Goal: Task Accomplishment & Management: Manage account settings

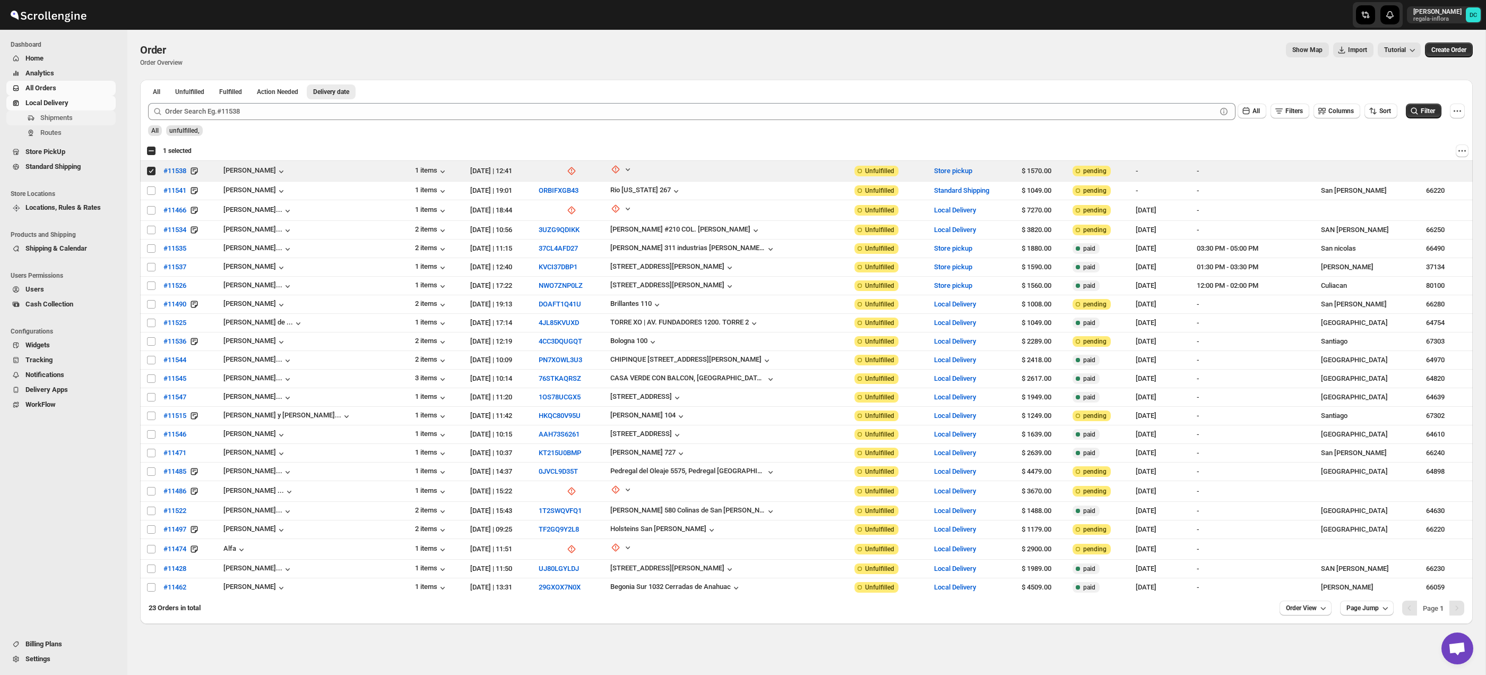
click at [70, 118] on span "Shipments" at bounding box center [56, 118] width 32 height 8
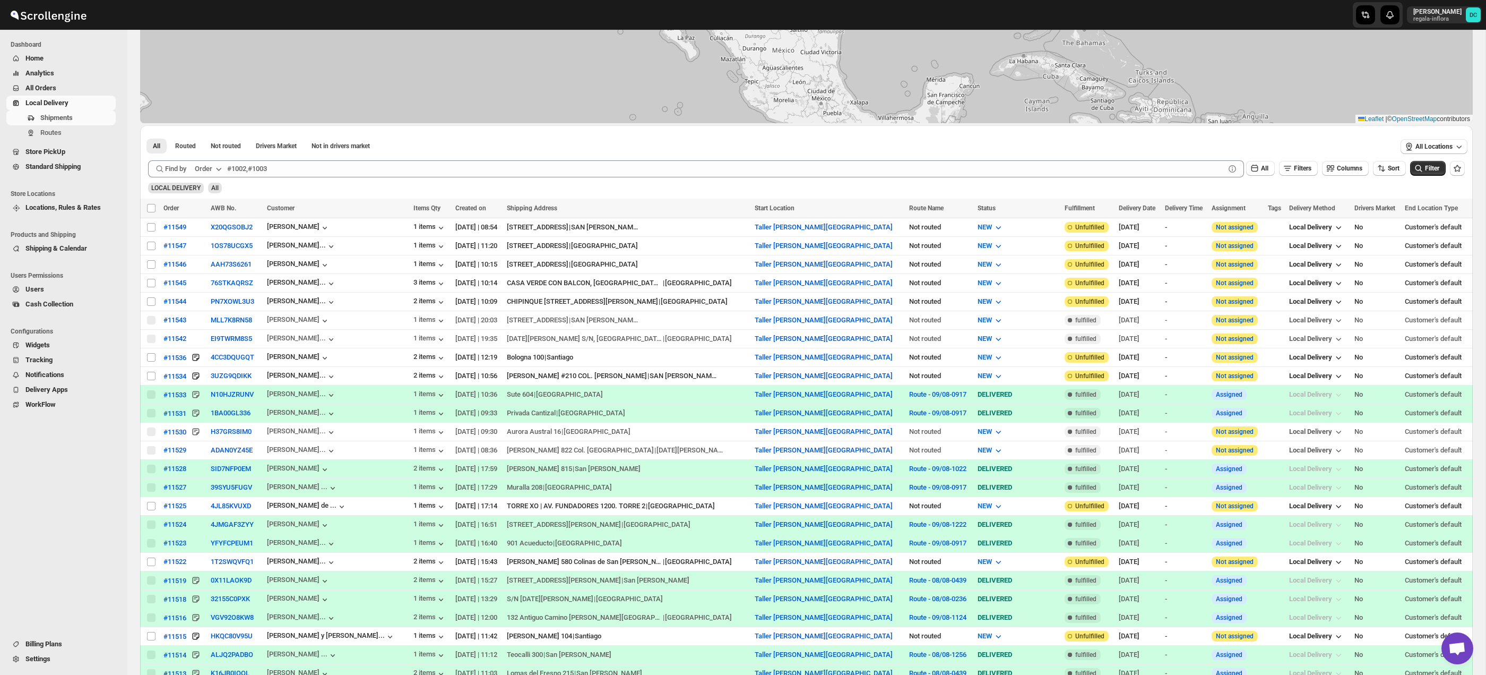
scroll to position [161, 0]
click at [151, 354] on input "Select shipment" at bounding box center [151, 355] width 8 height 8
checkbox input "true"
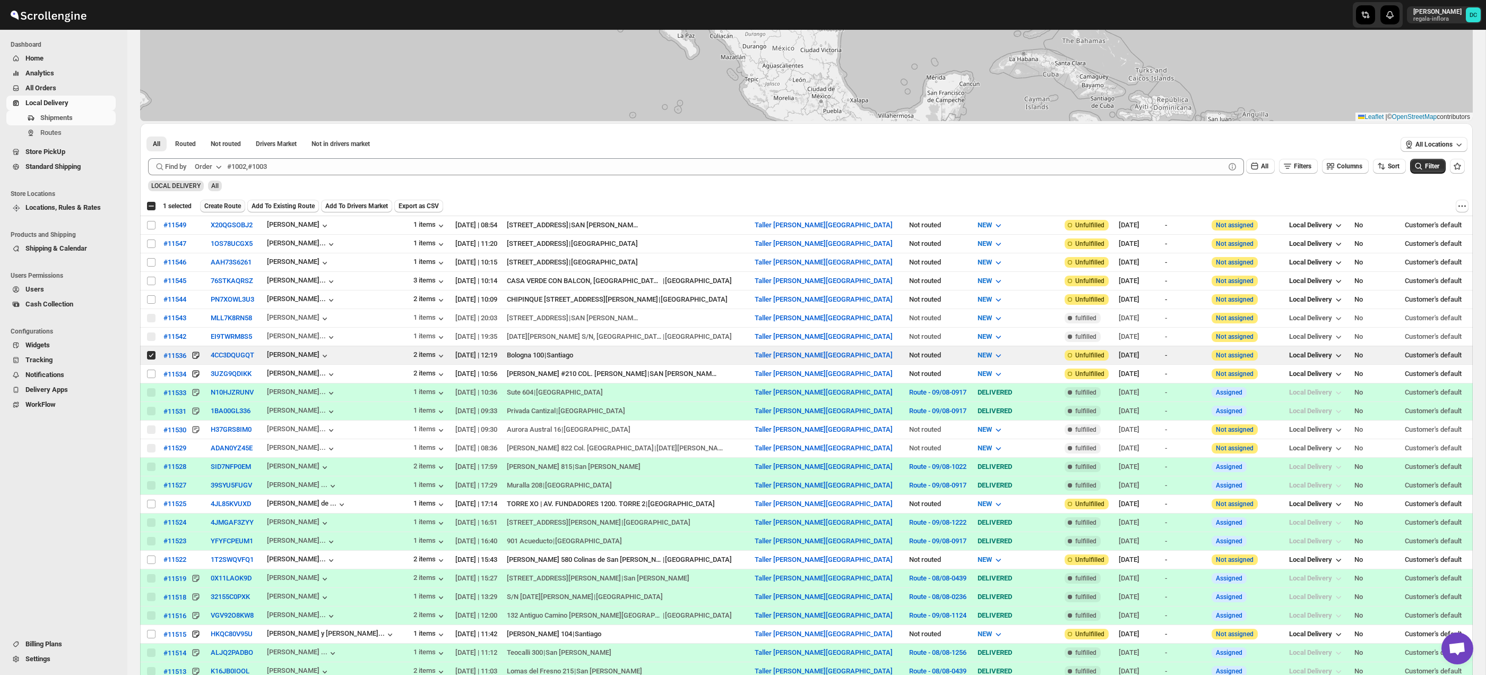
click at [223, 207] on span "Create Route" at bounding box center [222, 206] width 37 height 8
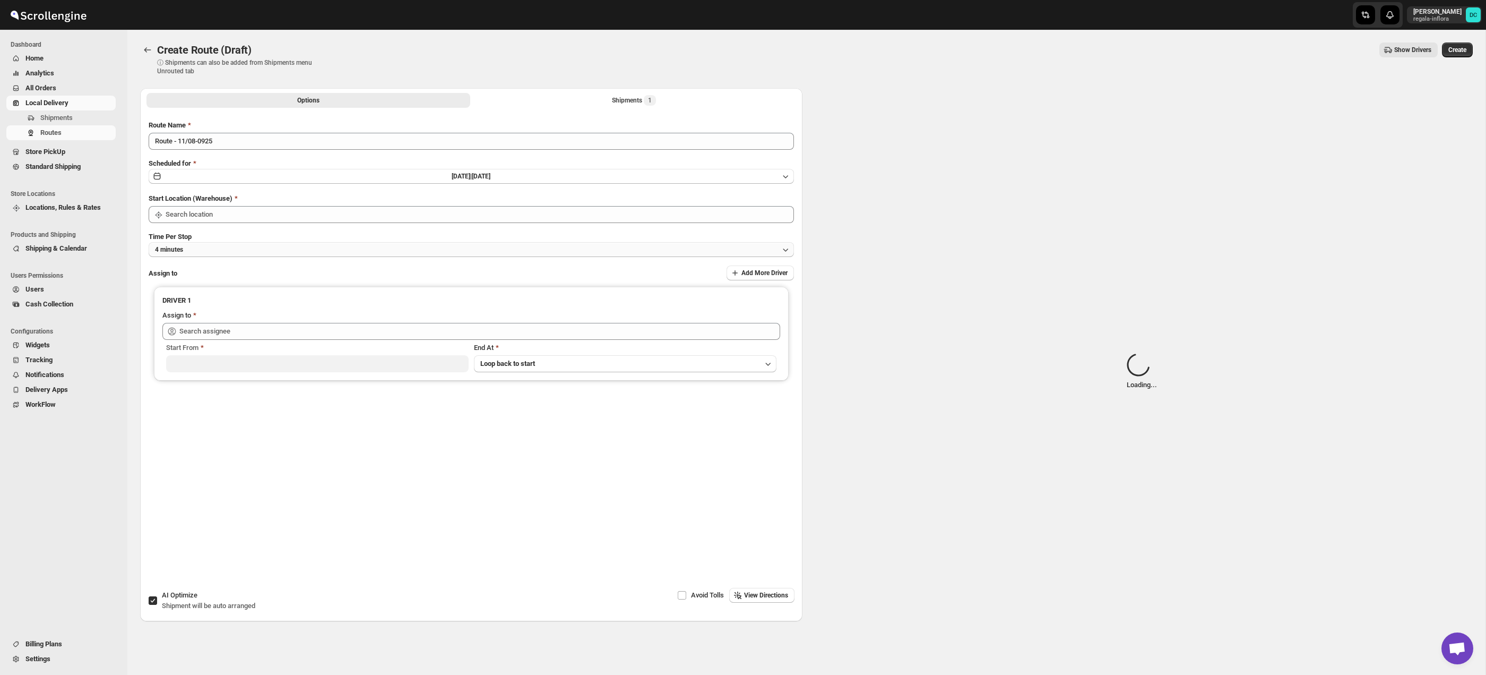
type input "Taller [PERSON_NAME][GEOGRAPHIC_DATA]"
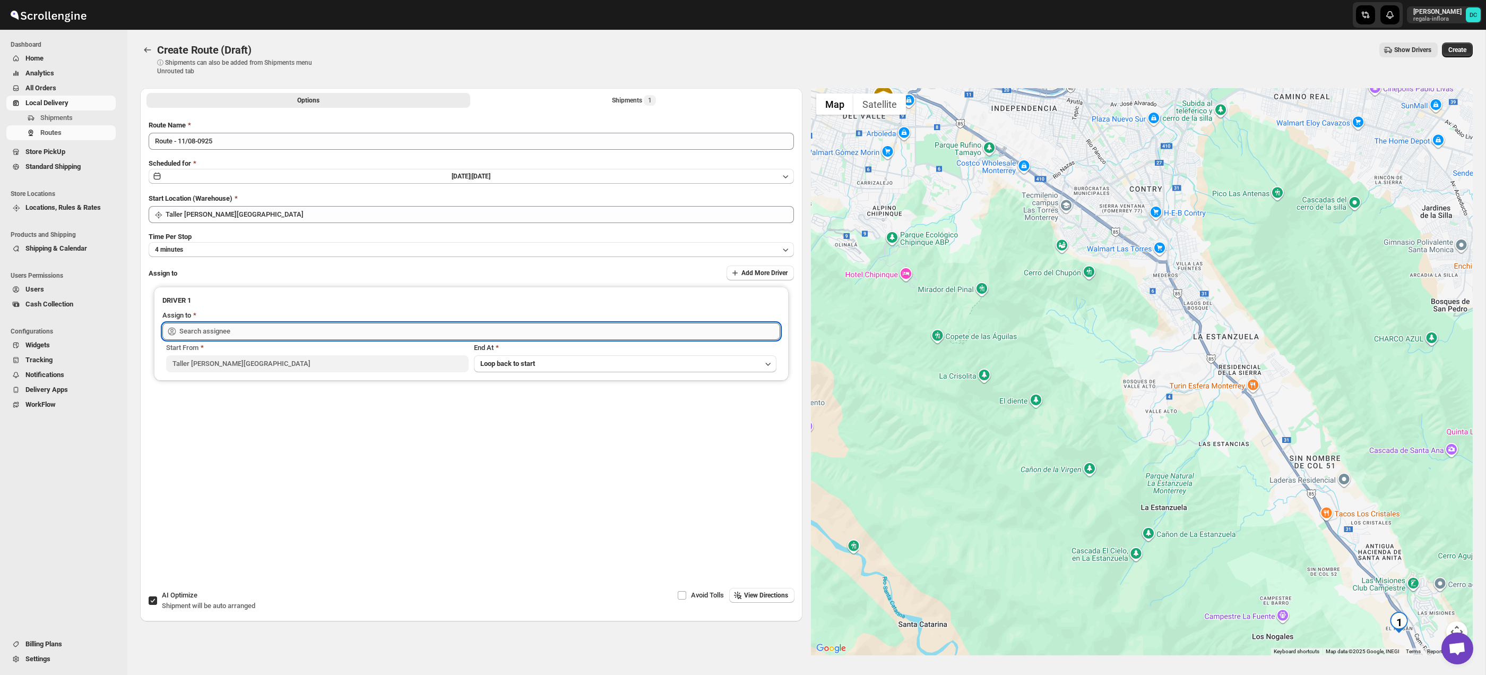
click at [245, 323] on input "text" at bounding box center [479, 331] width 601 height 17
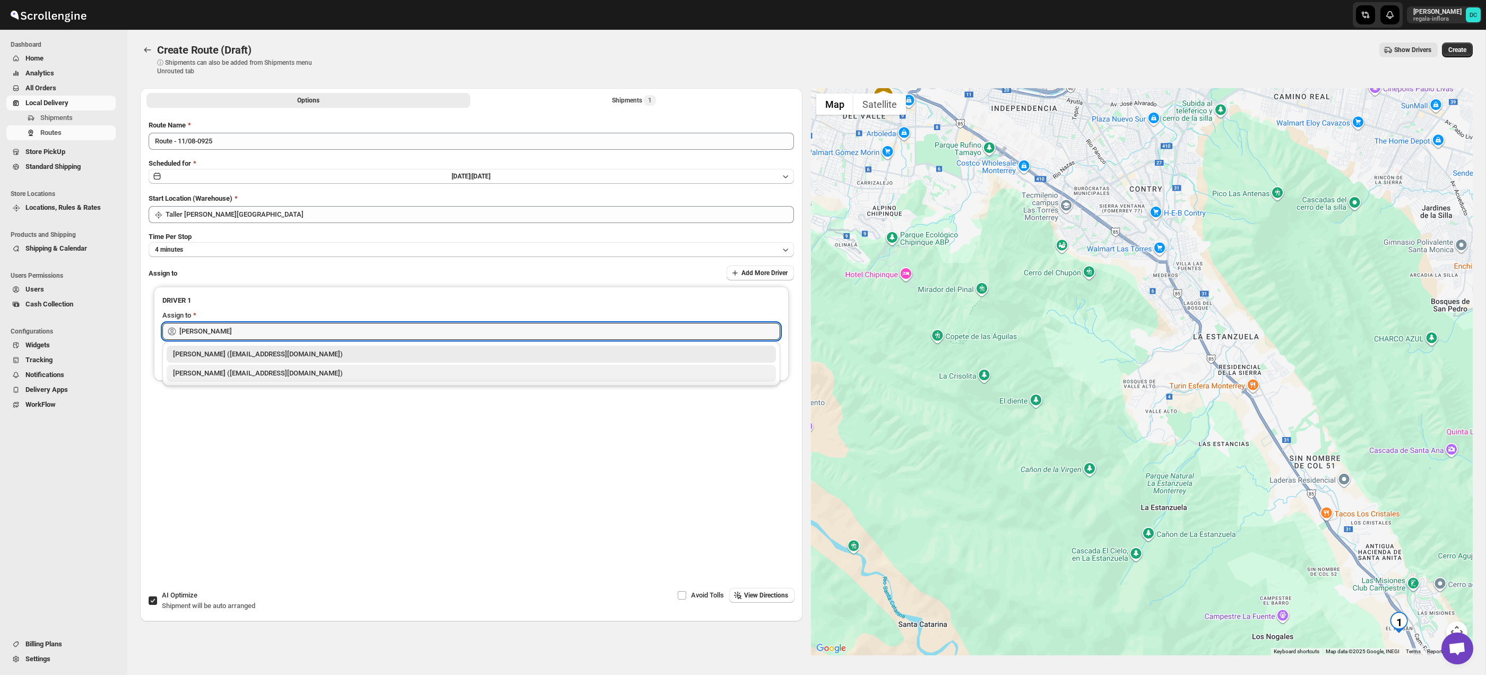
click at [245, 376] on div "[PERSON_NAME] ([EMAIL_ADDRESS][DOMAIN_NAME])" at bounding box center [471, 373] width 597 height 11
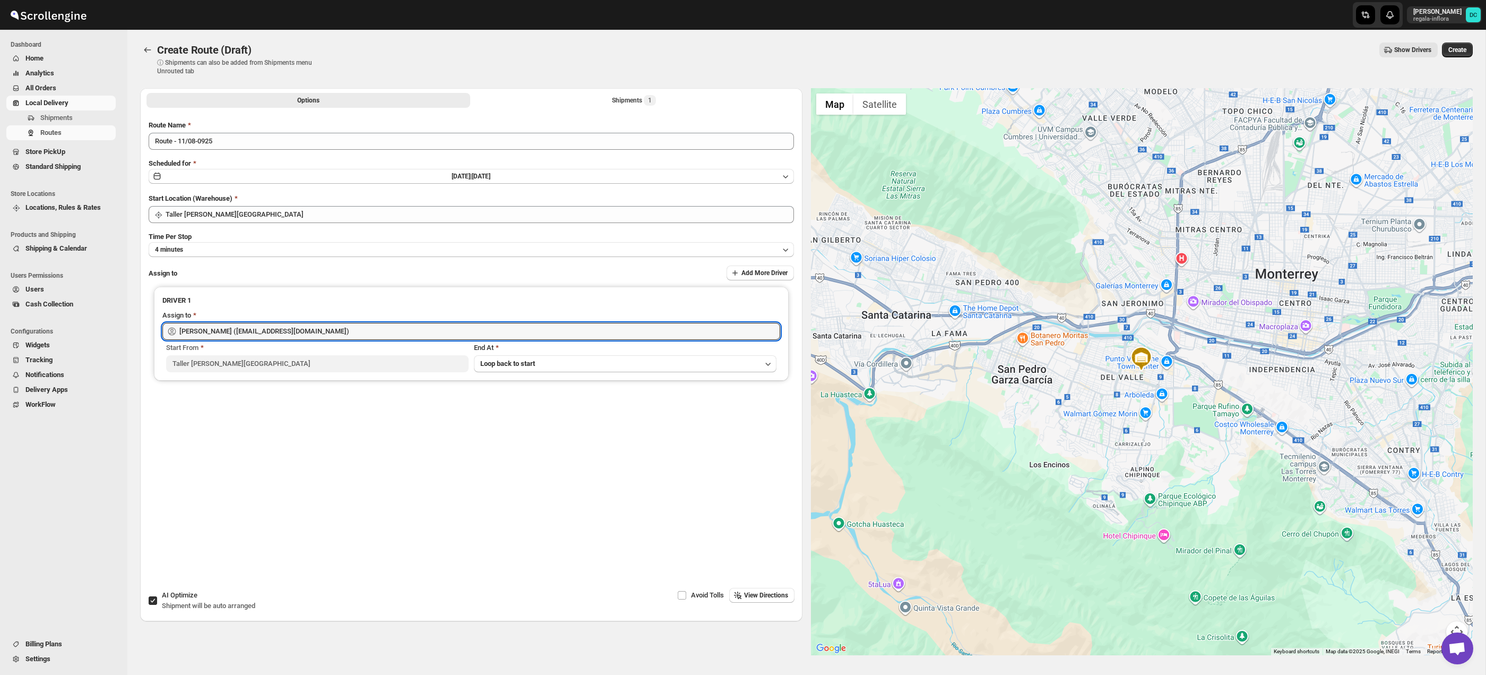
type input "[PERSON_NAME] ([EMAIL_ADDRESS][DOMAIN_NAME])"
drag, startPoint x: 1354, startPoint y: 471, endPoint x: 1175, endPoint y: 367, distance: 206.2
click at [1150, 349] on div at bounding box center [1142, 371] width 662 height 567
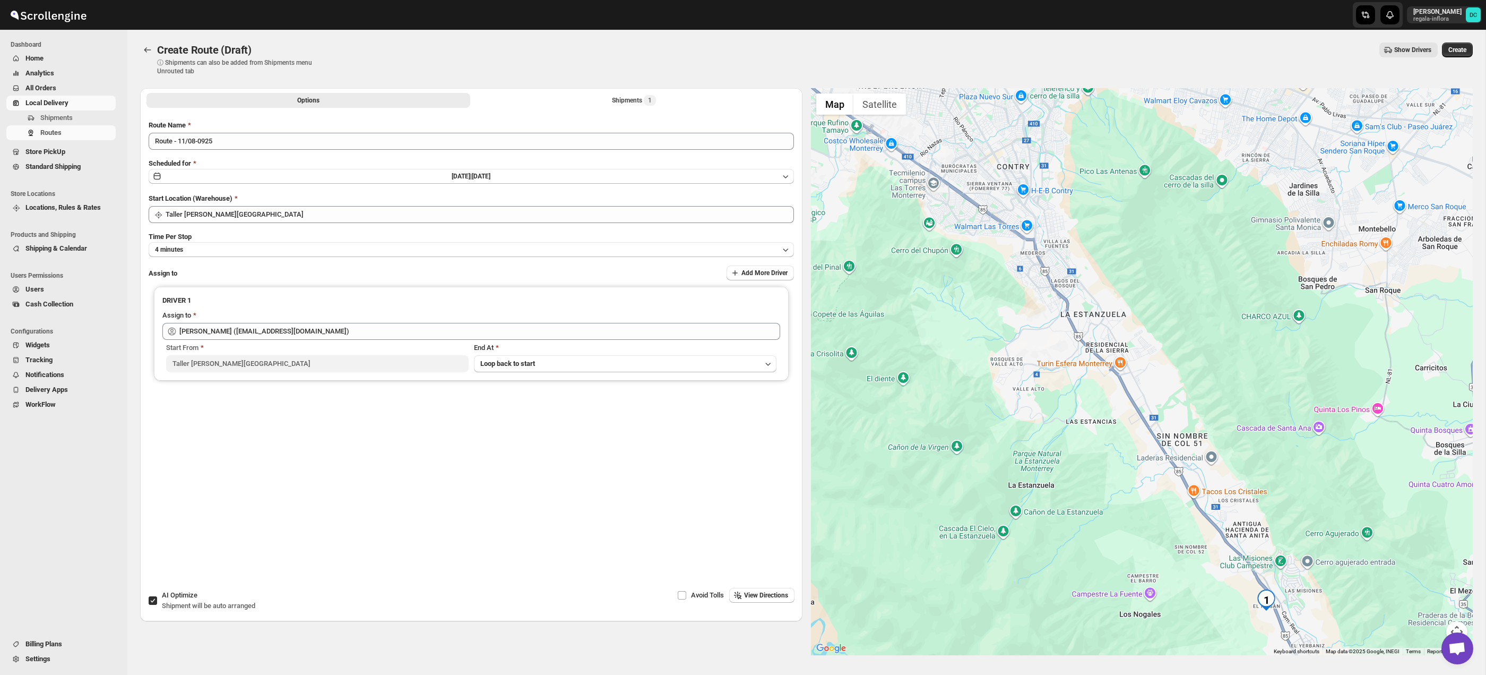
drag, startPoint x: 1264, startPoint y: 393, endPoint x: 1251, endPoint y: 370, distance: 26.6
click at [1232, 353] on div at bounding box center [1142, 371] width 662 height 567
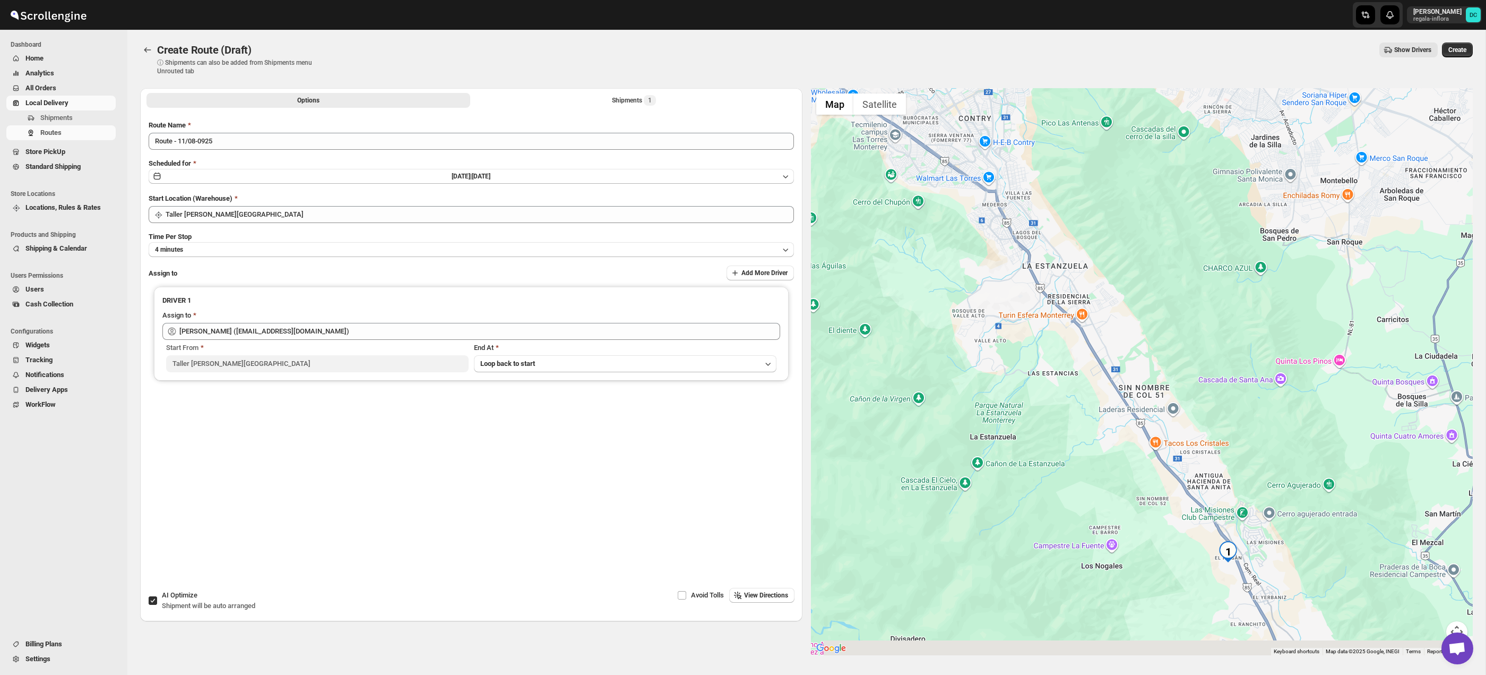
drag, startPoint x: 1312, startPoint y: 432, endPoint x: 1245, endPoint y: 320, distance: 130.5
click at [1244, 319] on div at bounding box center [1142, 371] width 662 height 567
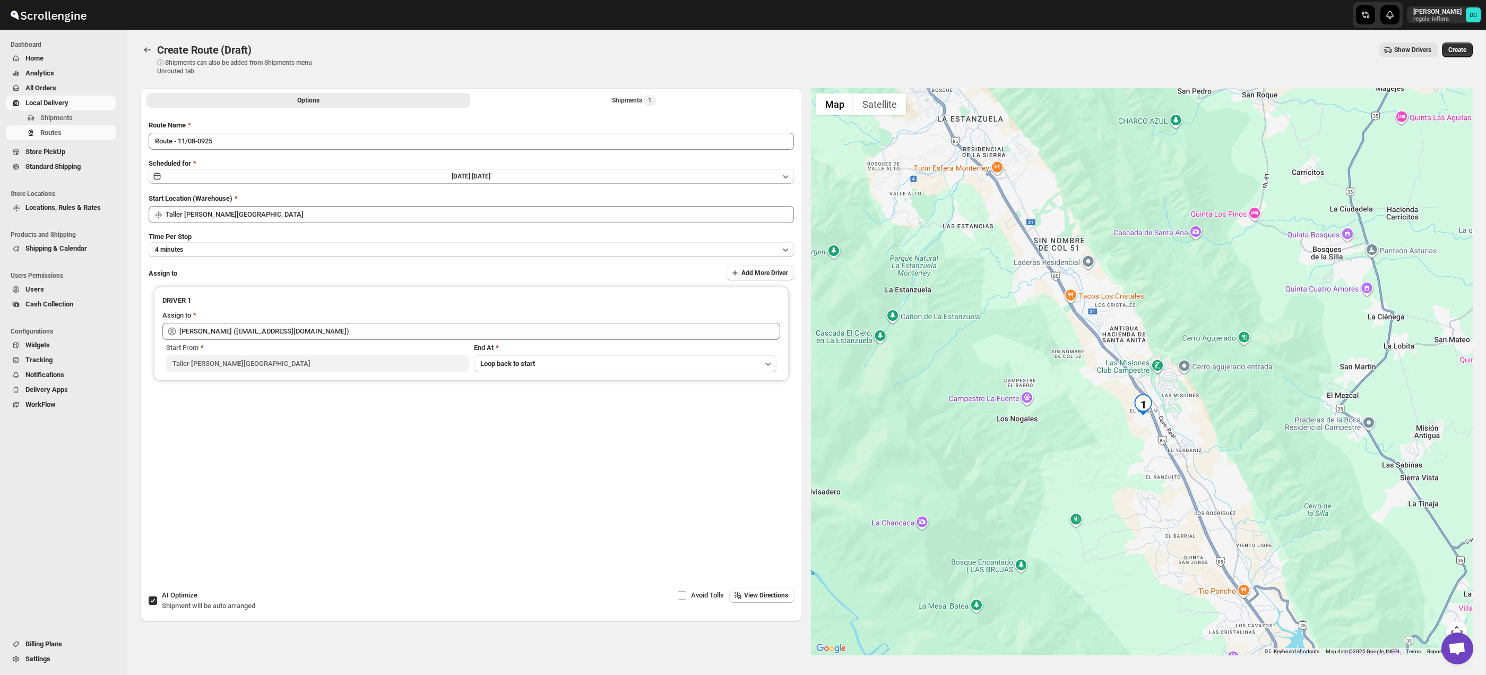
drag, startPoint x: 1298, startPoint y: 399, endPoint x: 1282, endPoint y: 367, distance: 35.9
click at [1282, 367] on div at bounding box center [1142, 371] width 662 height 567
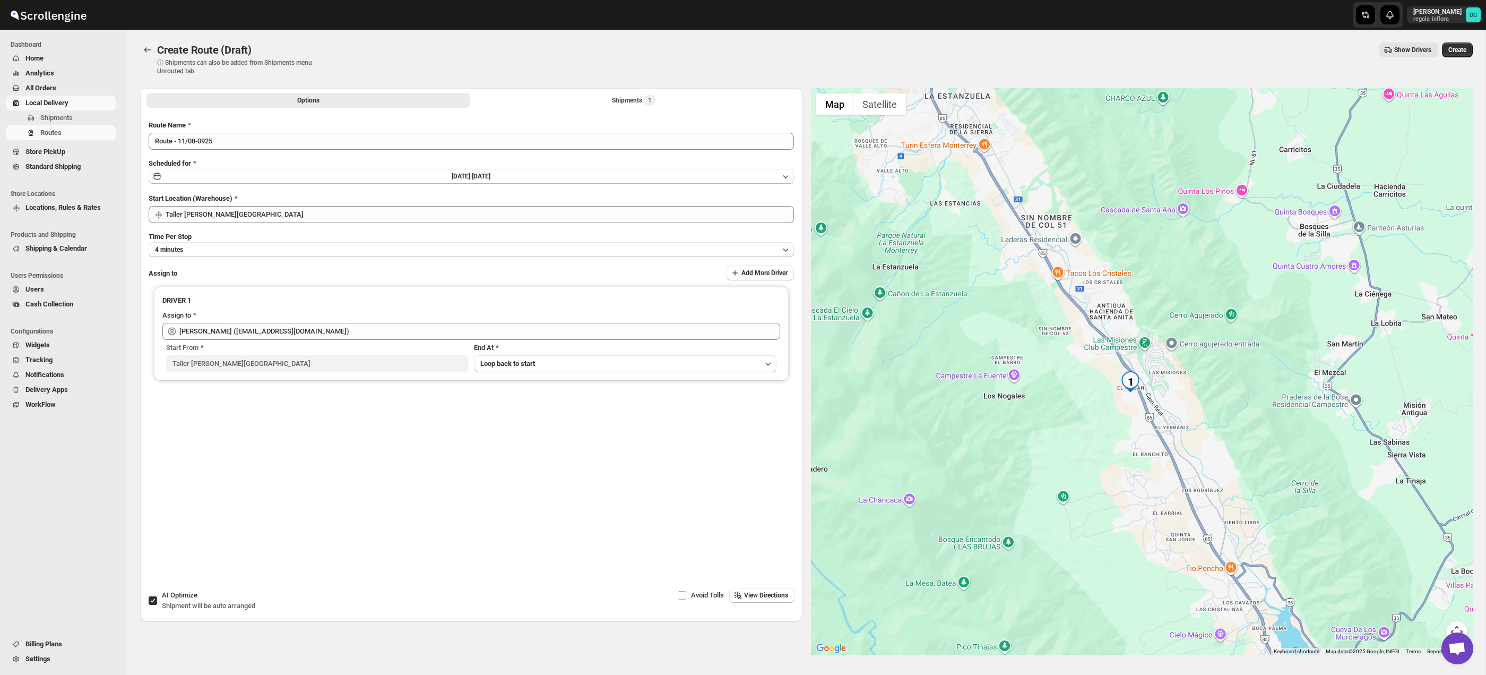
click at [1454, 49] on span "Create" at bounding box center [1458, 50] width 18 height 8
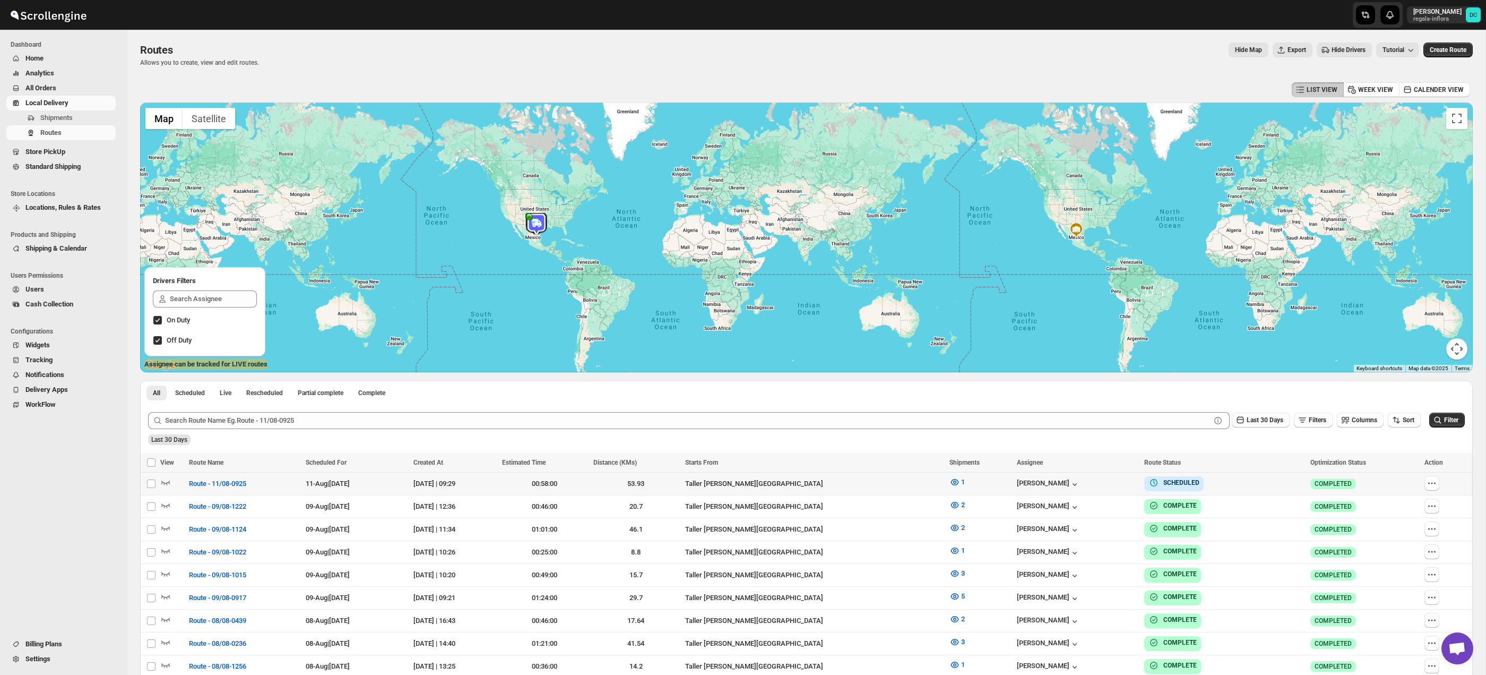
click at [1435, 492] on td at bounding box center [1447, 483] width 51 height 23
click at [1431, 486] on icon "button" at bounding box center [1432, 483] width 11 height 11
click at [1393, 560] on span "Edit" at bounding box center [1389, 559] width 11 height 8
checkbox input "true"
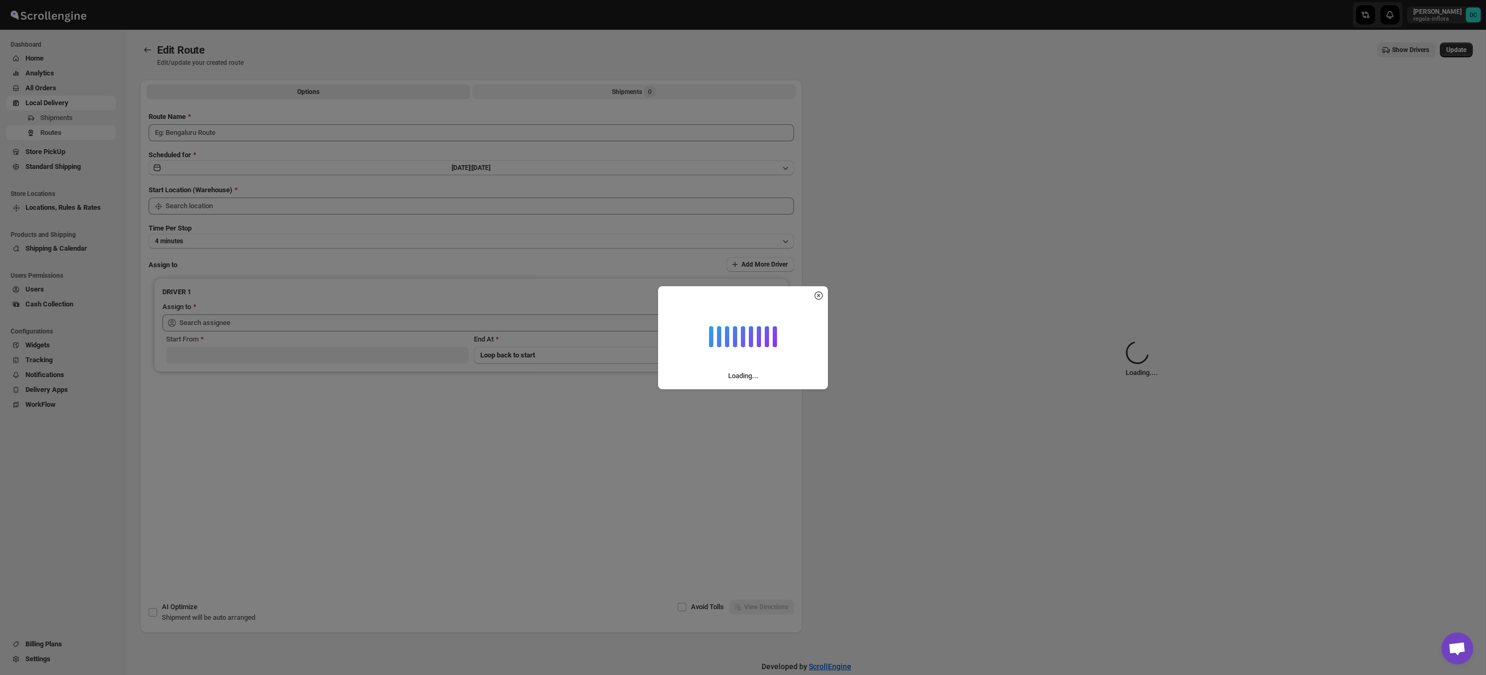
type input "Route - 11/08-0925"
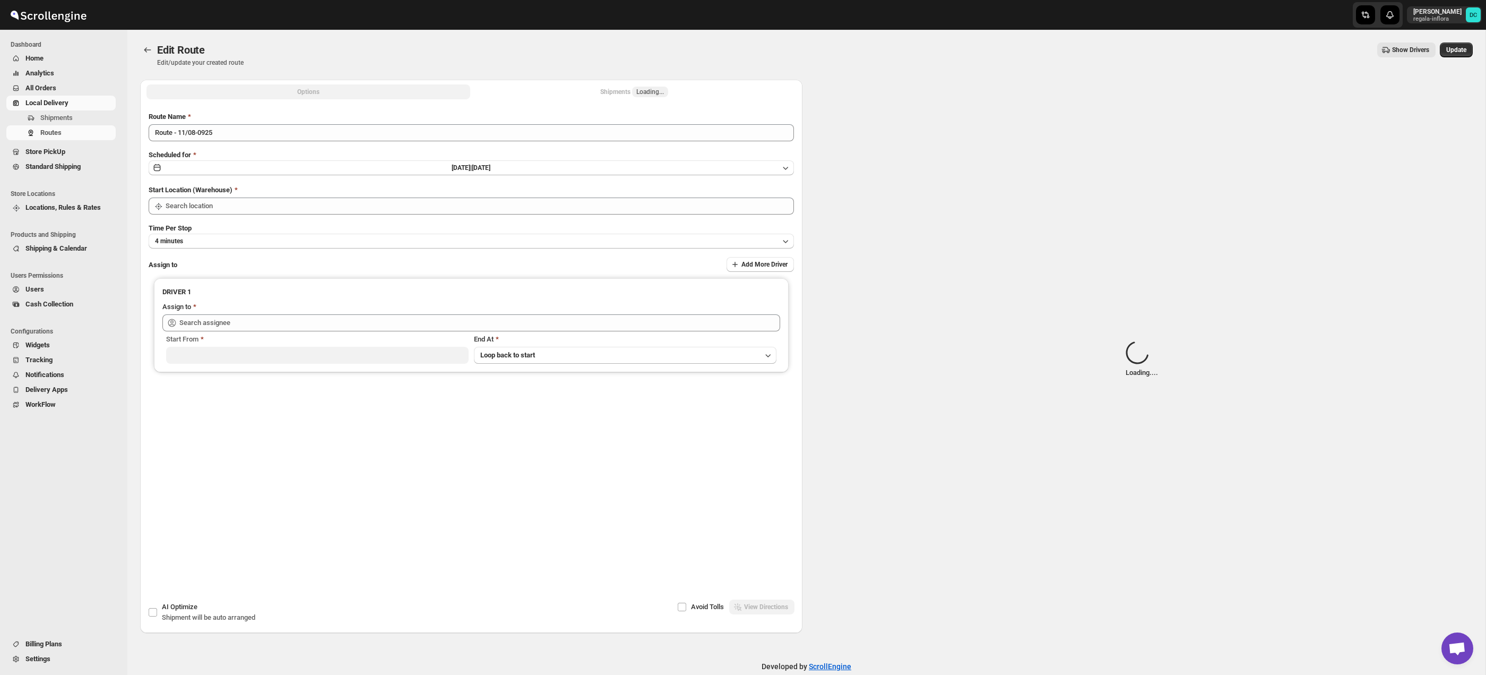
type input "Taller [PERSON_NAME][GEOGRAPHIC_DATA]"
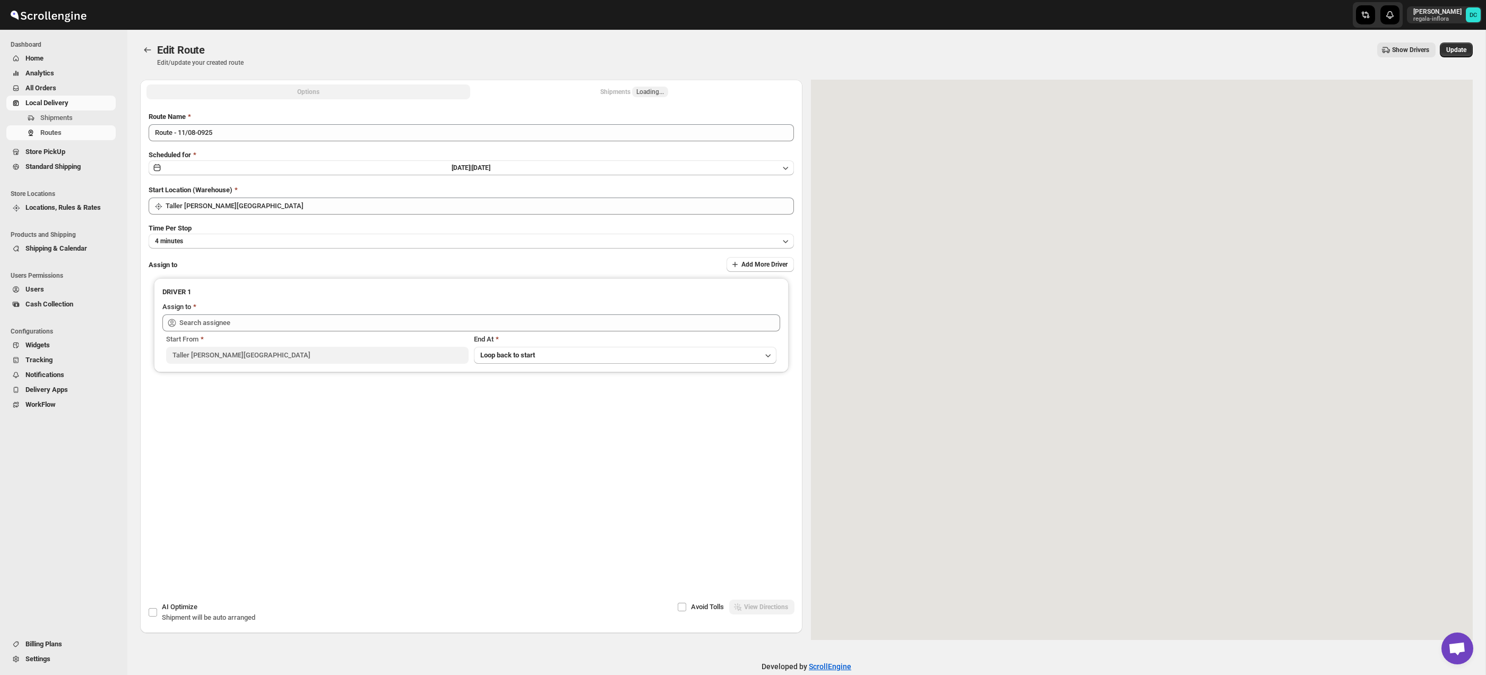
type input "[PERSON_NAME] ([EMAIL_ADDRESS][DOMAIN_NAME])"
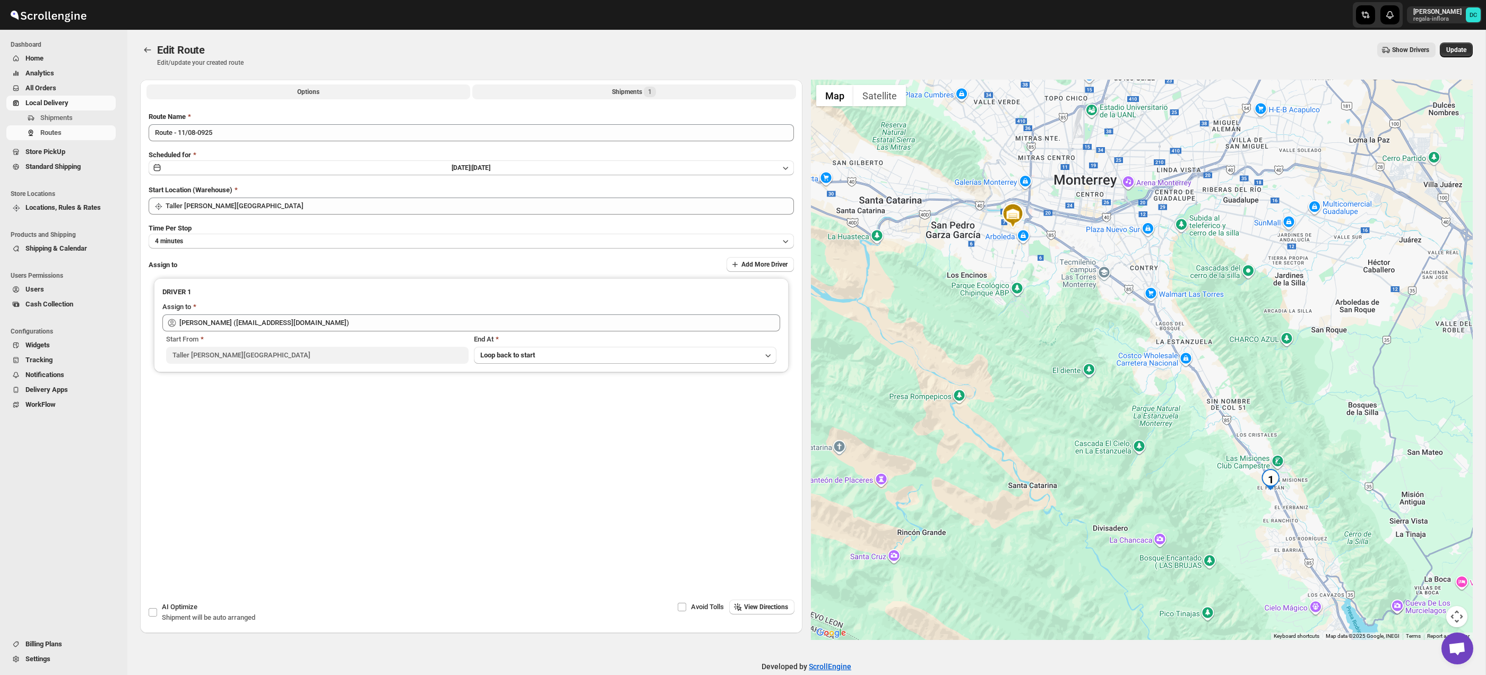
click at [624, 97] on button "Shipments 1" at bounding box center [634, 91] width 324 height 15
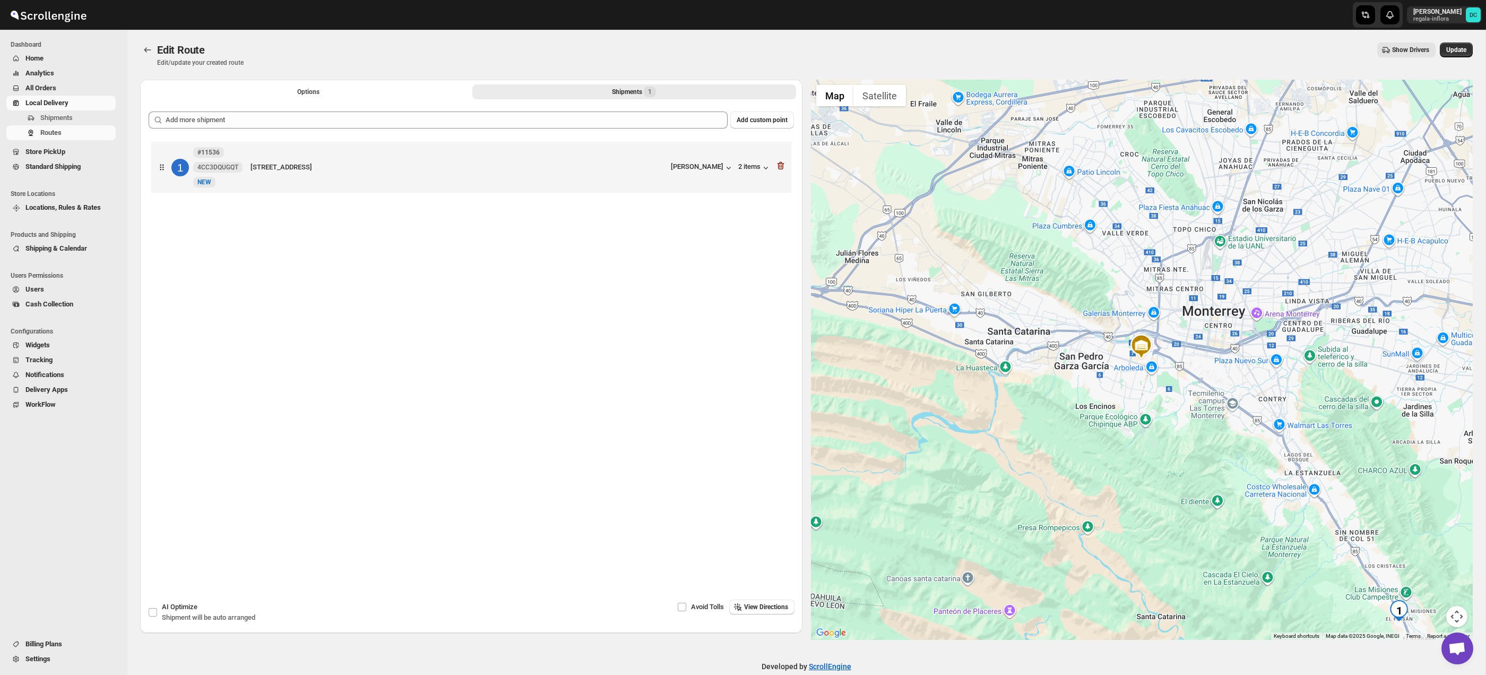
drag, startPoint x: 1428, startPoint y: 523, endPoint x: 1465, endPoint y: 558, distance: 51.1
click at [1358, 403] on div at bounding box center [1142, 360] width 662 height 560
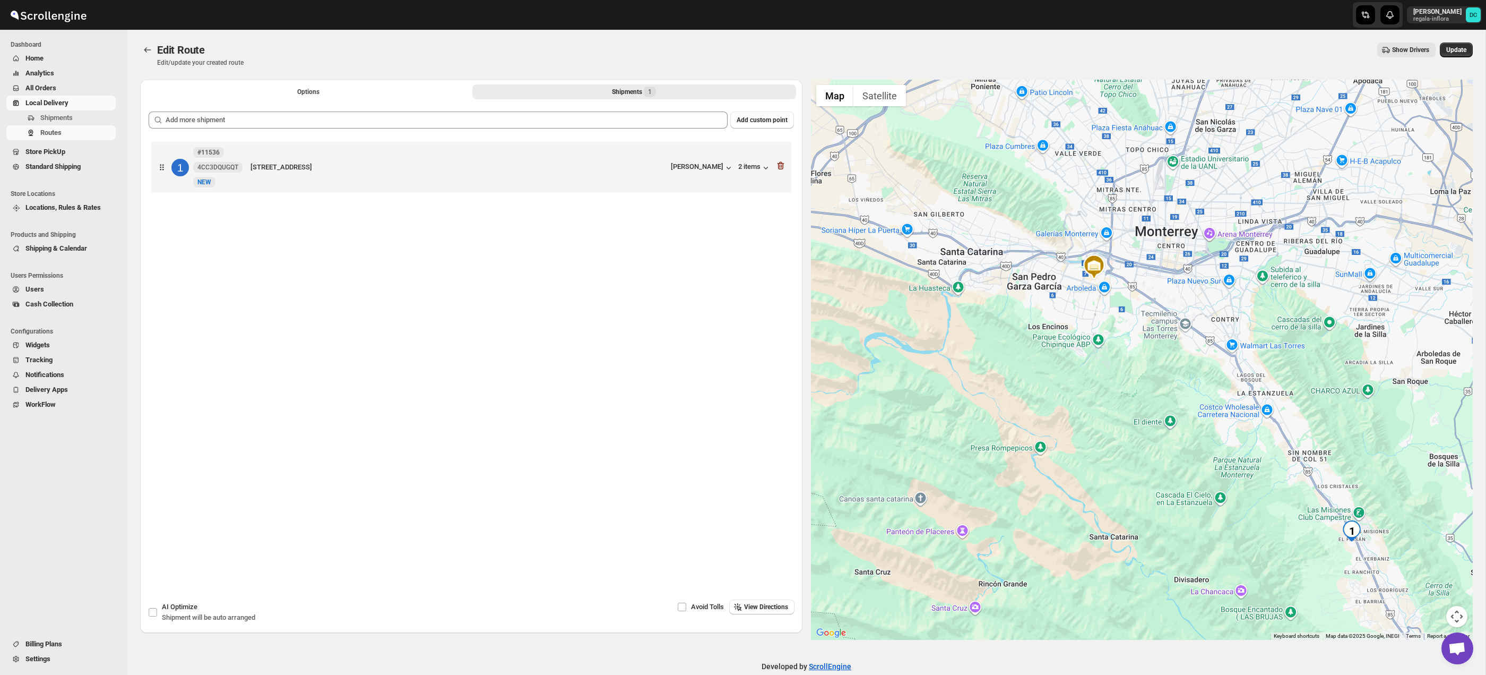
click at [1457, 610] on button "Map camera controls" at bounding box center [1457, 616] width 21 height 21
click at [1434, 556] on button "Zoom in" at bounding box center [1430, 563] width 21 height 21
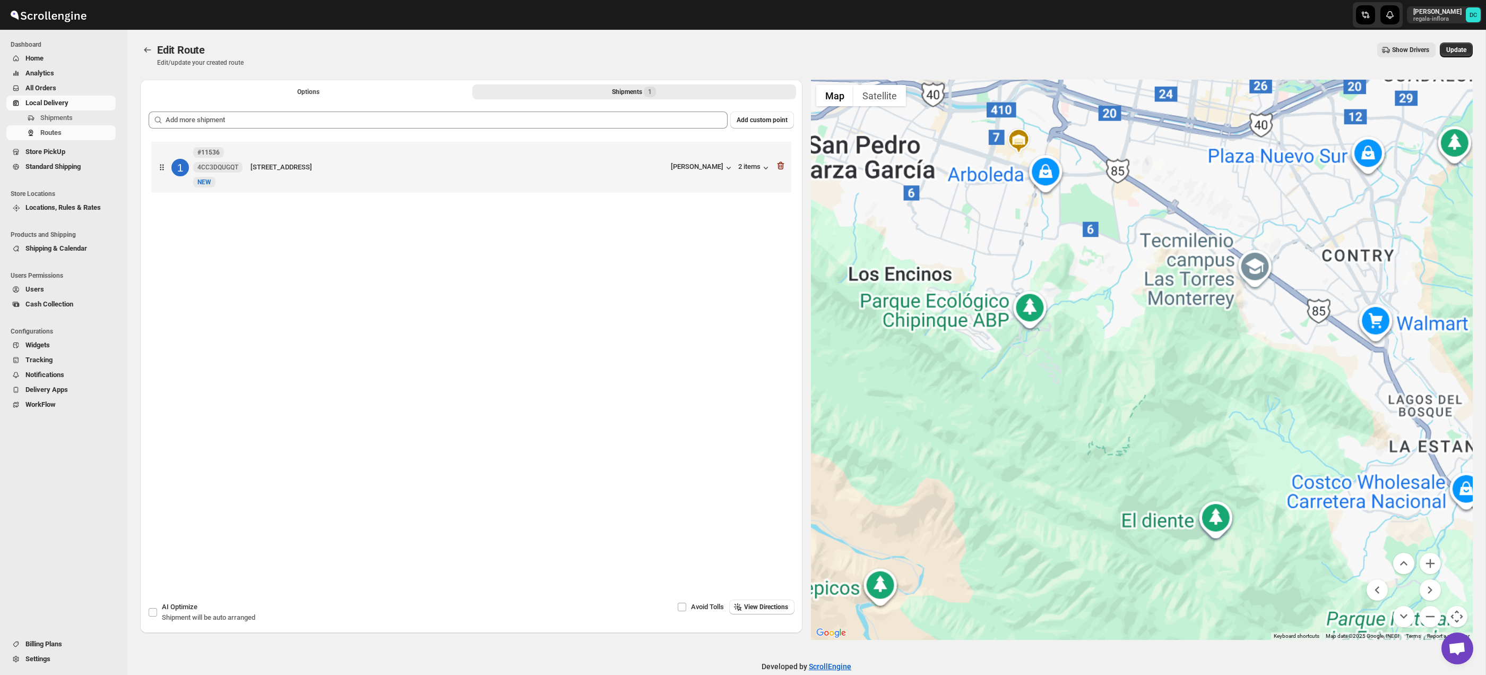
click at [1219, 319] on div at bounding box center [1142, 360] width 662 height 560
click at [1141, 387] on div at bounding box center [1142, 360] width 662 height 560
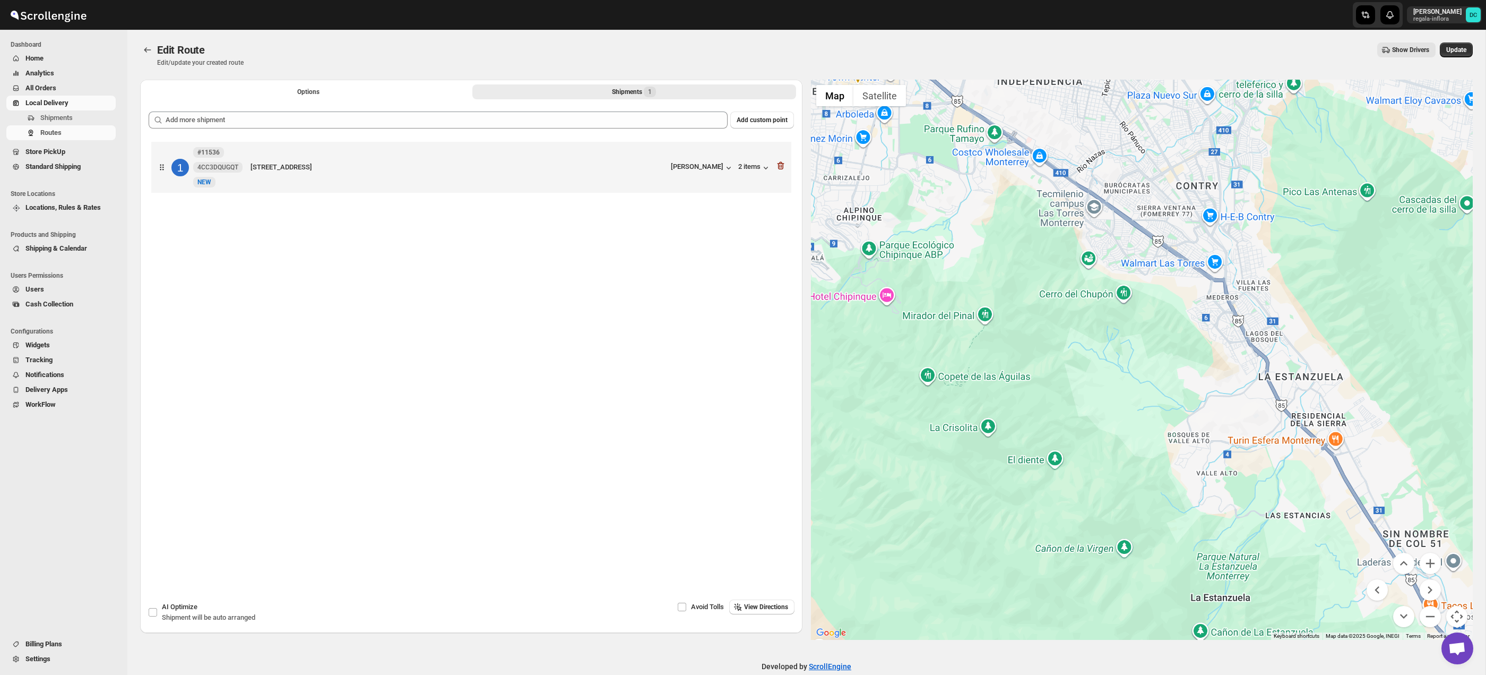
drag, startPoint x: 1388, startPoint y: 523, endPoint x: 1155, endPoint y: 430, distance: 250.4
click at [1154, 430] on div at bounding box center [1142, 360] width 662 height 560
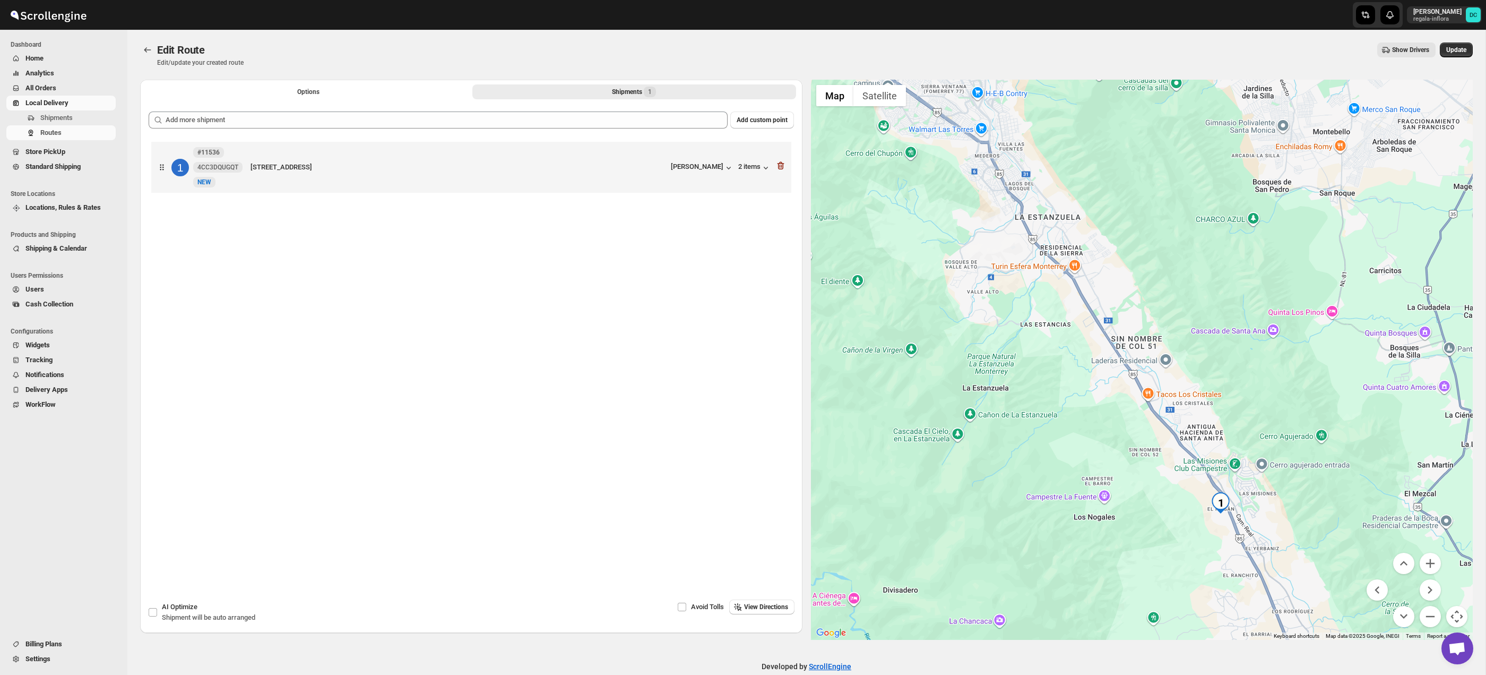
drag, startPoint x: 1317, startPoint y: 497, endPoint x: 1217, endPoint y: 396, distance: 142.6
click at [1185, 347] on div at bounding box center [1142, 360] width 662 height 560
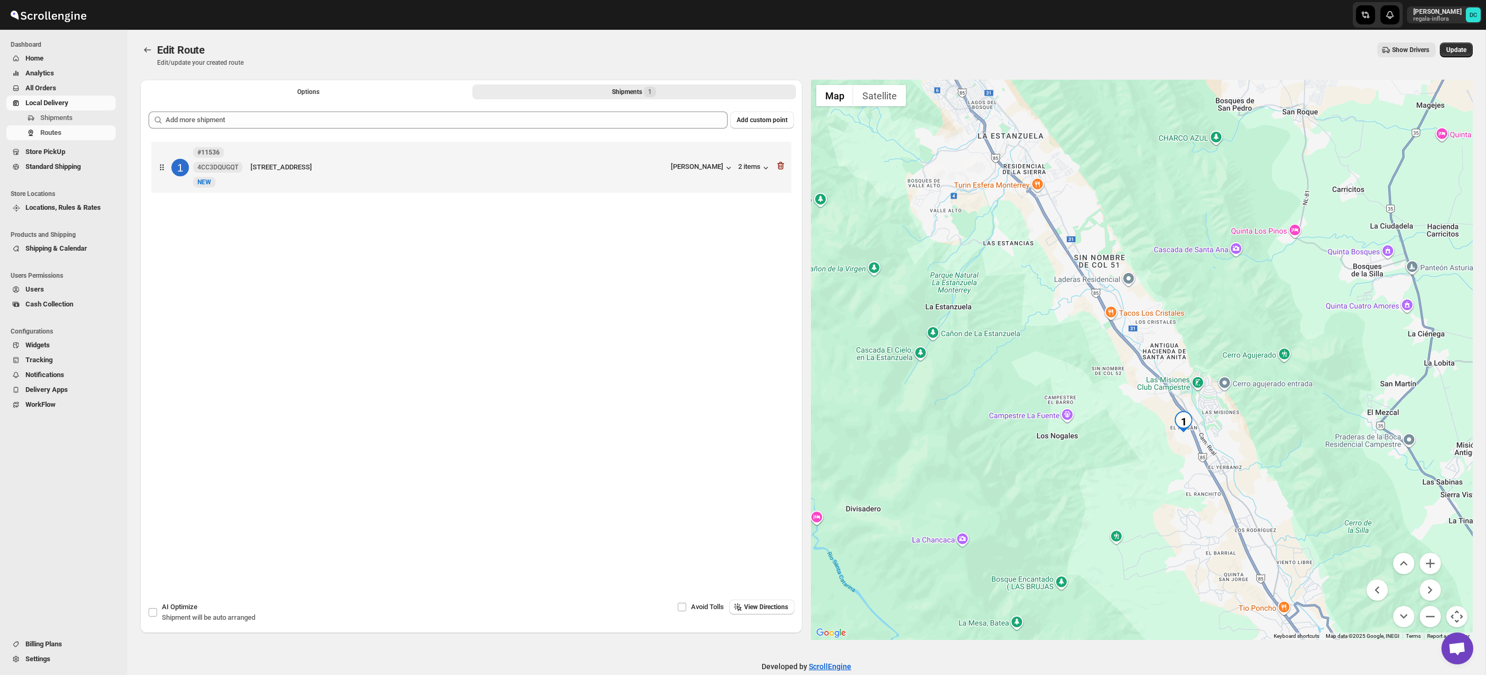
drag, startPoint x: 1261, startPoint y: 449, endPoint x: 1407, endPoint y: 551, distance: 177.9
click at [1248, 407] on div at bounding box center [1142, 360] width 662 height 560
click at [1427, 566] on button "Zoom in" at bounding box center [1430, 563] width 21 height 21
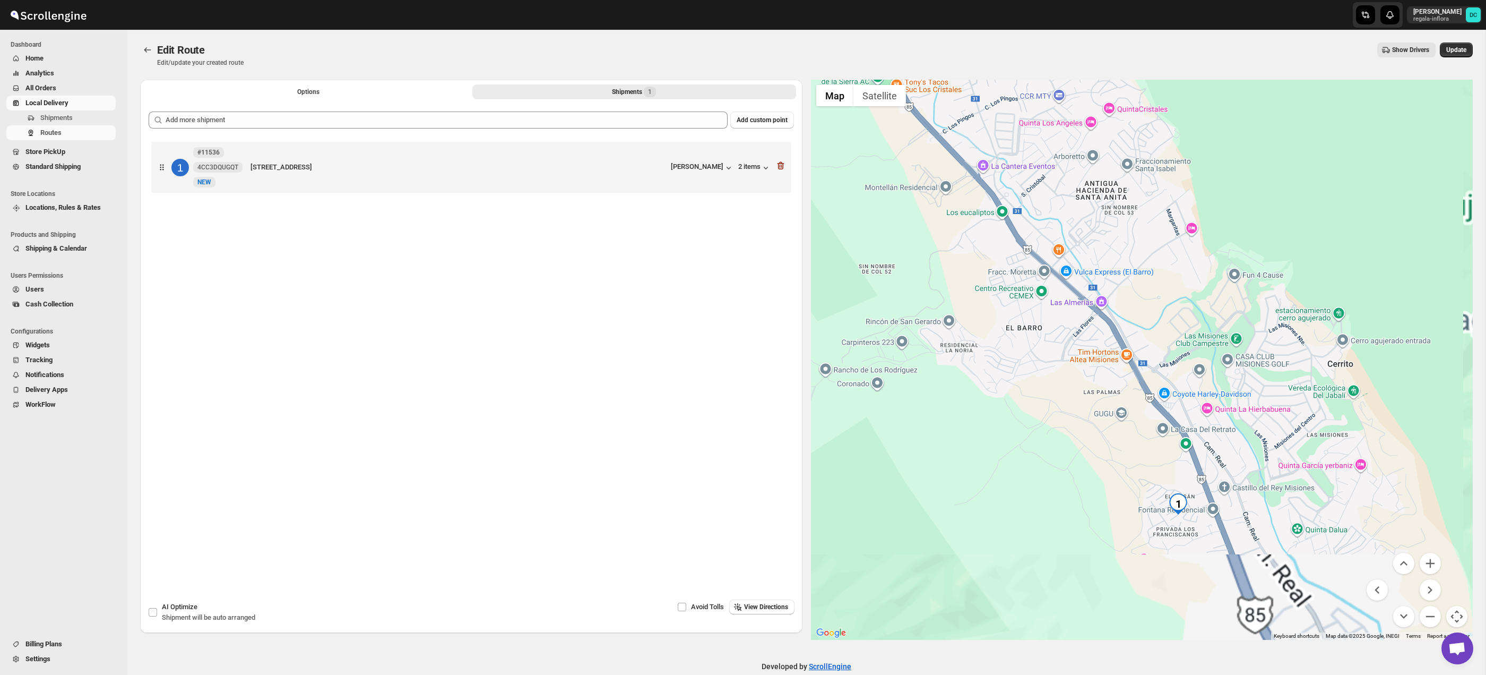
drag, startPoint x: 1374, startPoint y: 509, endPoint x: 1234, endPoint y: 364, distance: 201.6
click at [1234, 364] on div at bounding box center [1142, 360] width 662 height 560
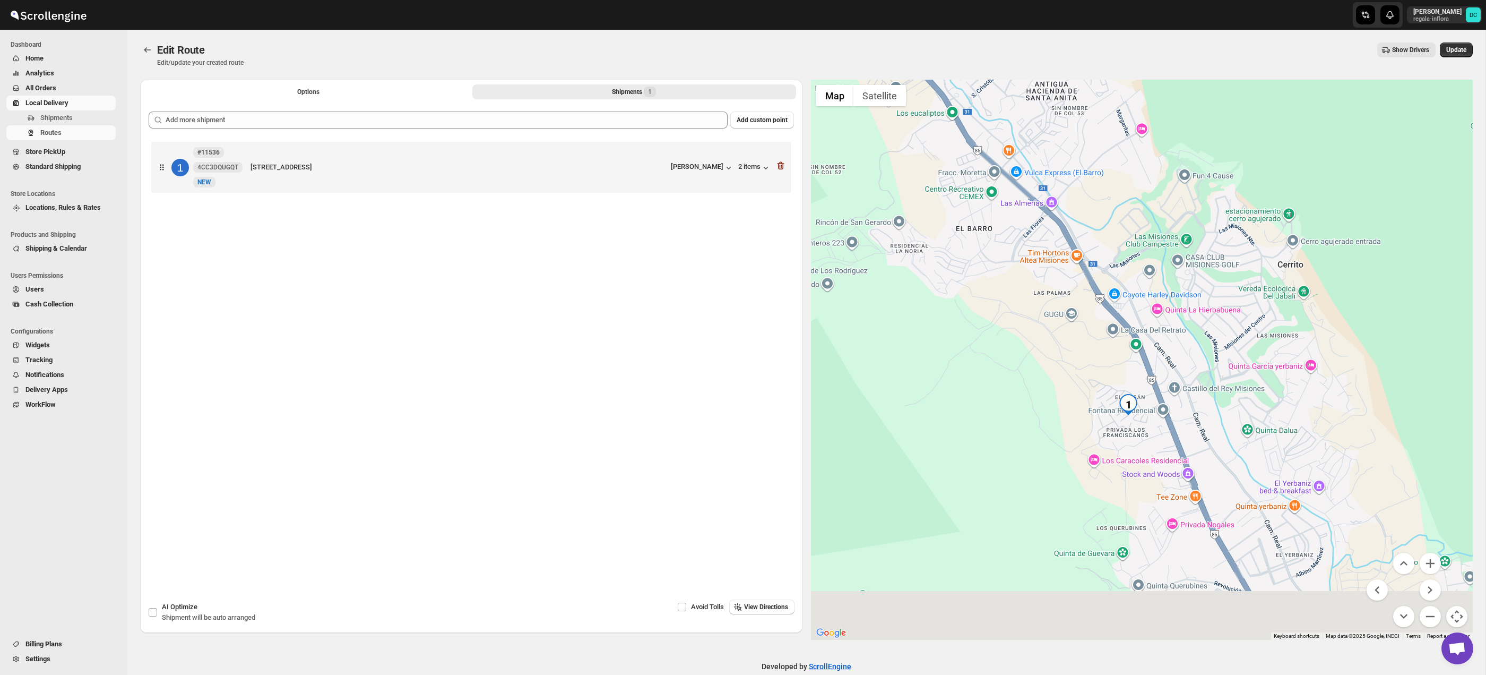
drag, startPoint x: 1295, startPoint y: 464, endPoint x: 1398, endPoint y: 535, distance: 124.4
click at [1268, 416] on div at bounding box center [1142, 360] width 662 height 560
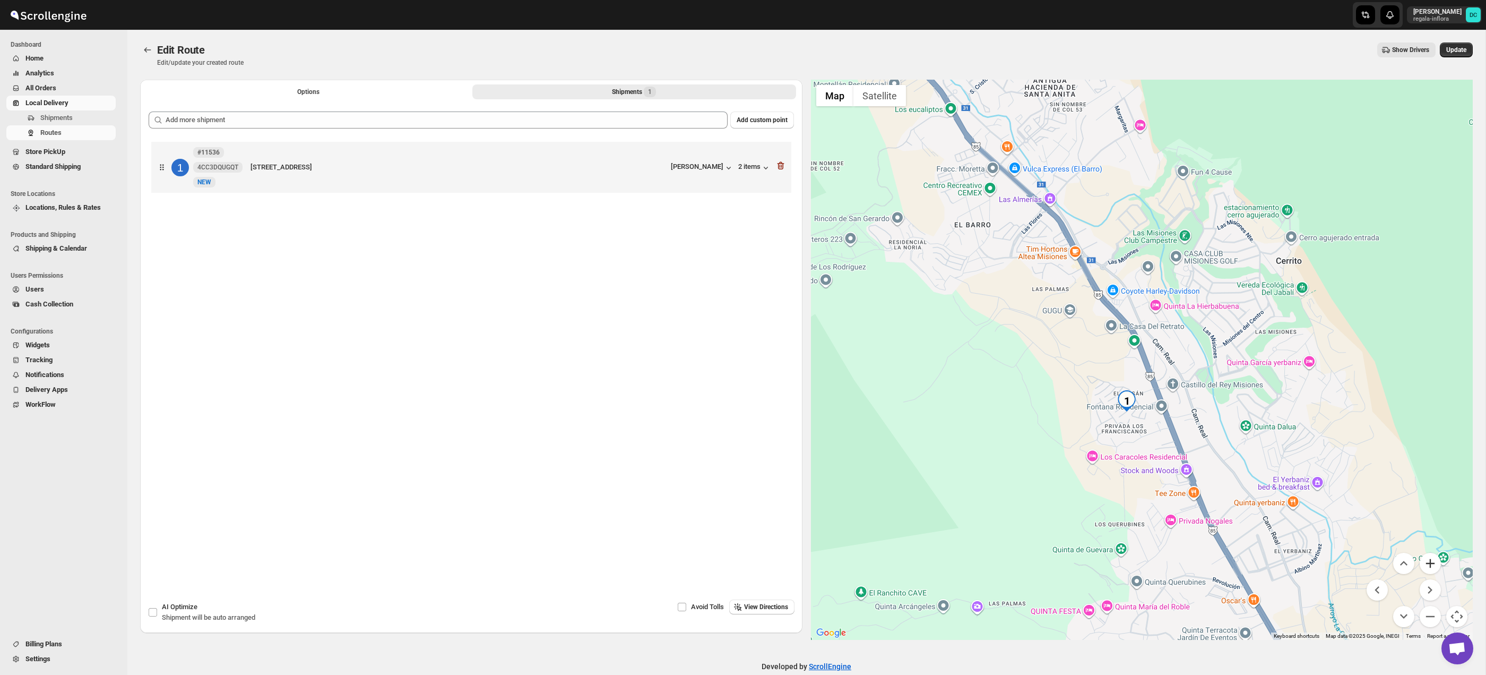
click at [1432, 569] on button "Zoom in" at bounding box center [1430, 563] width 21 height 21
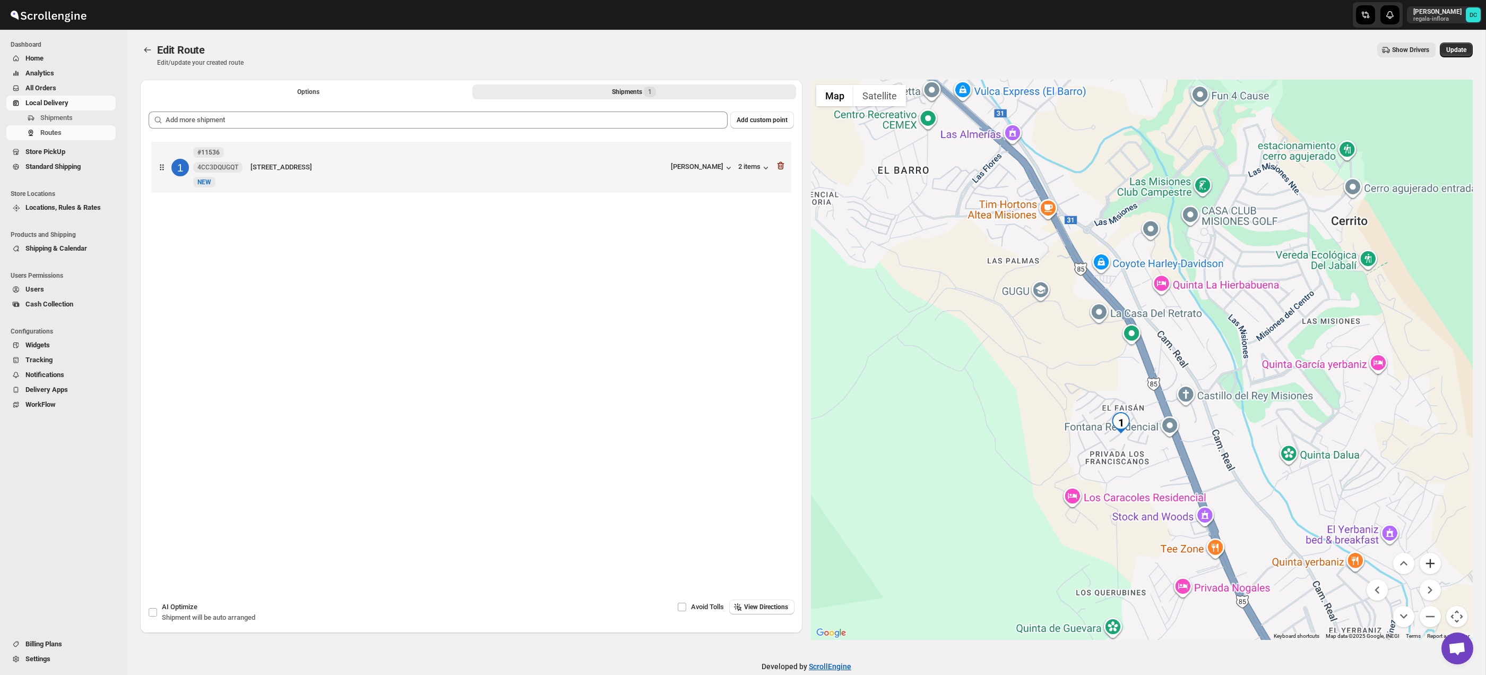
click at [1432, 569] on button "Zoom in" at bounding box center [1430, 563] width 21 height 21
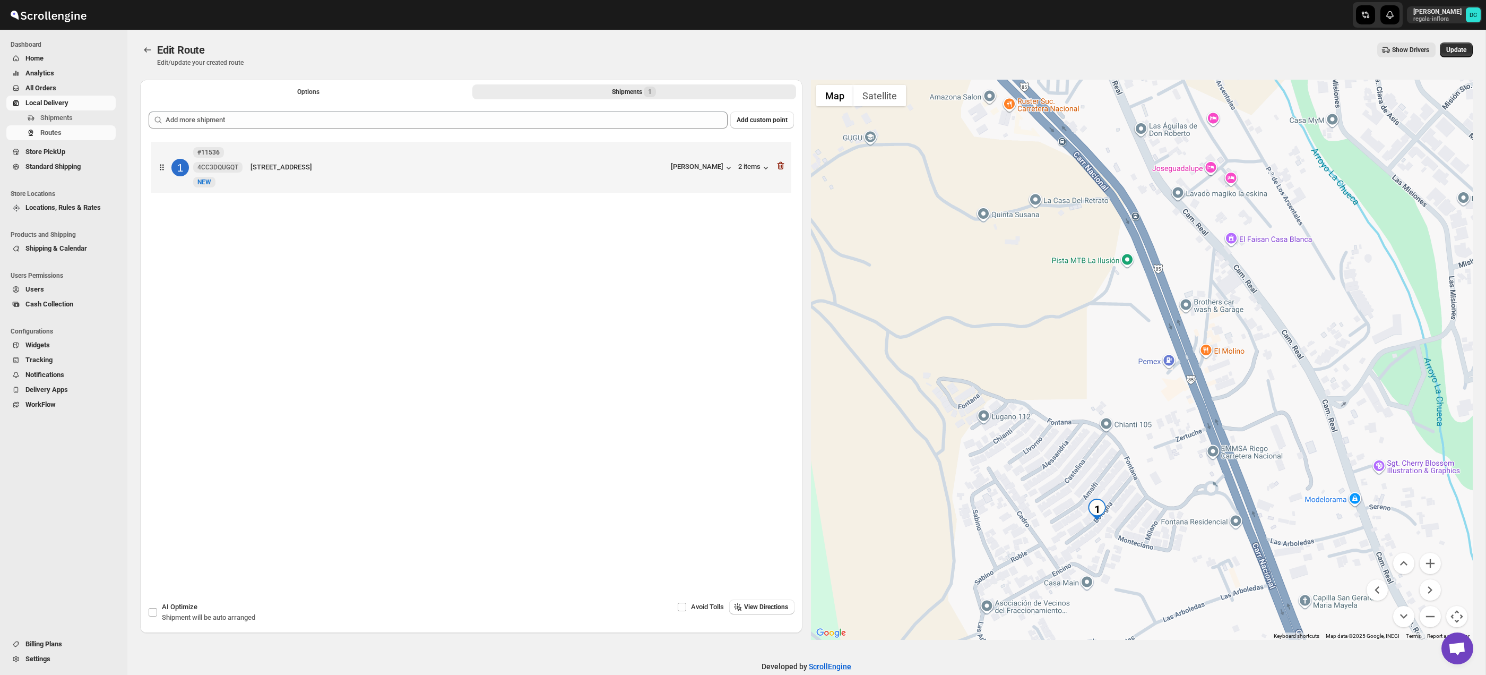
drag, startPoint x: 1203, startPoint y: 496, endPoint x: 1235, endPoint y: 402, distance: 99.4
click at [1234, 400] on div at bounding box center [1142, 360] width 662 height 560
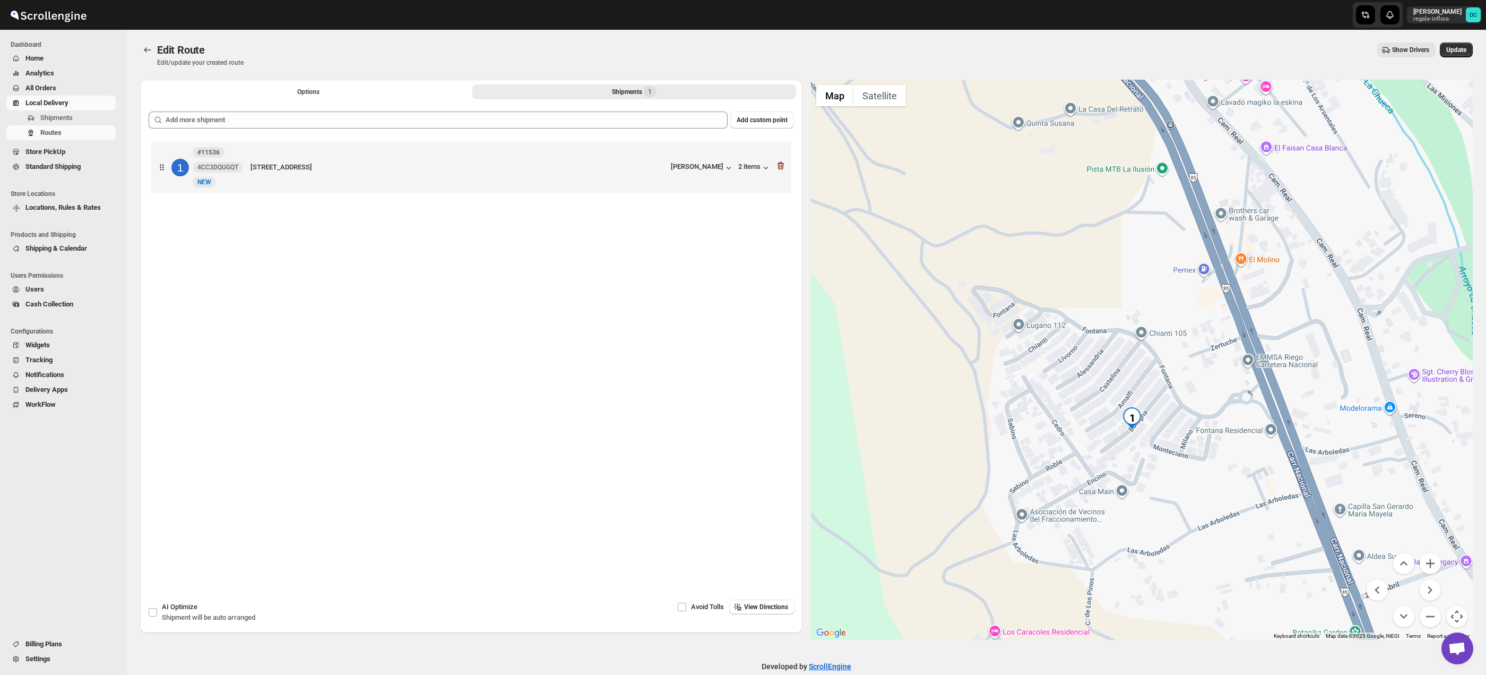
drag, startPoint x: 1204, startPoint y: 521, endPoint x: 1215, endPoint y: 498, distance: 24.7
click at [1215, 498] on div at bounding box center [1142, 360] width 662 height 560
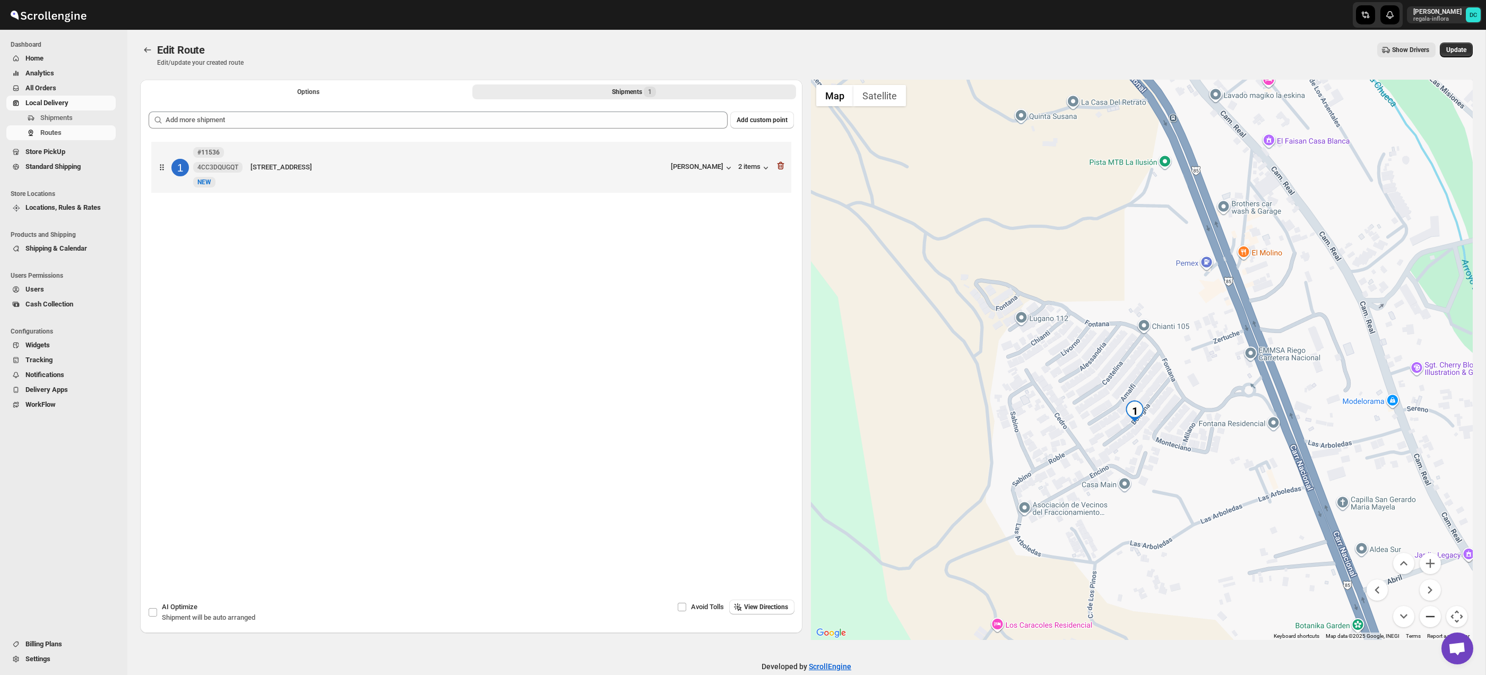
click at [1435, 620] on button "Zoom out" at bounding box center [1430, 616] width 21 height 21
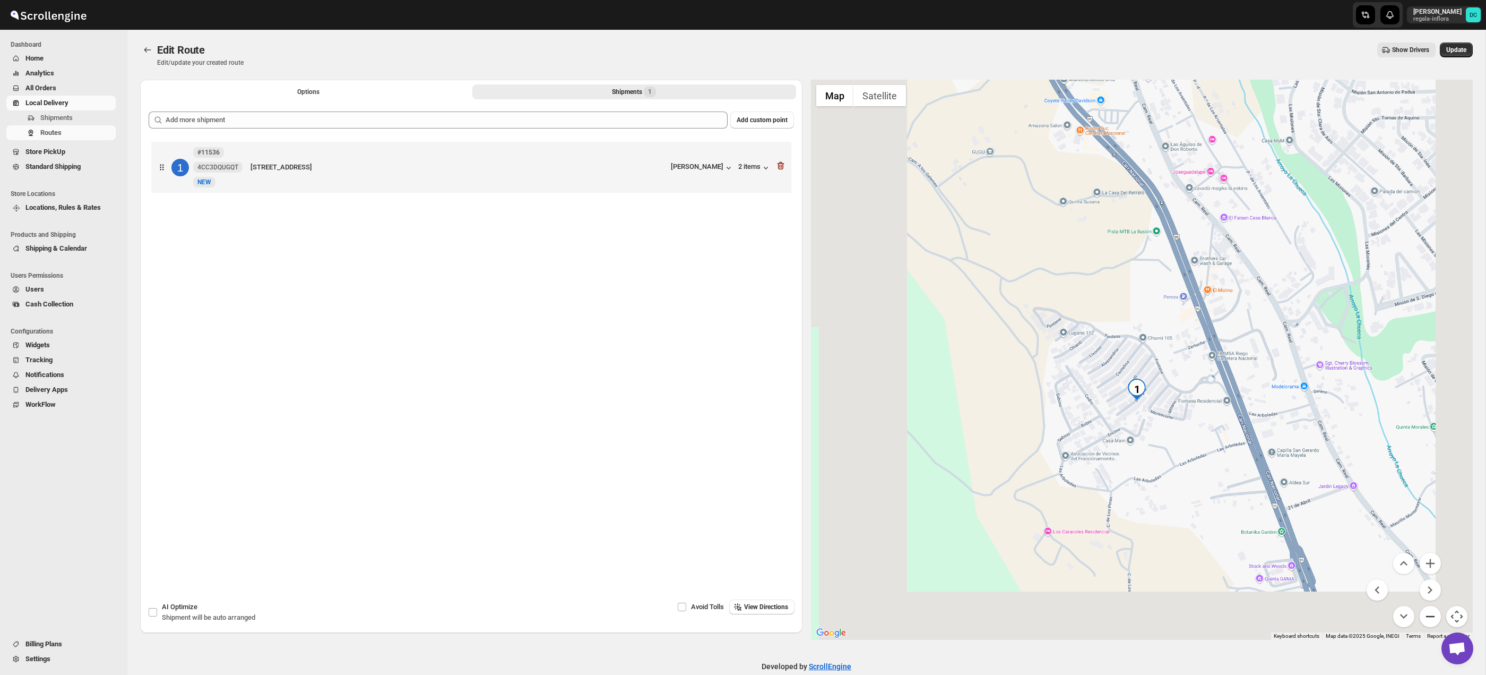
click at [1435, 619] on button "Zoom out" at bounding box center [1430, 616] width 21 height 21
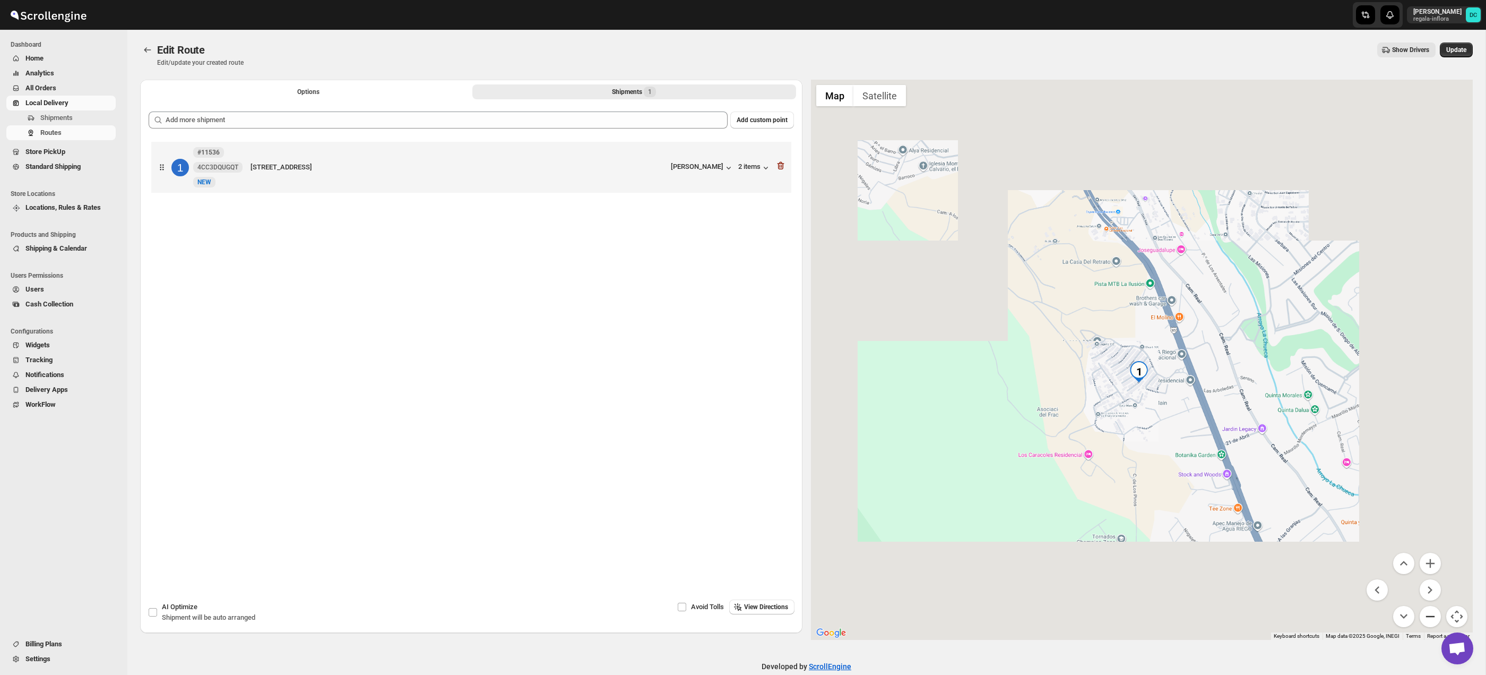
click at [1435, 619] on button "Zoom out" at bounding box center [1430, 616] width 21 height 21
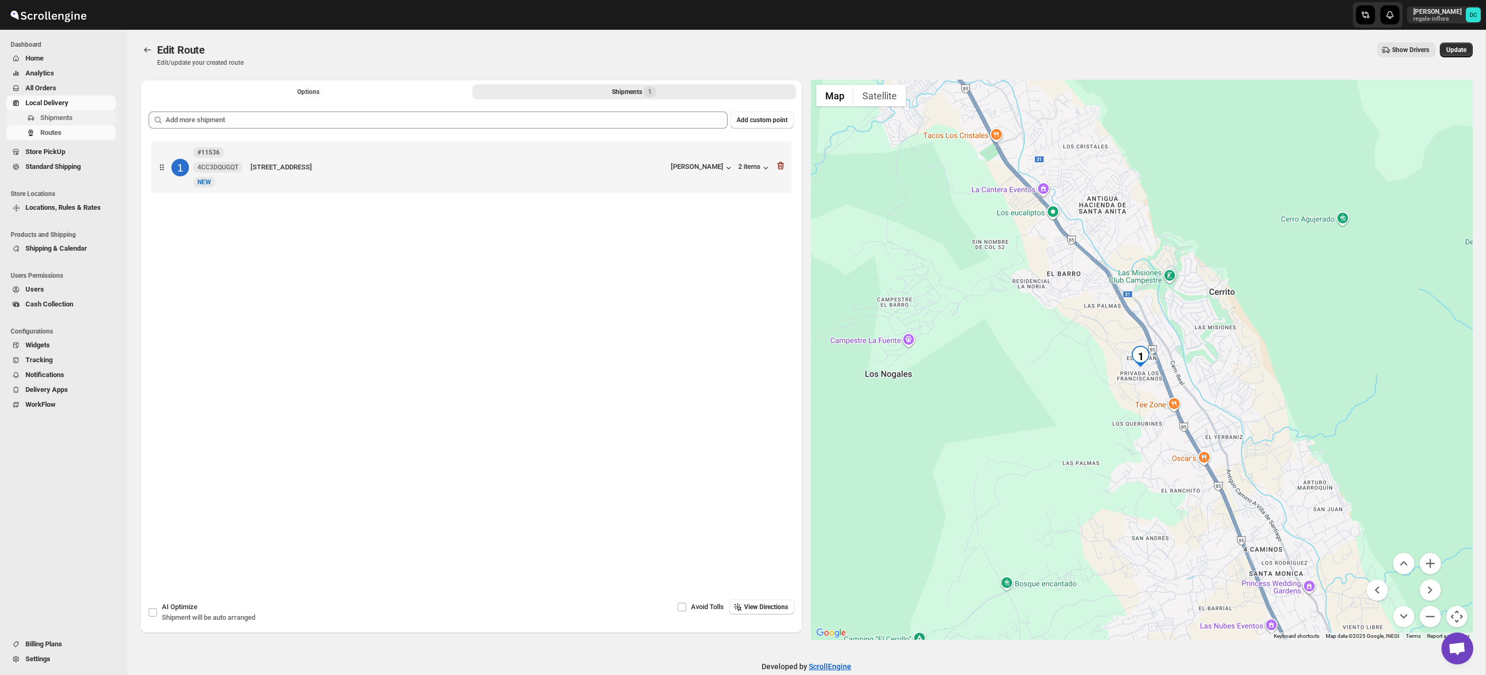
click at [68, 118] on span "Shipments" at bounding box center [56, 118] width 32 height 8
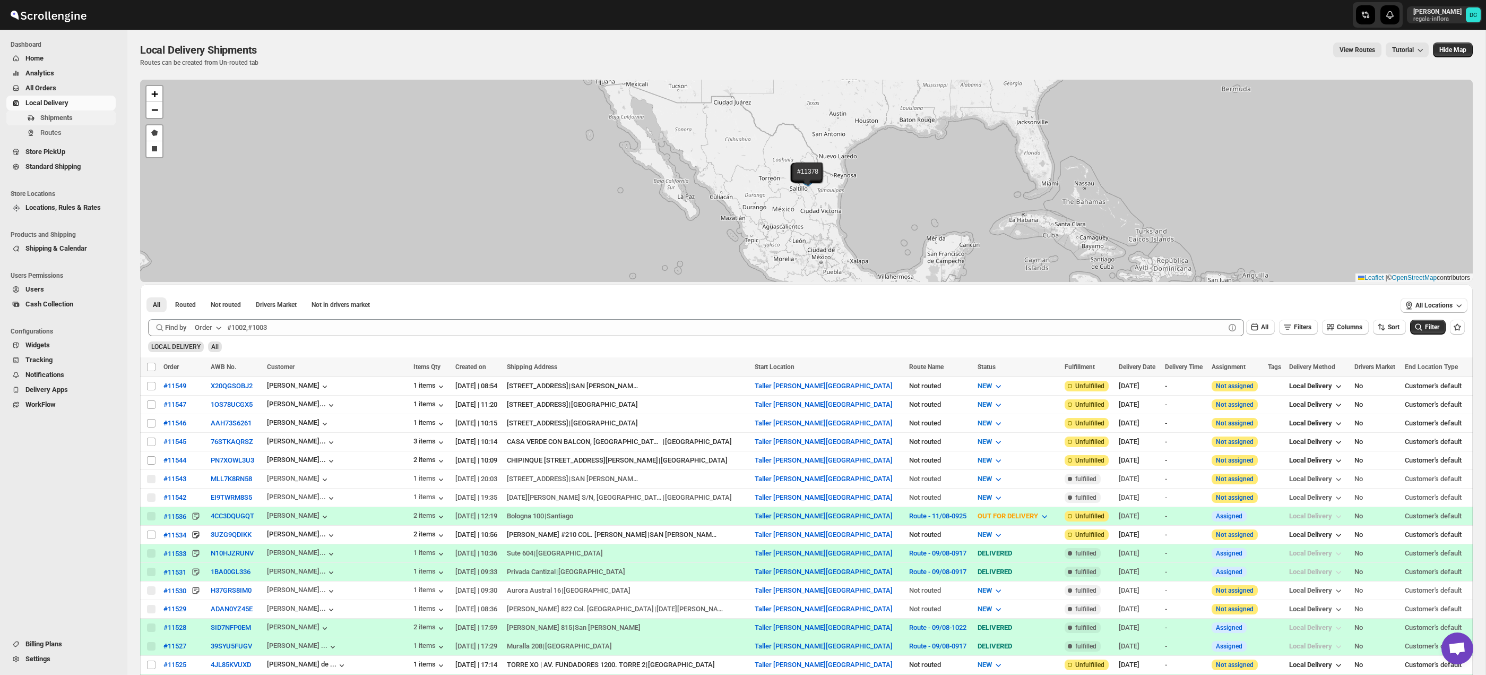
click at [93, 118] on span "Shipments" at bounding box center [76, 118] width 73 height 11
click at [56, 90] on span "All Orders" at bounding box center [40, 88] width 31 height 8
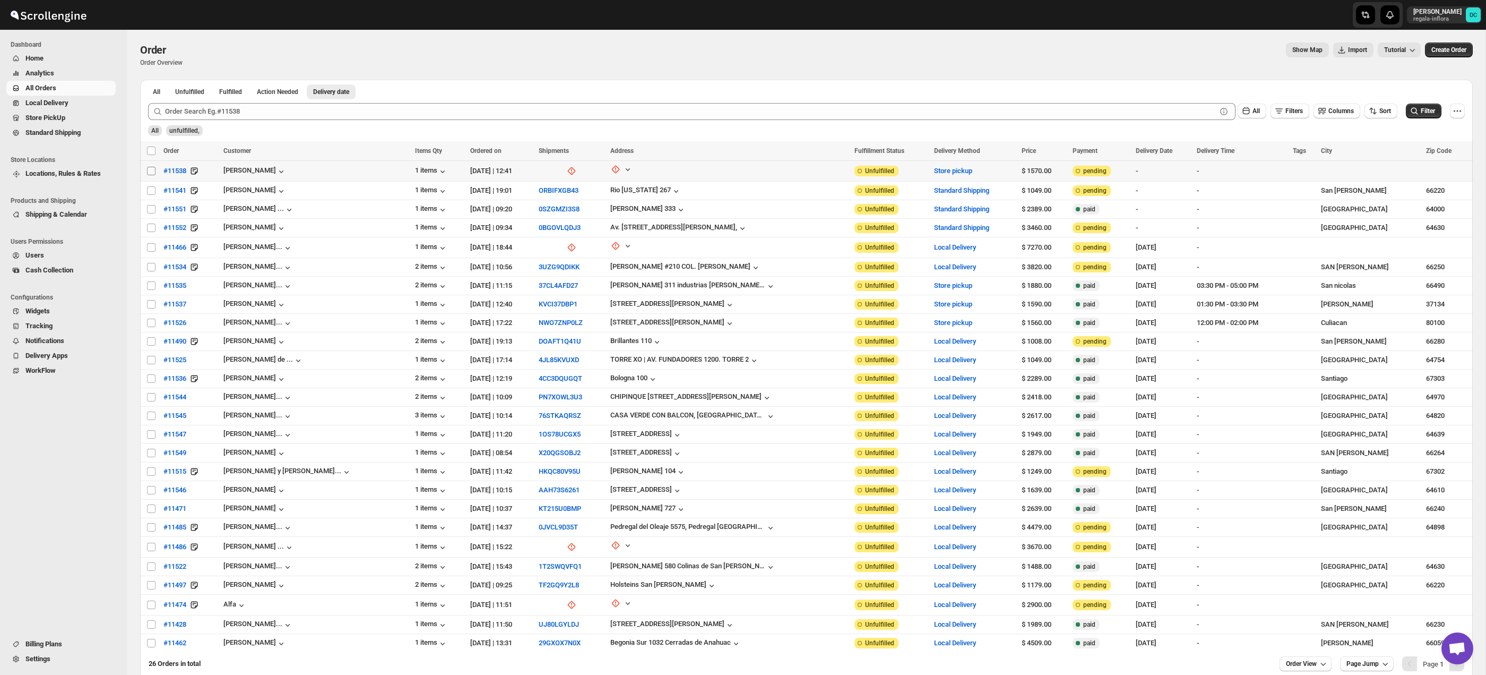
click at [150, 171] on input "Select order" at bounding box center [151, 171] width 8 height 8
checkbox input "true"
click at [153, 191] on input "Select order" at bounding box center [151, 190] width 8 height 8
checkbox input "true"
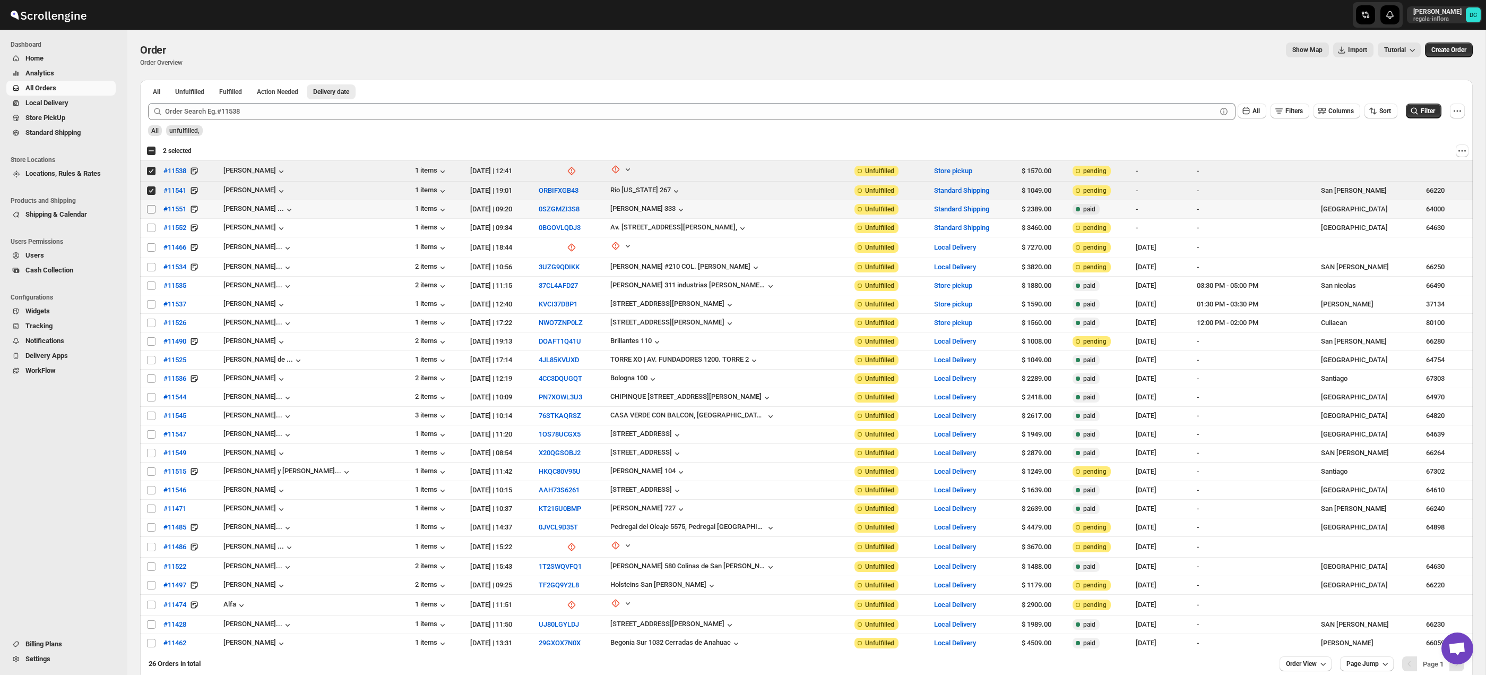
click at [150, 210] on input "Select order" at bounding box center [151, 209] width 8 height 8
checkbox input "true"
drag, startPoint x: 149, startPoint y: 227, endPoint x: 150, endPoint y: 249, distance: 21.8
click at [149, 227] on input "Select order" at bounding box center [151, 227] width 8 height 8
checkbox input "true"
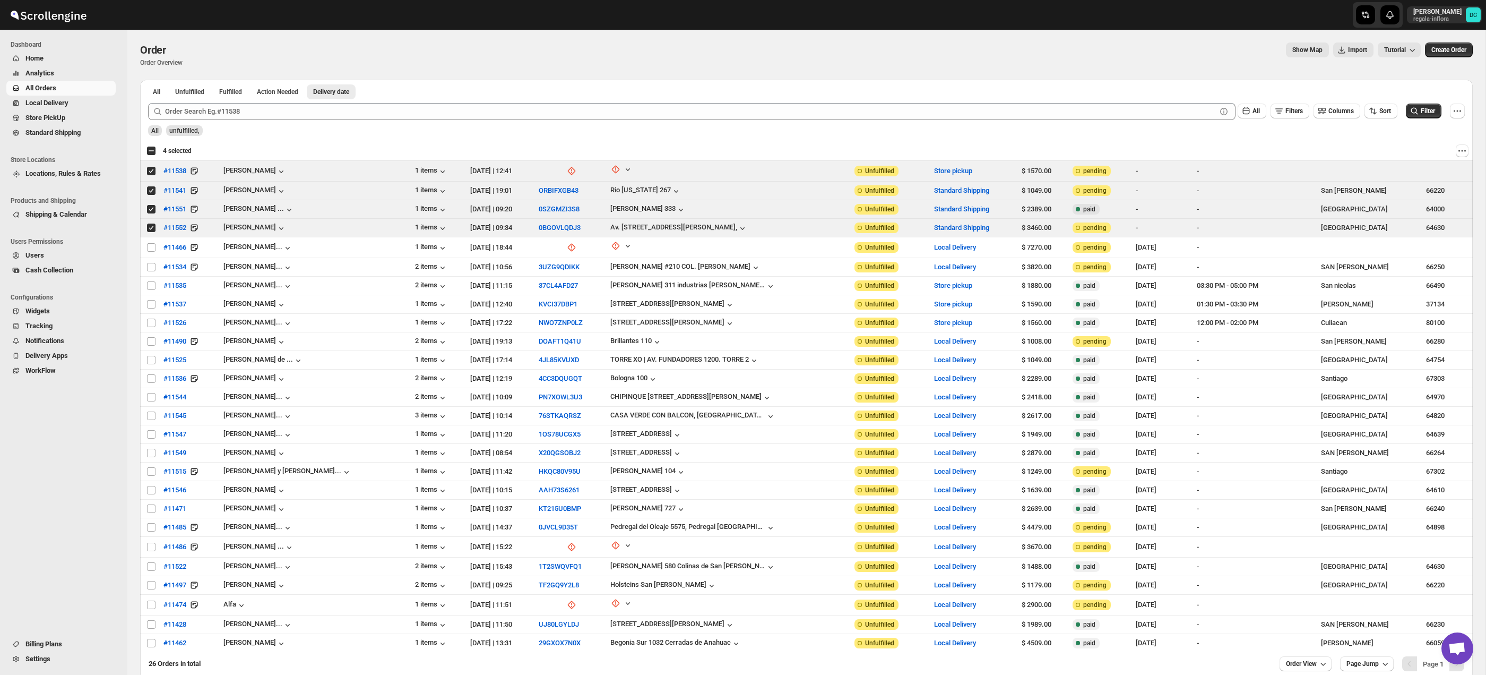
click at [150, 154] on div "Select all 26 orders 4 selected" at bounding box center [169, 151] width 45 height 10
checkbox input "true"
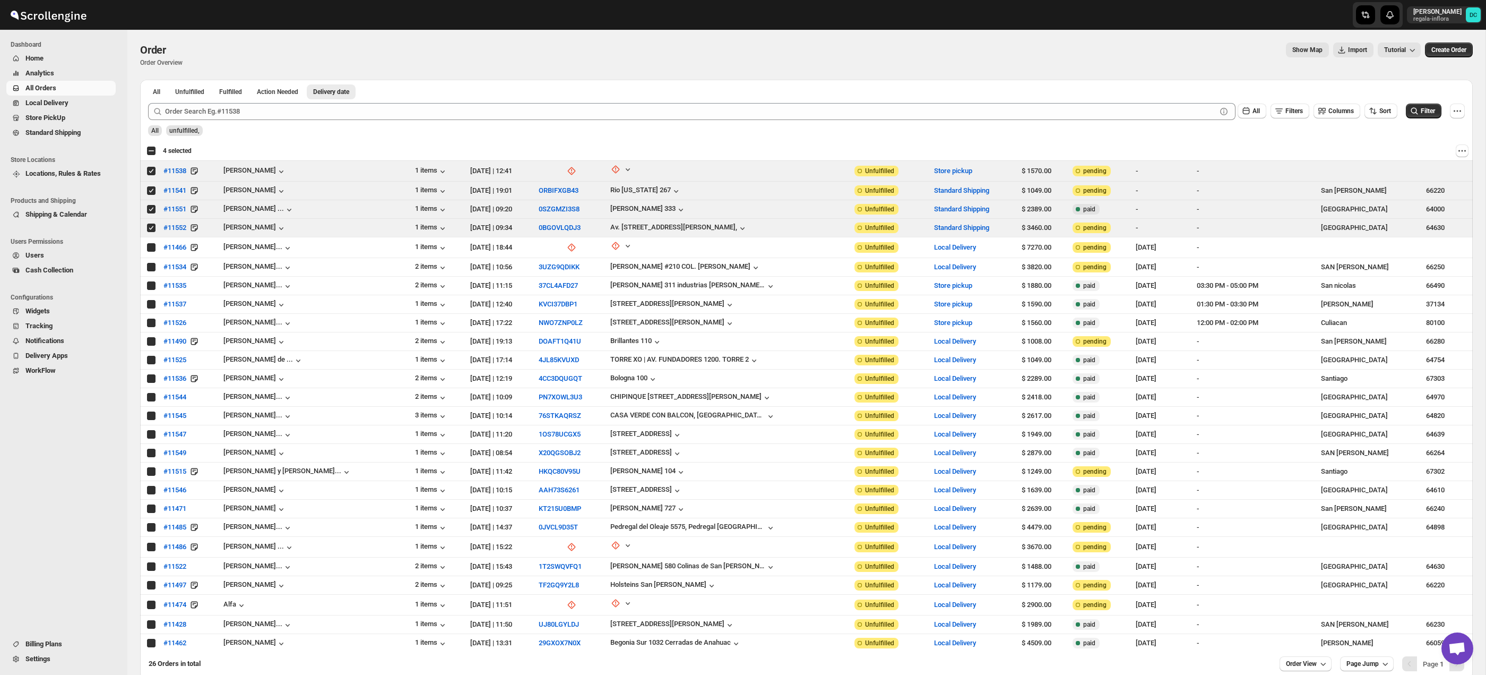
checkbox input "true"
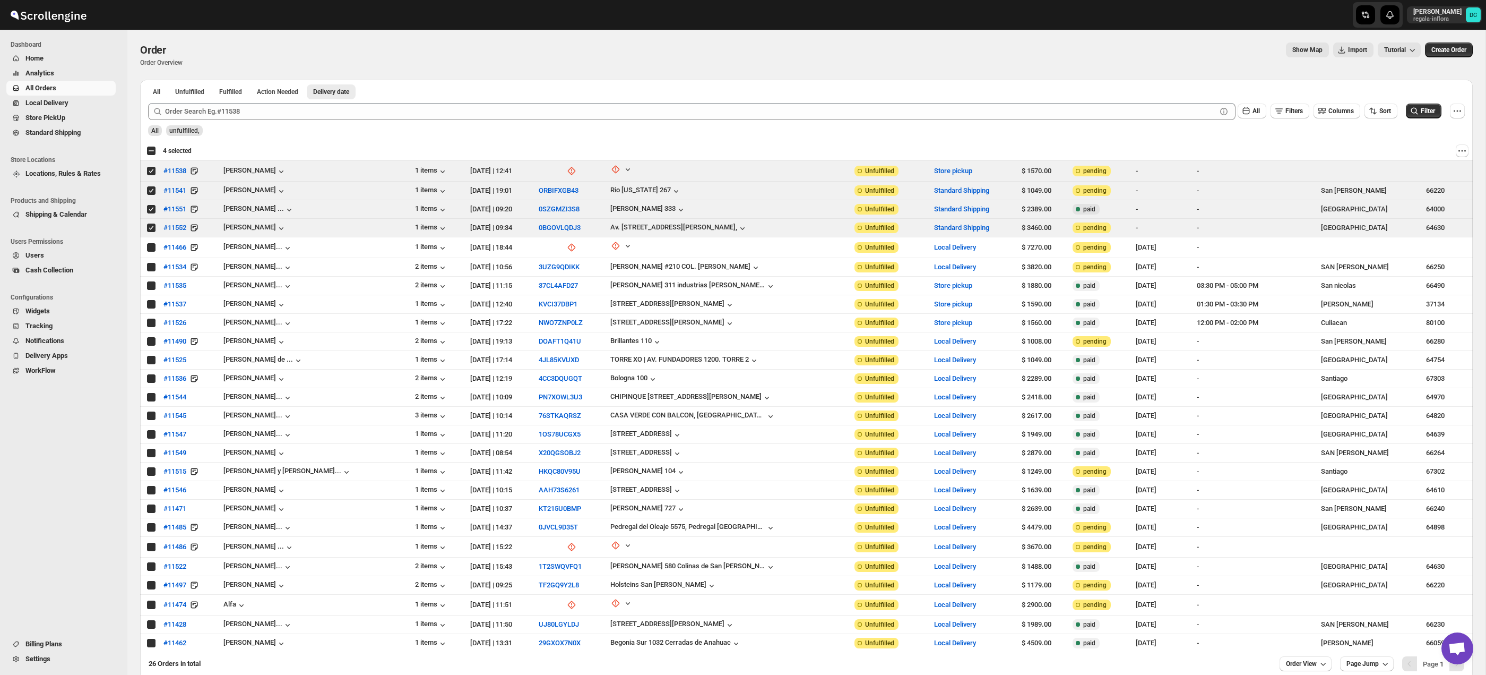
checkbox input "true"
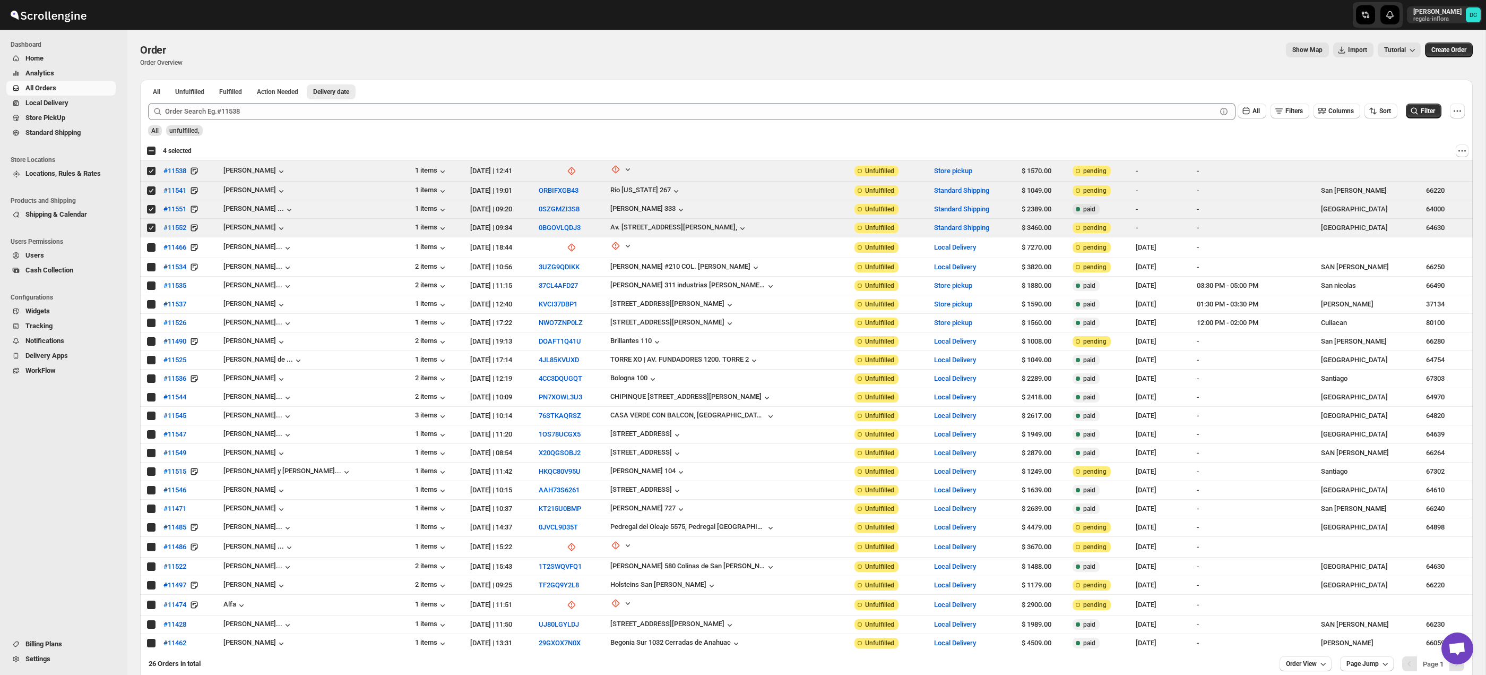
checkbox input "true"
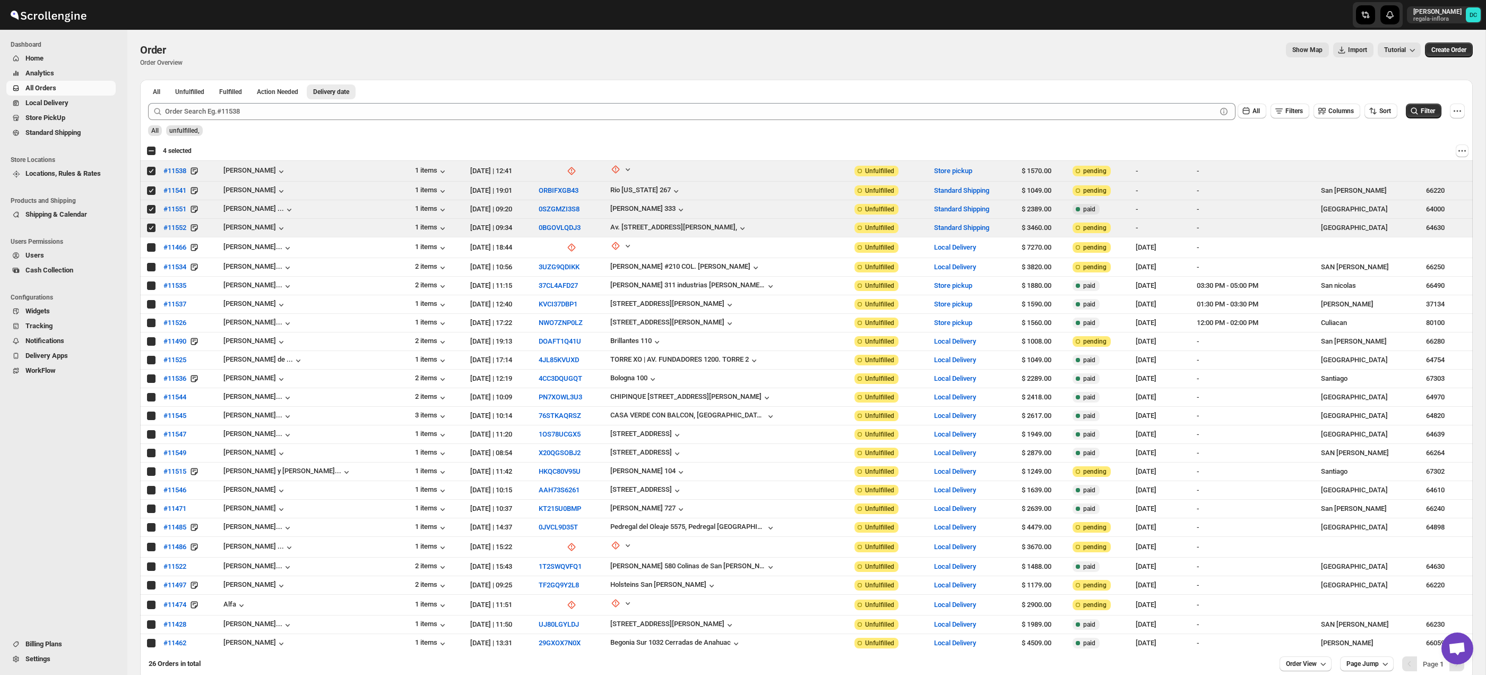
checkbox input "true"
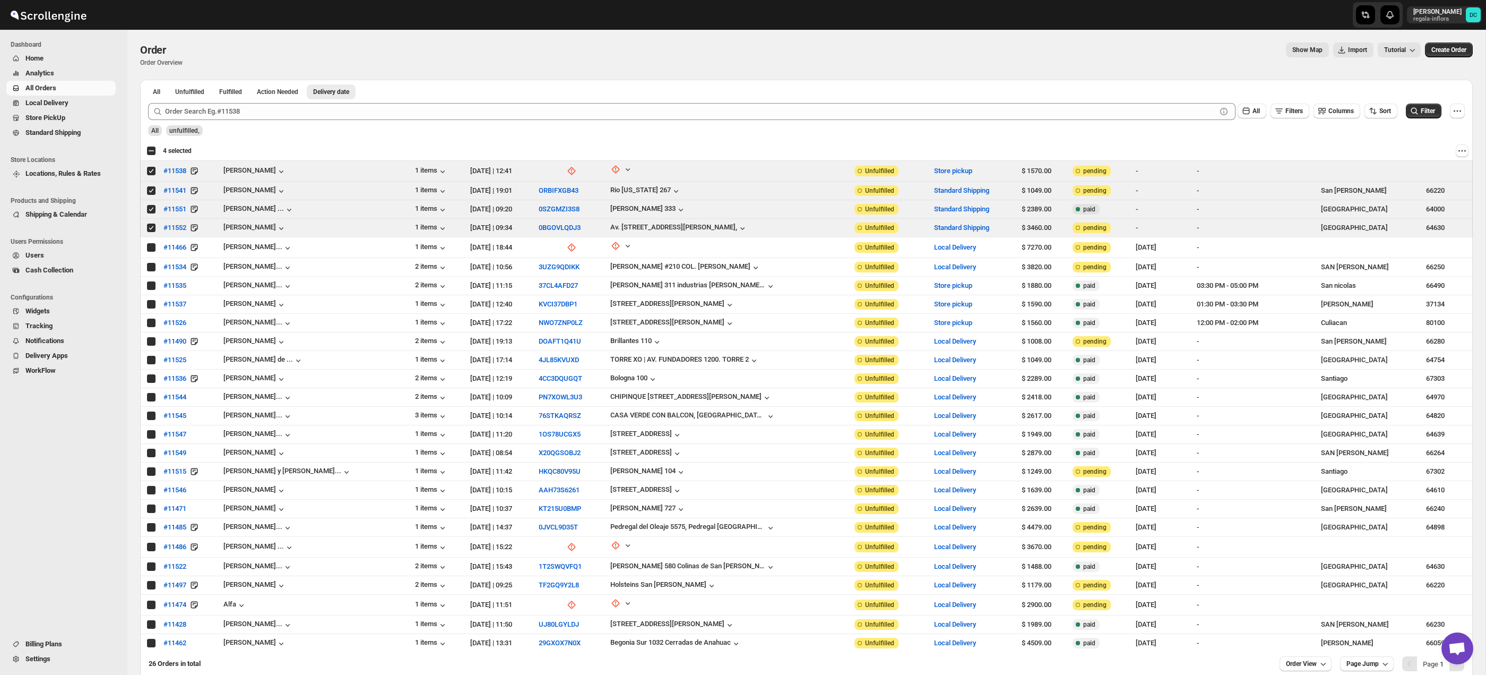
checkbox input "true"
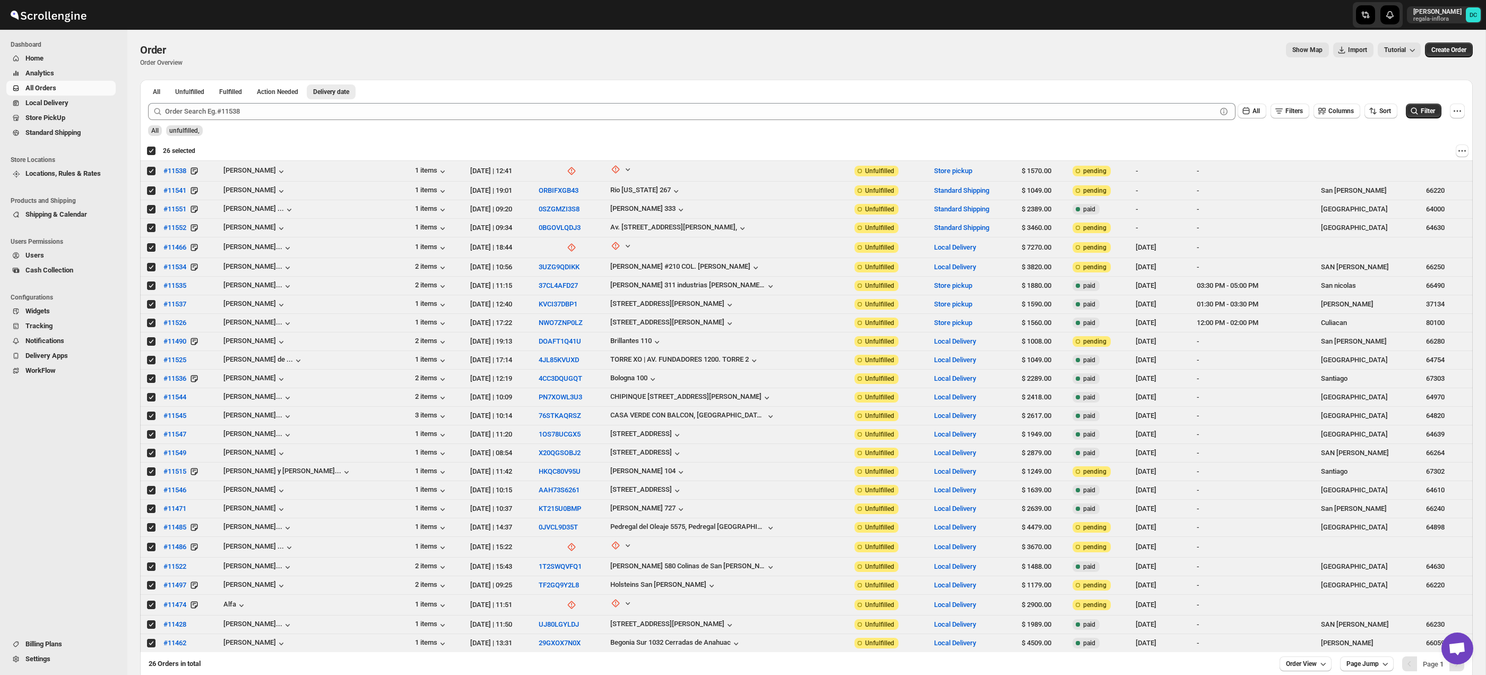
click at [150, 154] on div "Deselect all 26 orders 26 selected" at bounding box center [171, 151] width 49 height 10
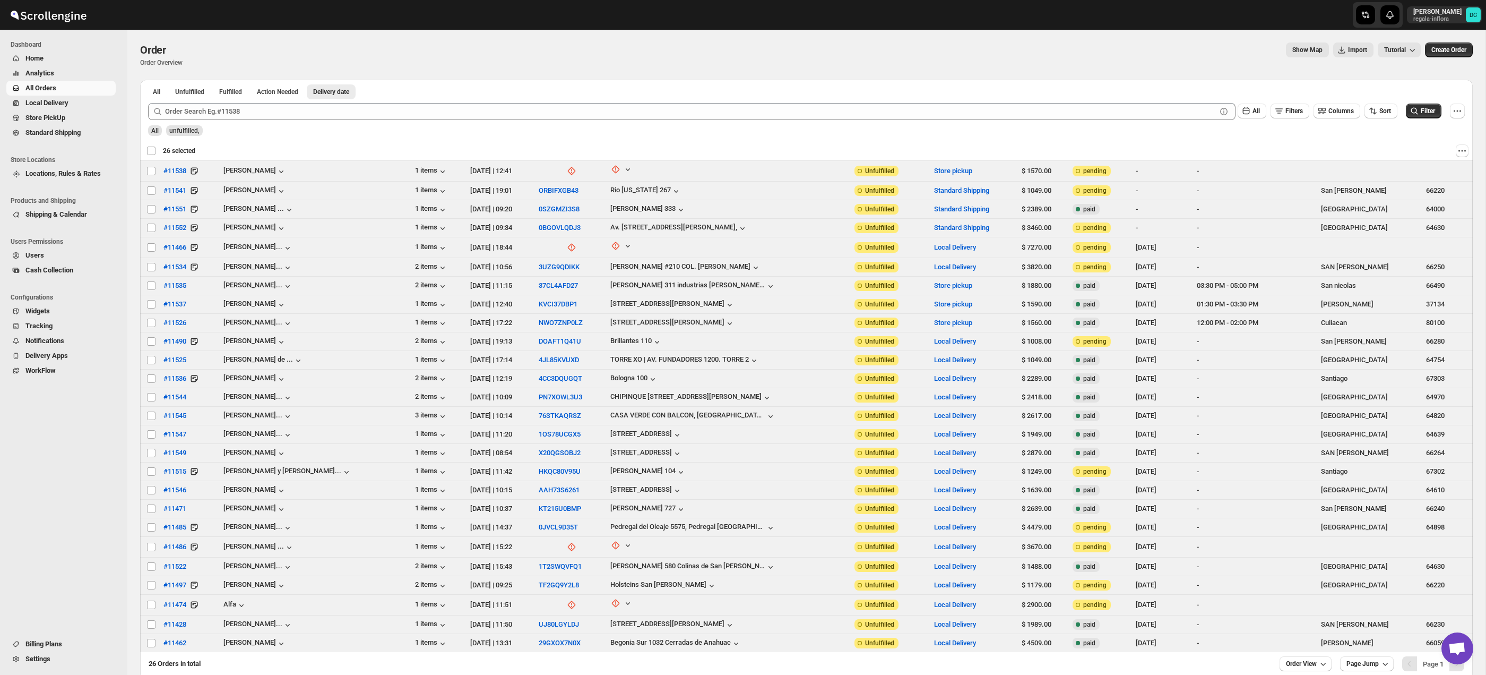
checkbox input "false"
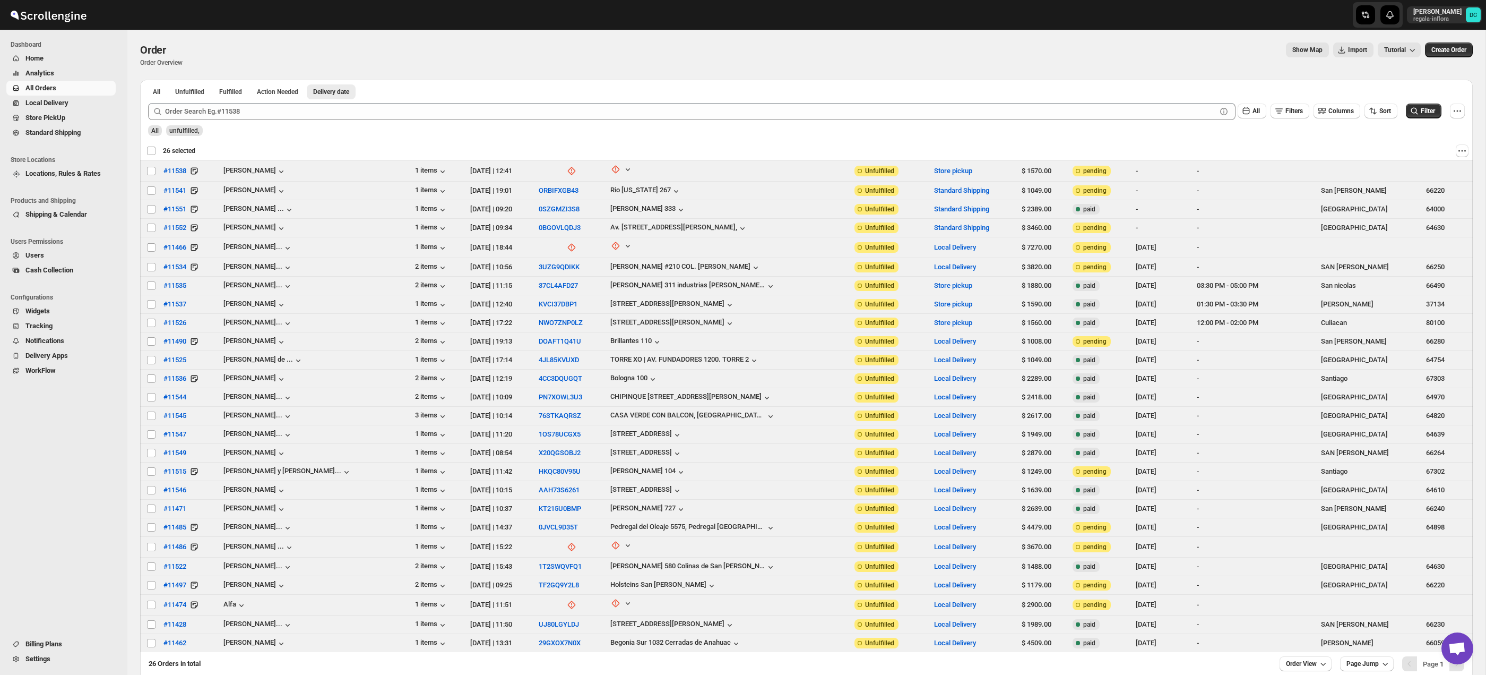
checkbox input "false"
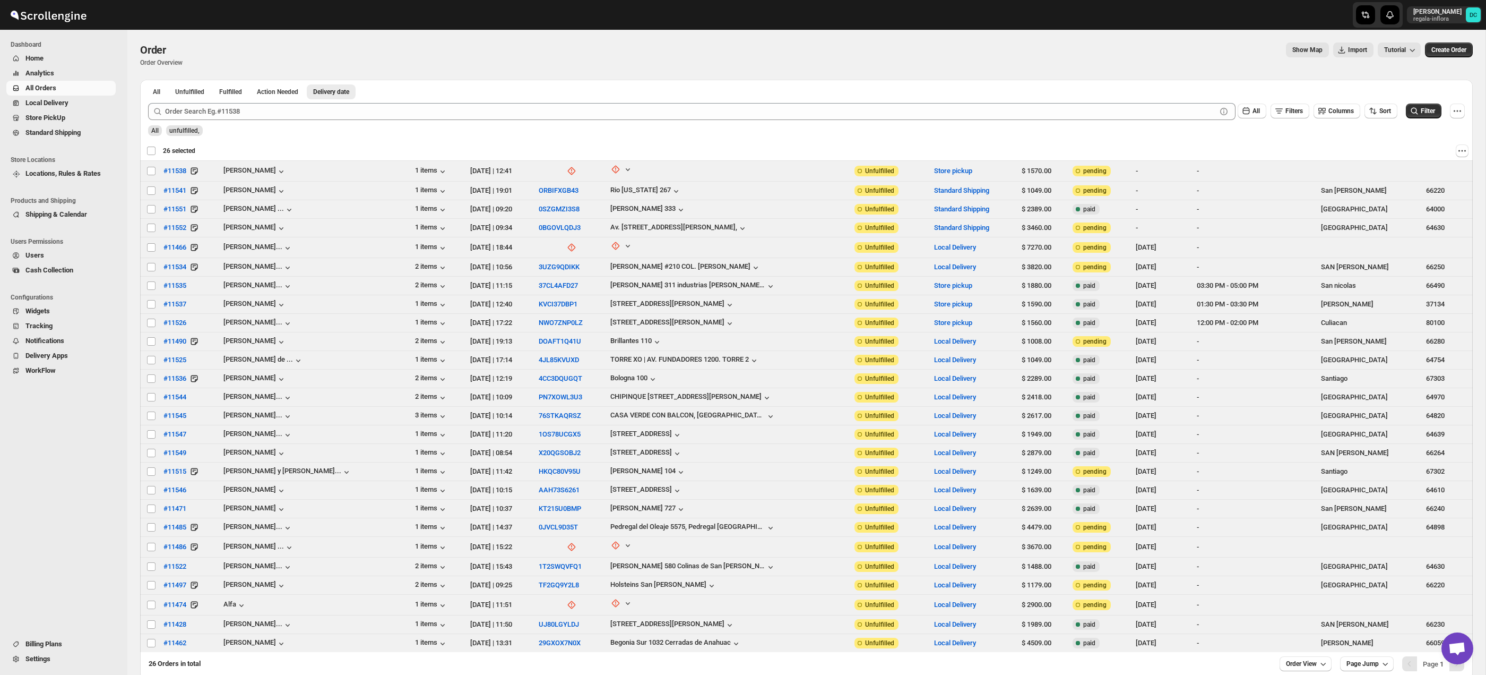
checkbox input "false"
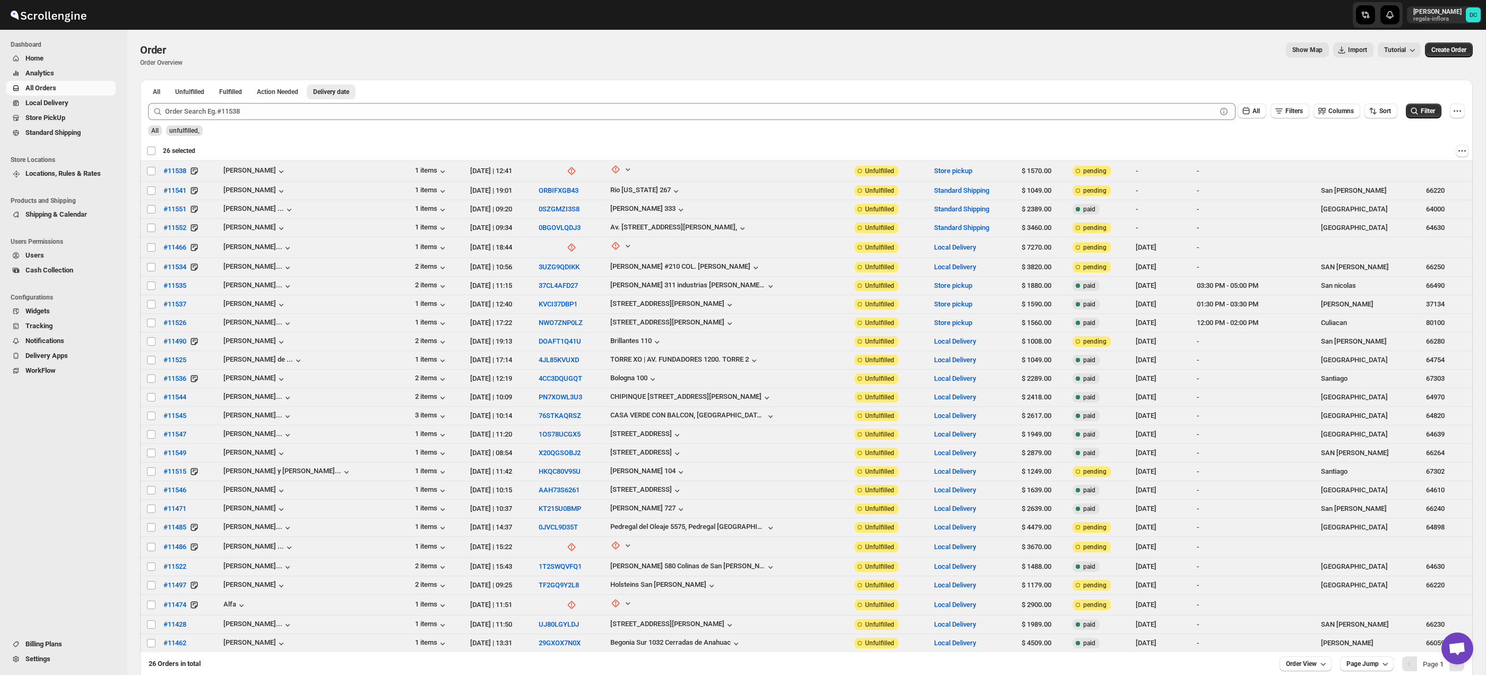
checkbox input "false"
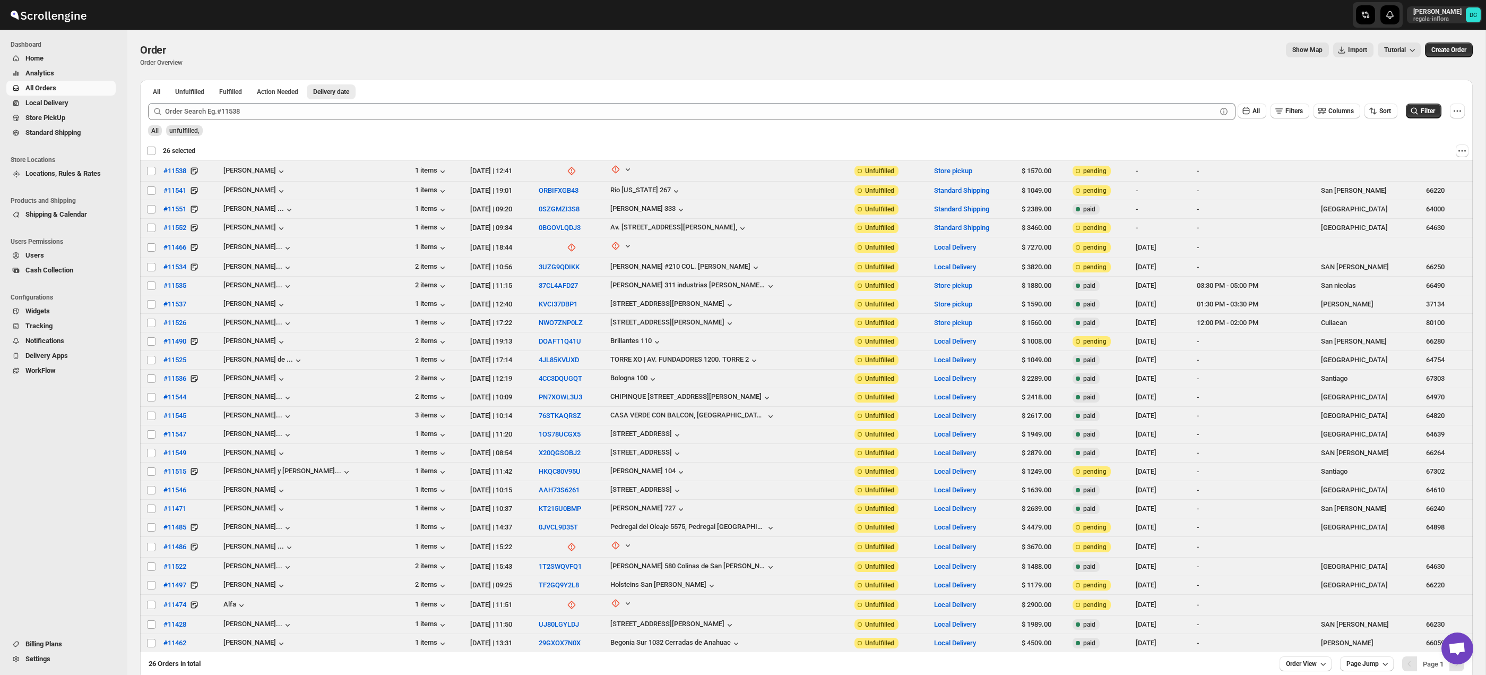
checkbox input "false"
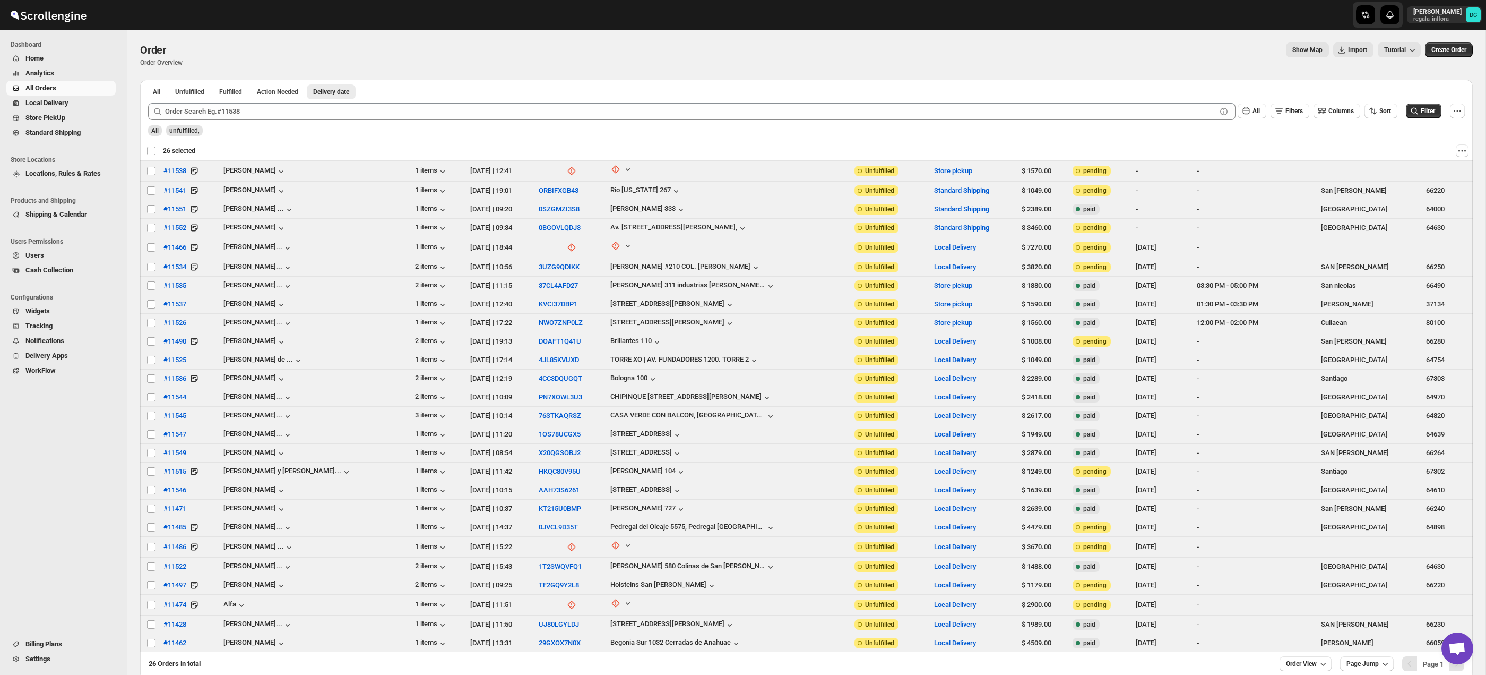
checkbox input "false"
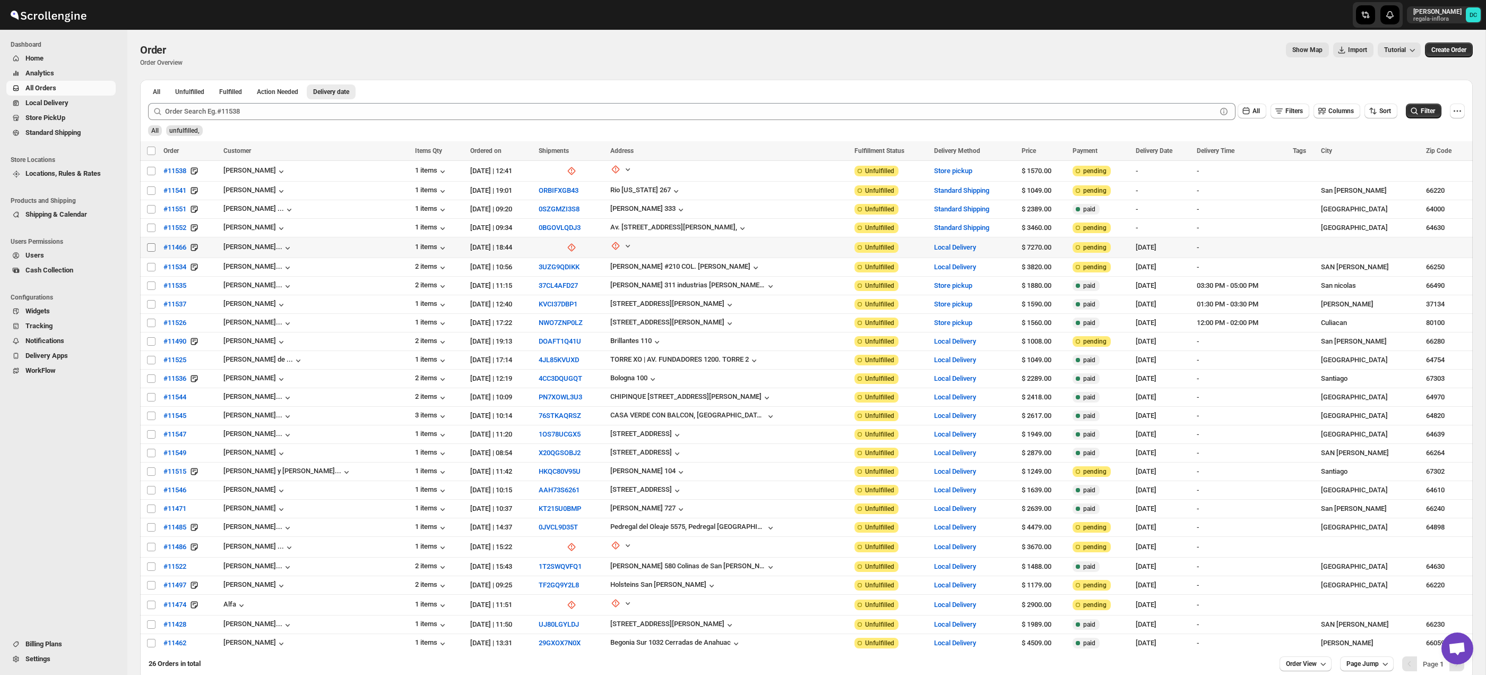
click at [150, 248] on input "Select order" at bounding box center [151, 247] width 8 height 8
checkbox input "true"
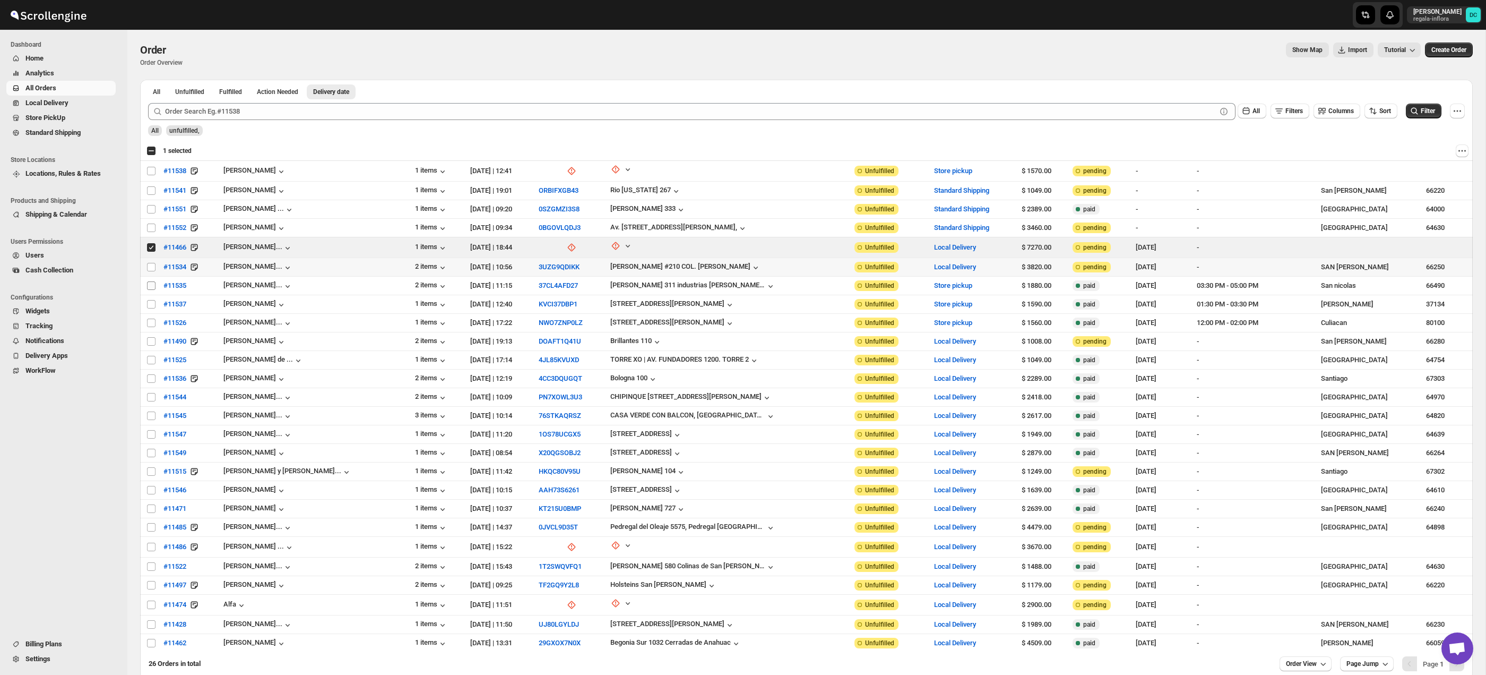
drag, startPoint x: 150, startPoint y: 267, endPoint x: 151, endPoint y: 280, distance: 12.8
click at [150, 268] on input "Select order" at bounding box center [151, 267] width 8 height 8
checkbox input "true"
click at [151, 284] on input "Select order" at bounding box center [151, 285] width 8 height 8
checkbox input "true"
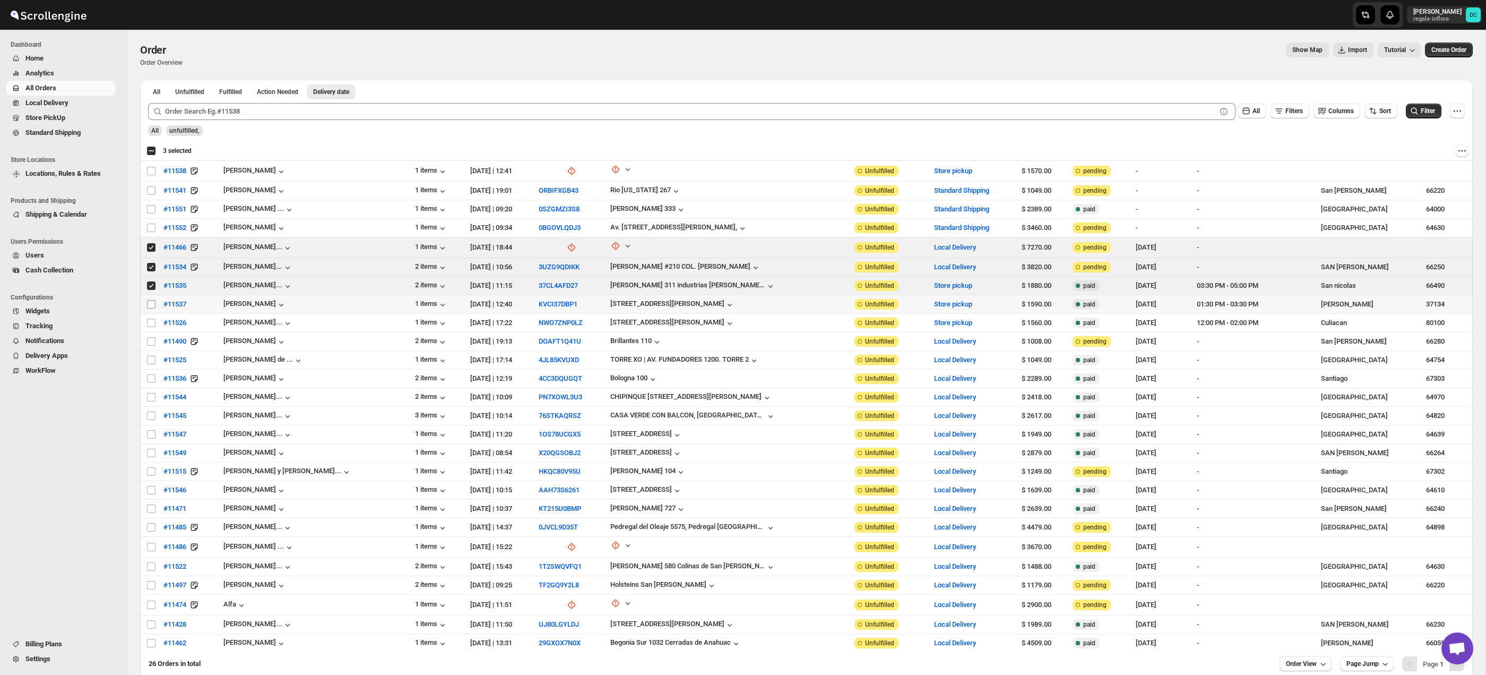
click at [151, 303] on input "Select order" at bounding box center [151, 304] width 8 height 8
checkbox input "true"
click at [150, 314] on td "Select order" at bounding box center [150, 323] width 20 height 19
checkbox input "true"
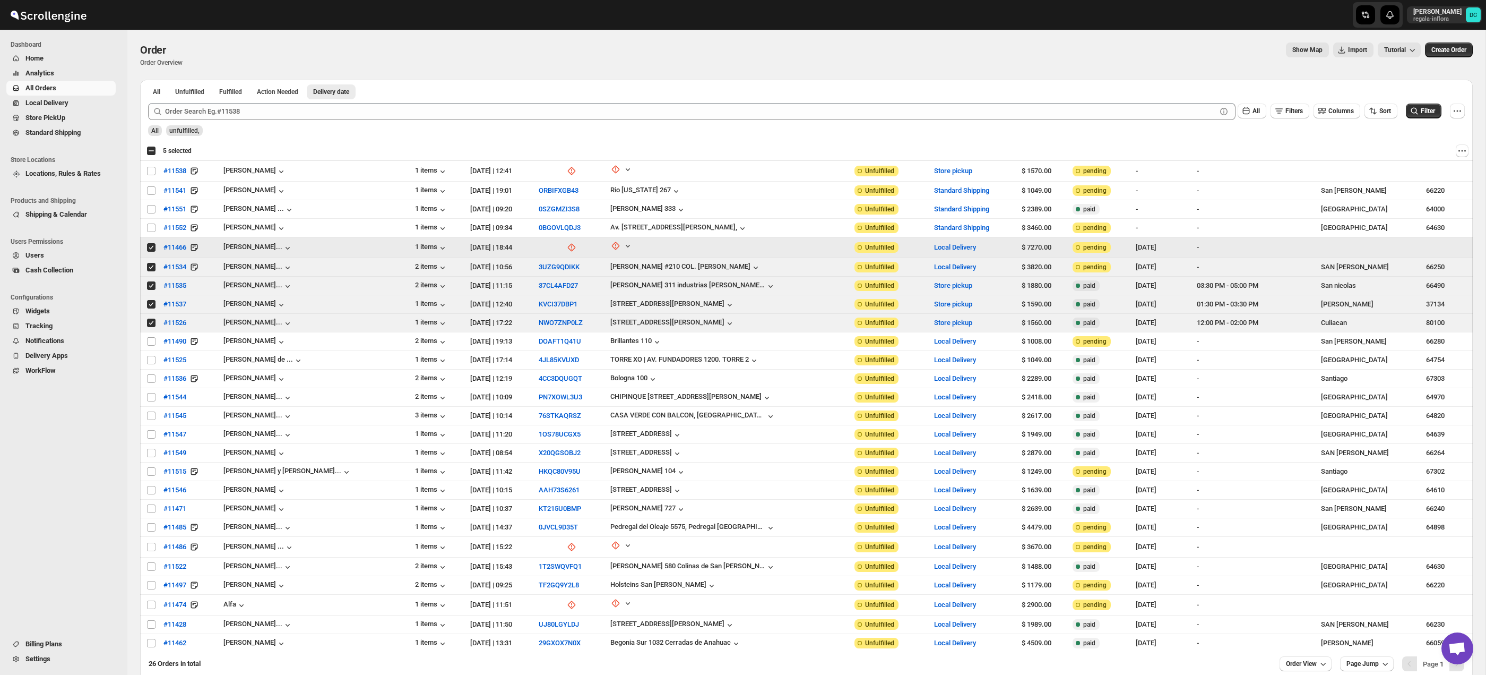
click at [152, 245] on input "Select order" at bounding box center [151, 247] width 8 height 8
checkbox input "false"
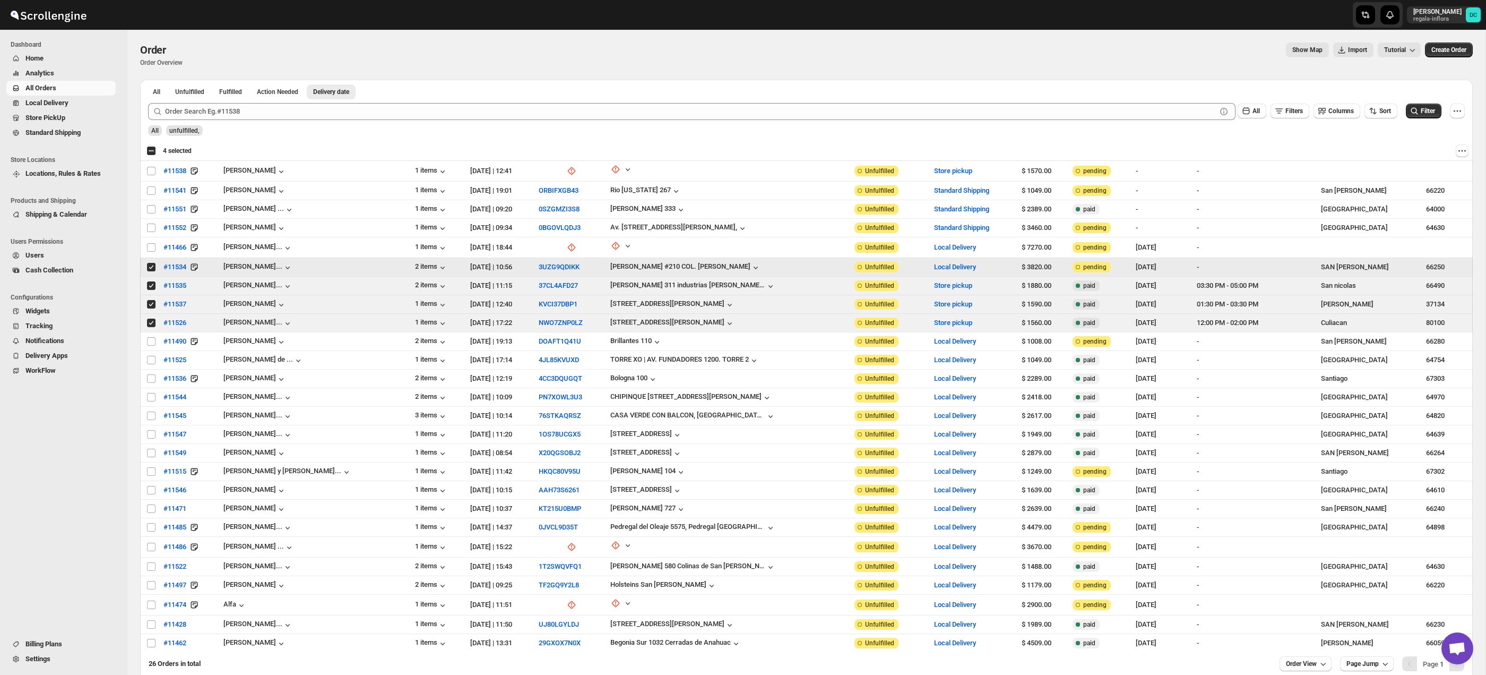
click at [150, 264] on input "Select order" at bounding box center [151, 267] width 8 height 8
checkbox input "false"
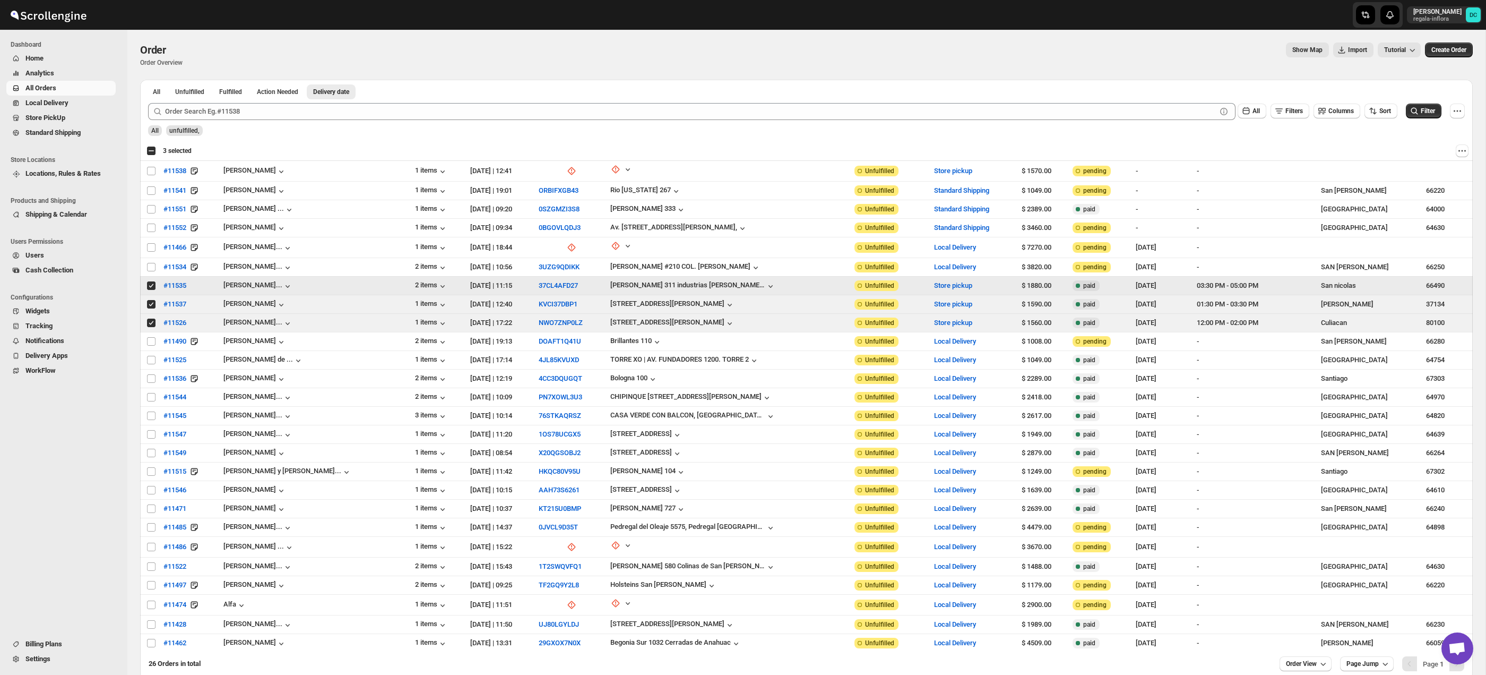
click at [147, 285] on input "Select order" at bounding box center [151, 285] width 8 height 8
checkbox input "false"
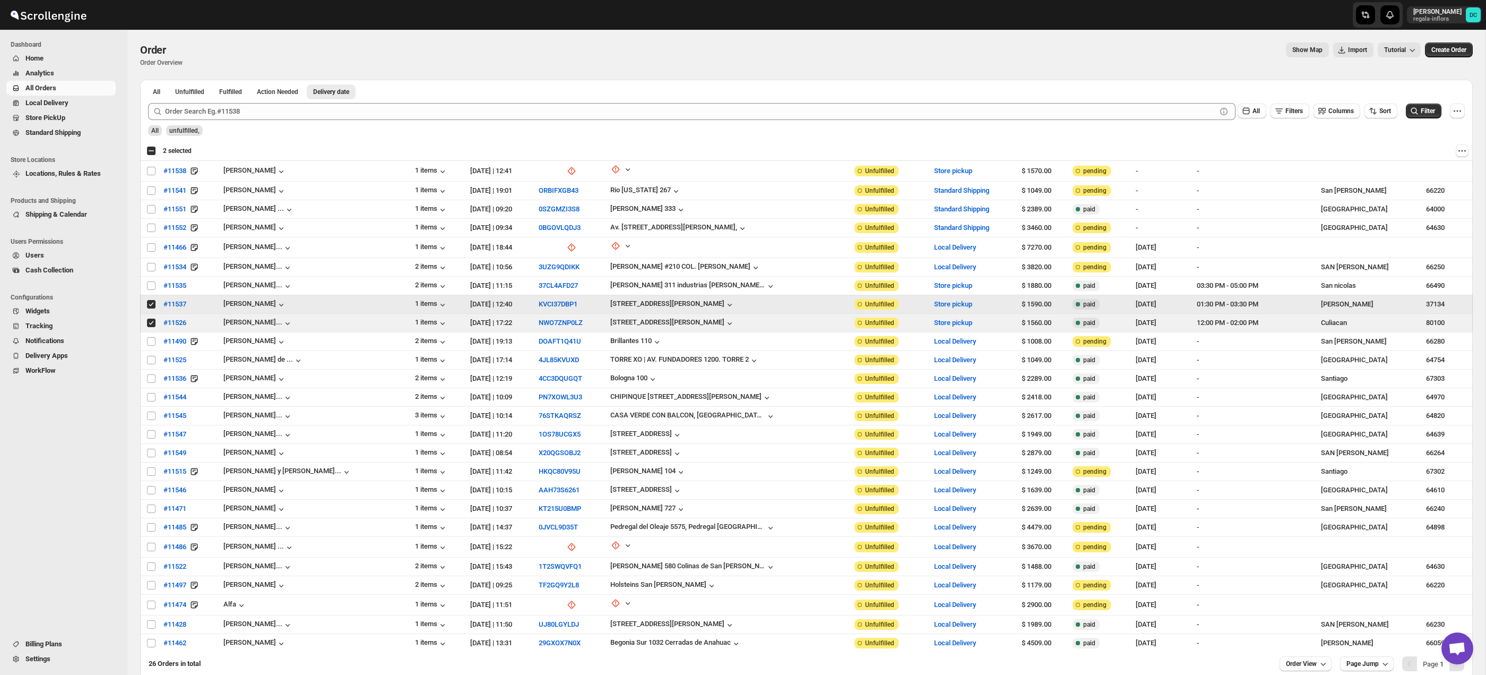
click at [153, 306] on input "Select order" at bounding box center [151, 304] width 8 height 8
checkbox input "false"
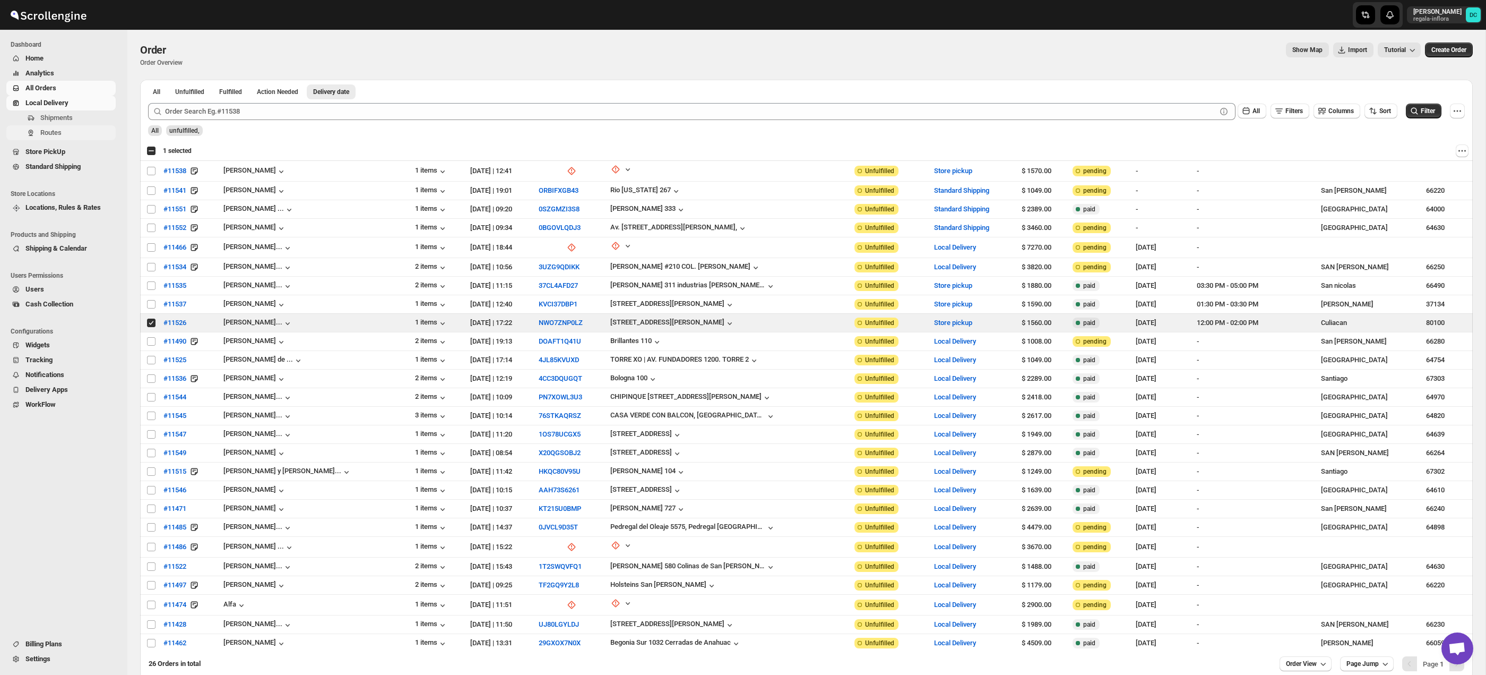
click at [73, 135] on span "Routes" at bounding box center [76, 132] width 73 height 11
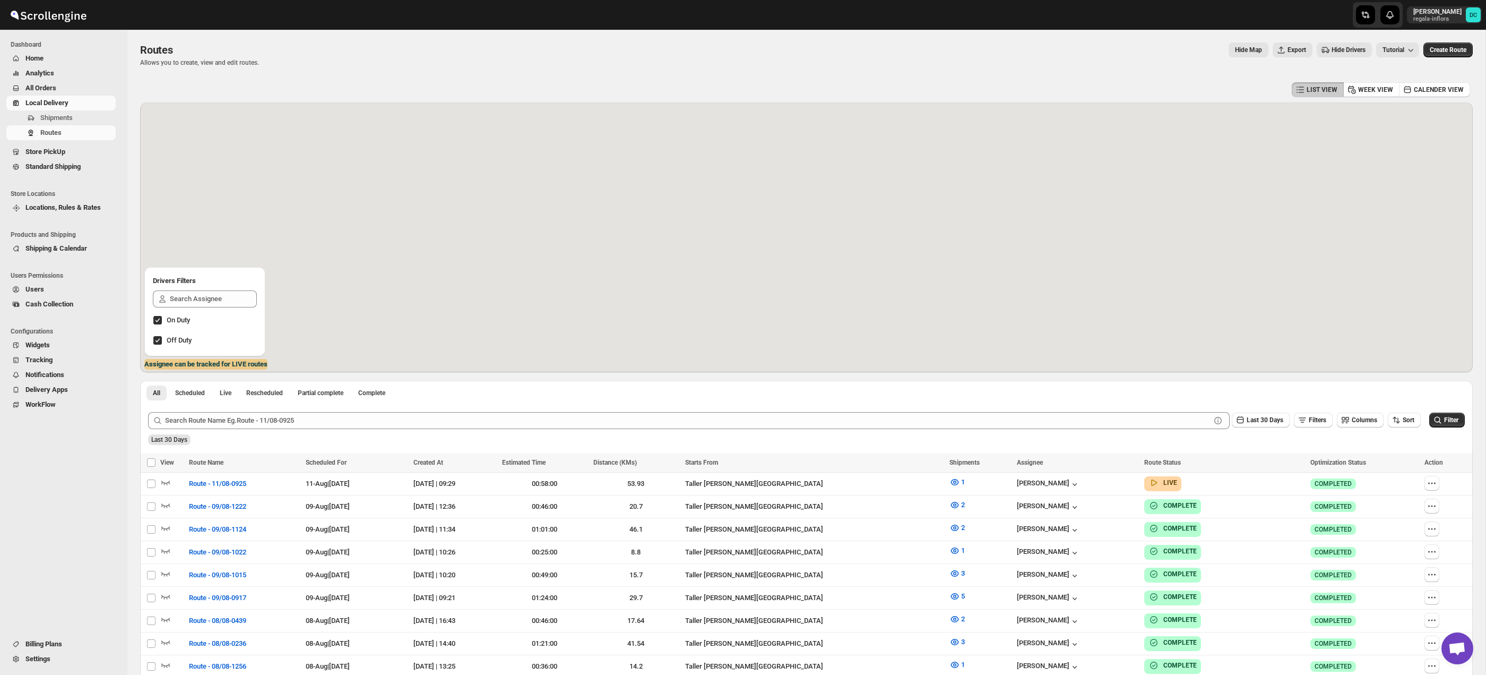
click at [63, 84] on span "All Orders" at bounding box center [69, 88] width 88 height 11
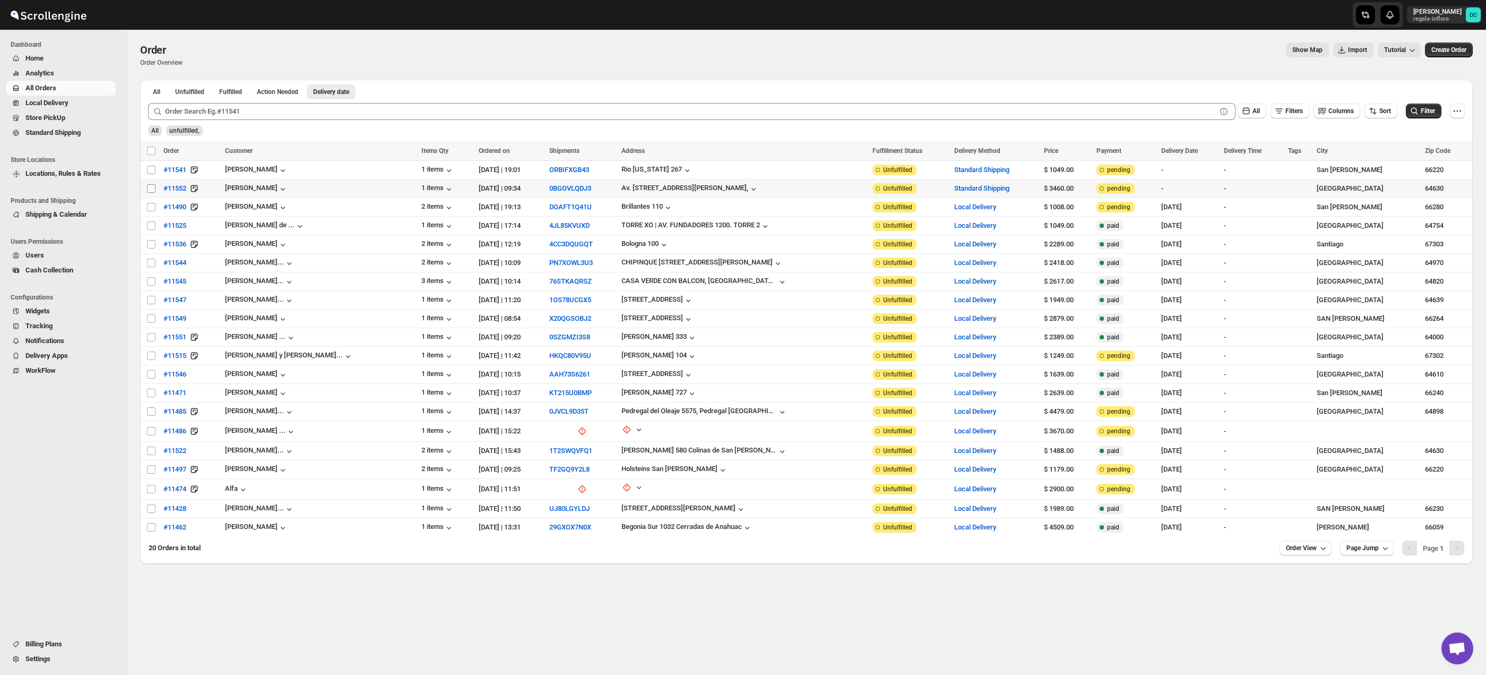
click at [150, 191] on input "Select order" at bounding box center [151, 188] width 8 height 8
checkbox input "true"
click at [150, 173] on input "Select order" at bounding box center [151, 170] width 8 height 8
checkbox input "true"
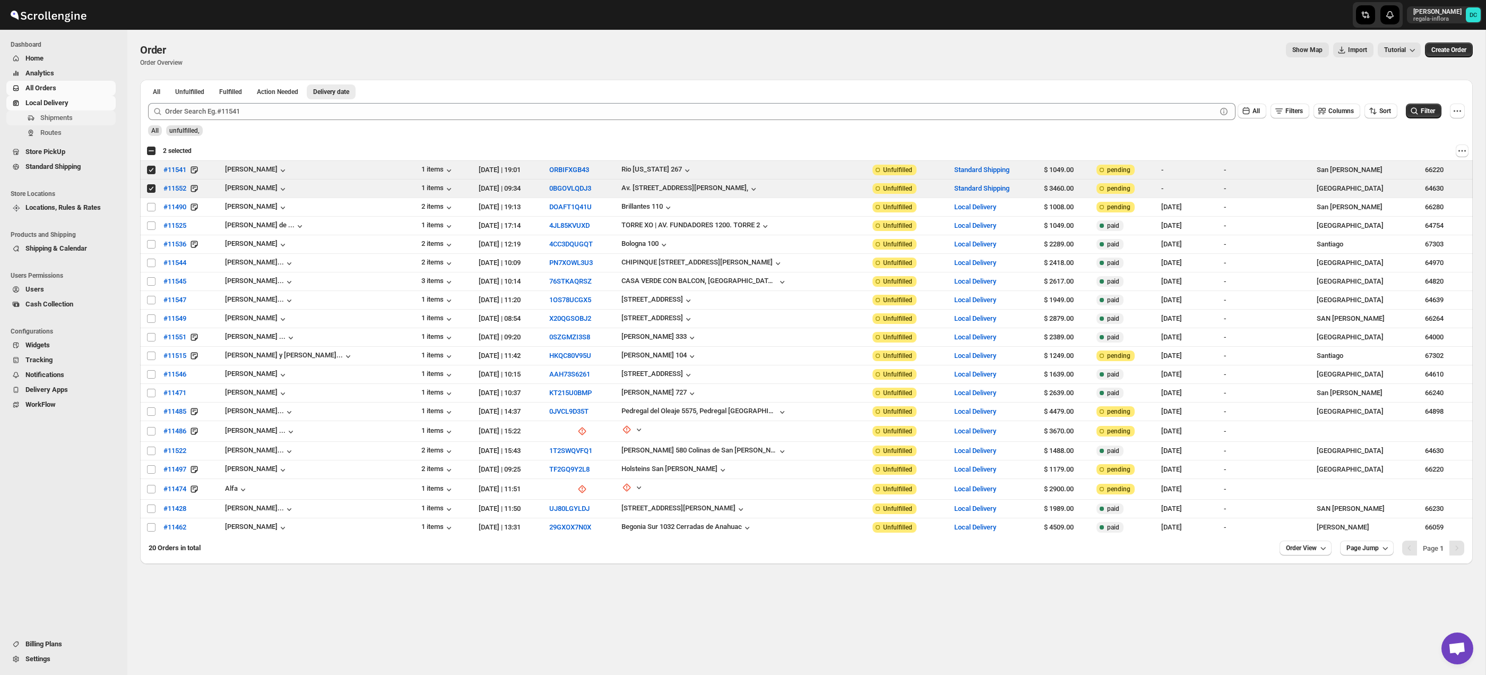
click at [73, 120] on span "Shipments" at bounding box center [56, 118] width 32 height 8
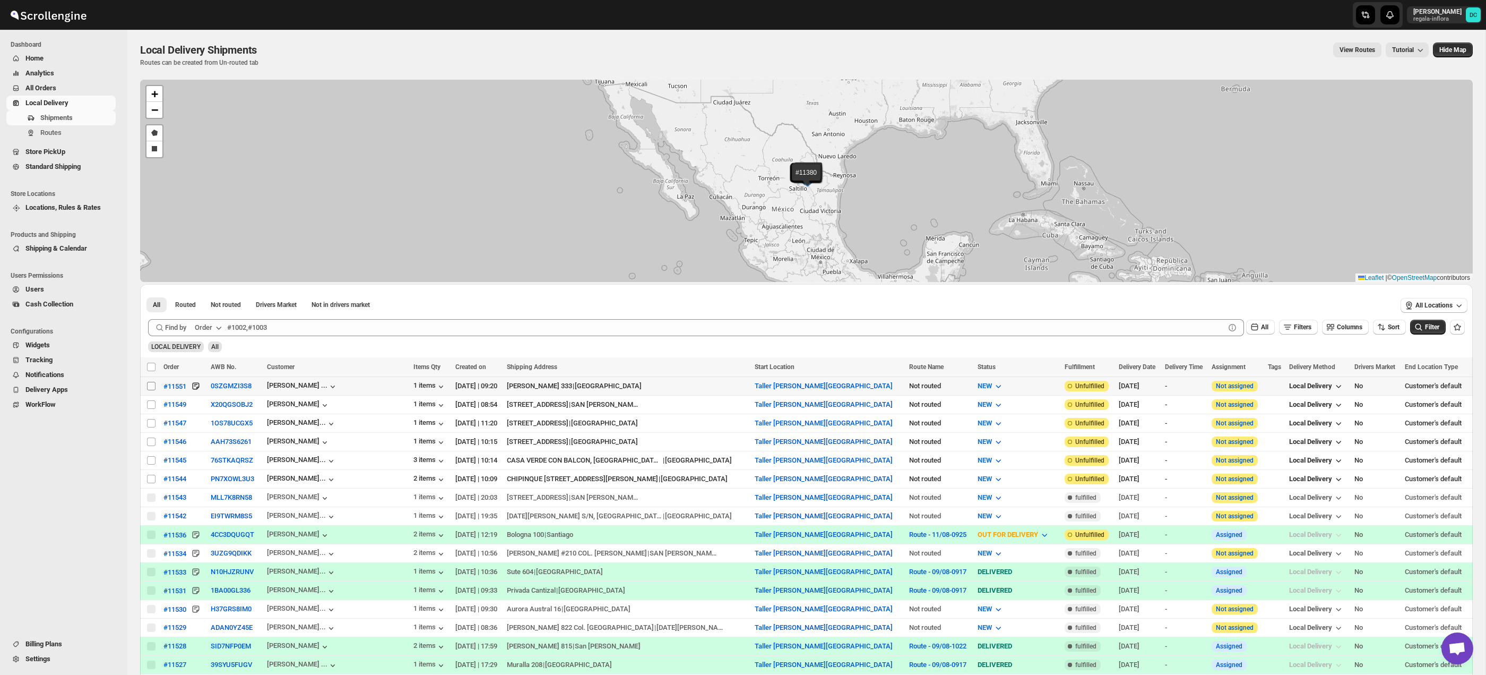
click at [152, 386] on input "Select shipment" at bounding box center [151, 386] width 8 height 8
checkbox input "true"
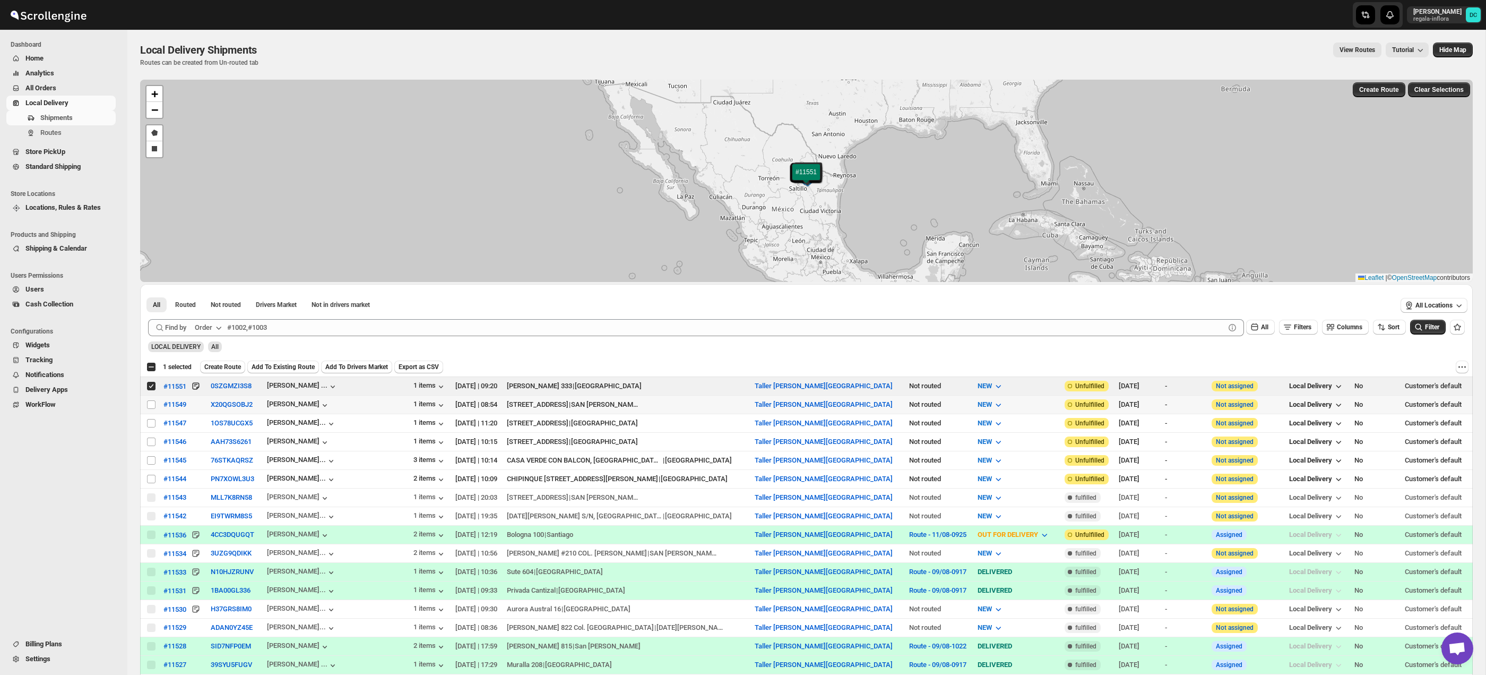
drag, startPoint x: 151, startPoint y: 406, endPoint x: 148, endPoint y: 415, distance: 10.1
click at [151, 406] on input "Select shipment" at bounding box center [151, 404] width 8 height 8
checkbox input "true"
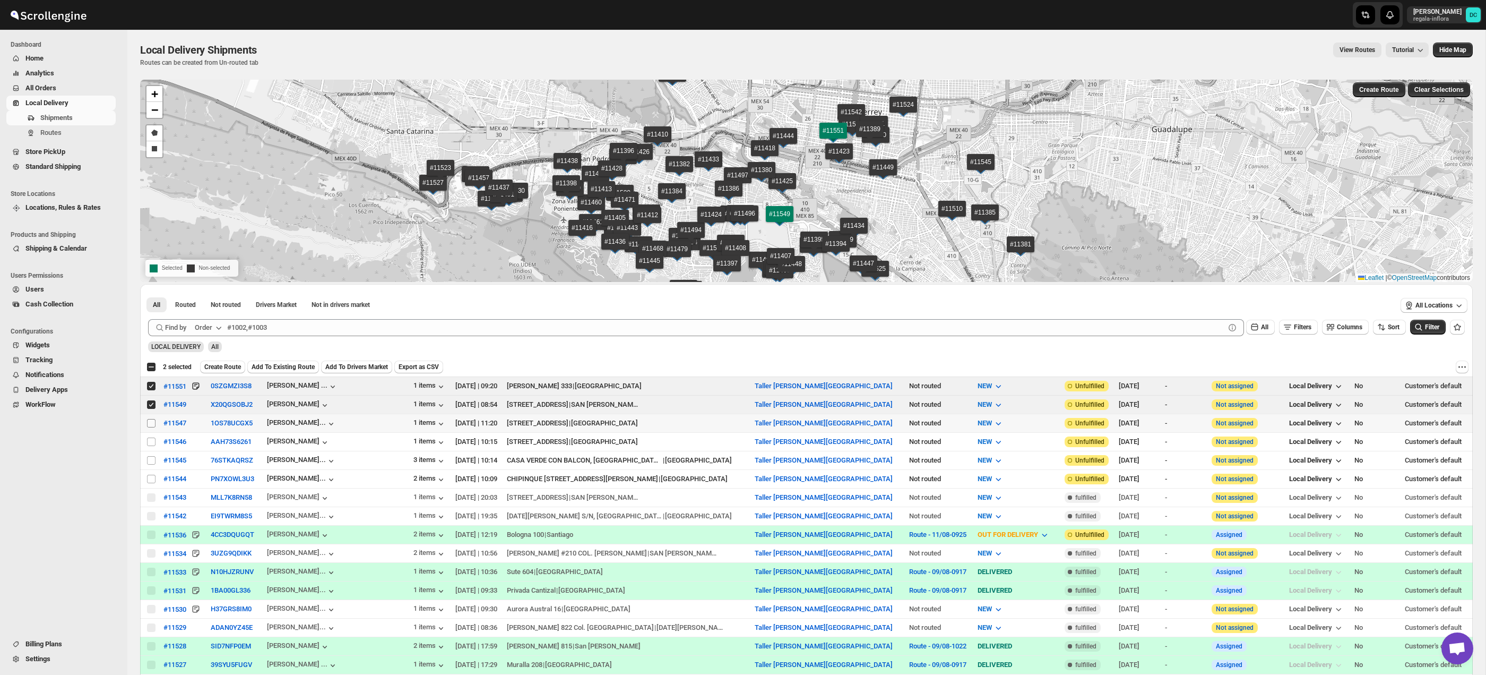
click at [151, 424] on input "Select shipment" at bounding box center [151, 423] width 8 height 8
checkbox input "true"
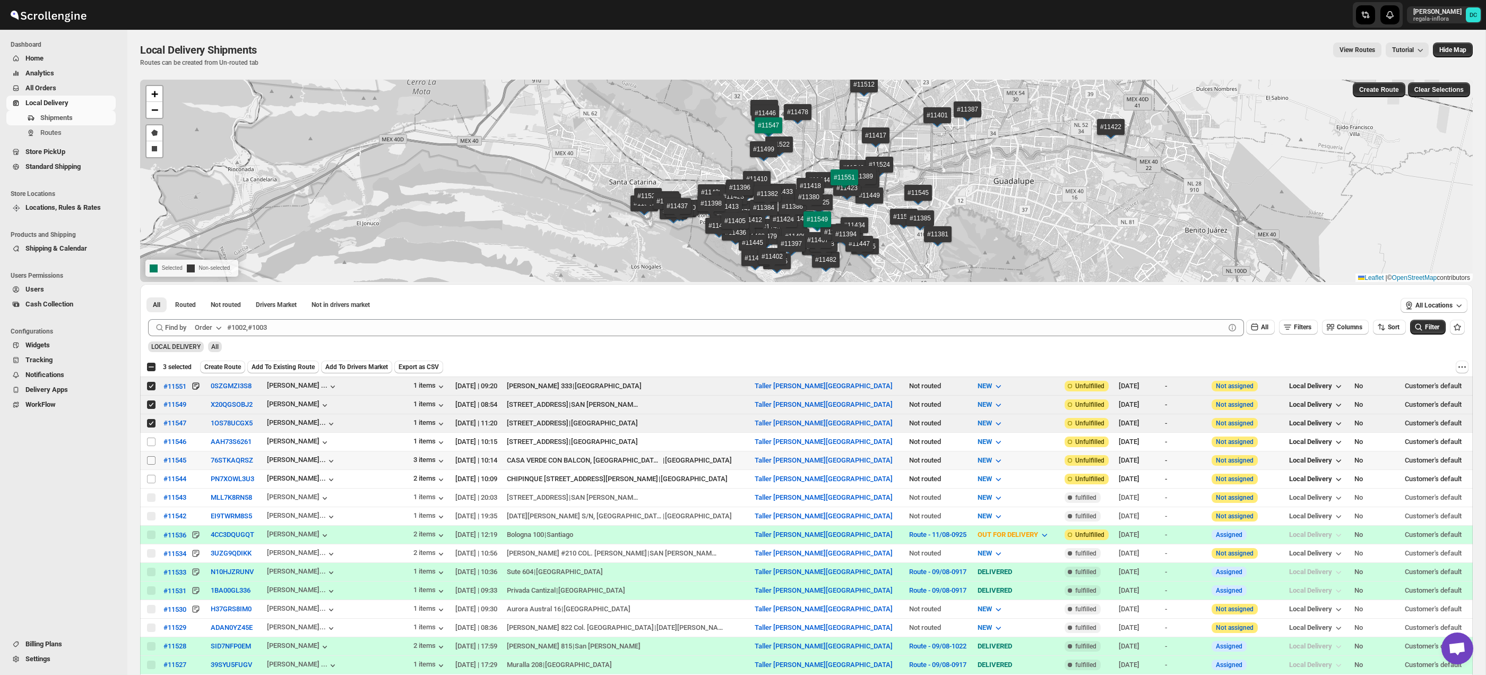
click at [151, 460] on input "Select shipment" at bounding box center [151, 460] width 8 height 8
checkbox input "true"
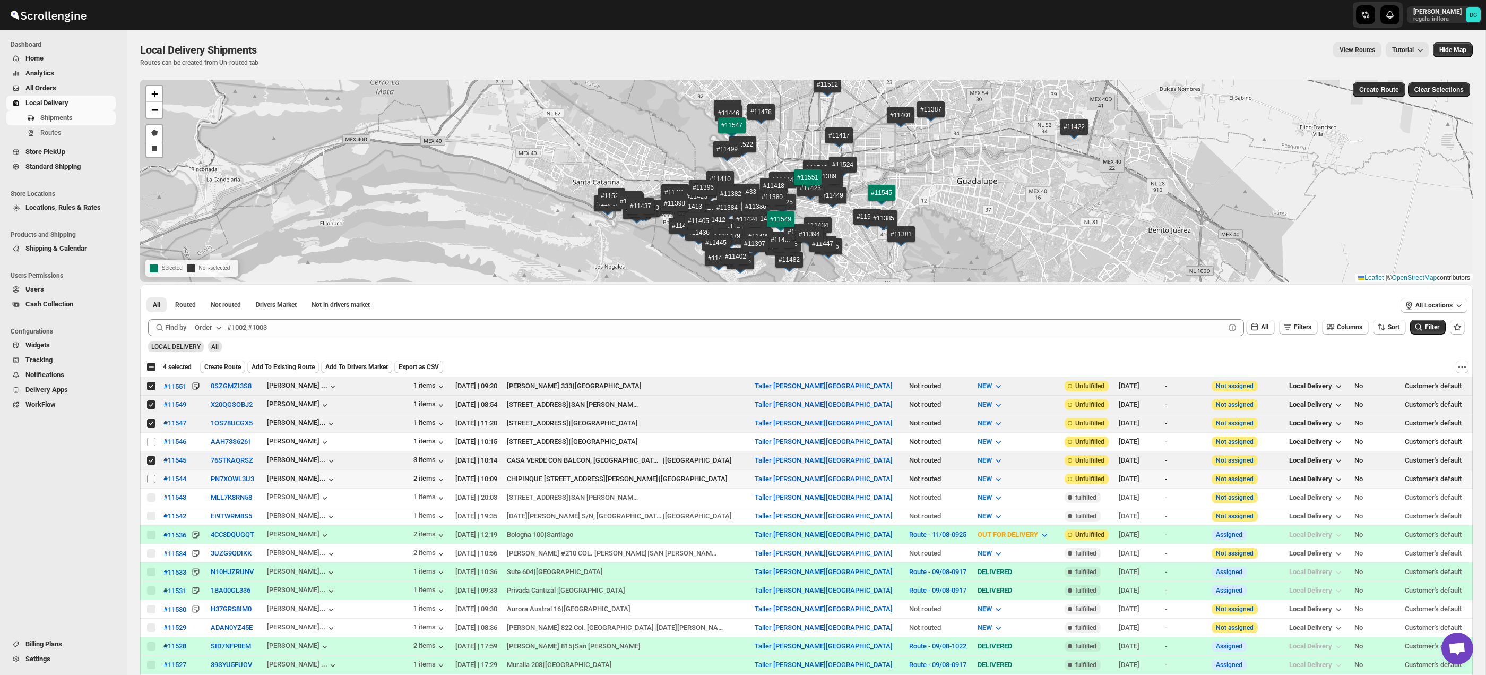
click at [150, 480] on input "Select shipment" at bounding box center [151, 479] width 8 height 8
checkbox input "true"
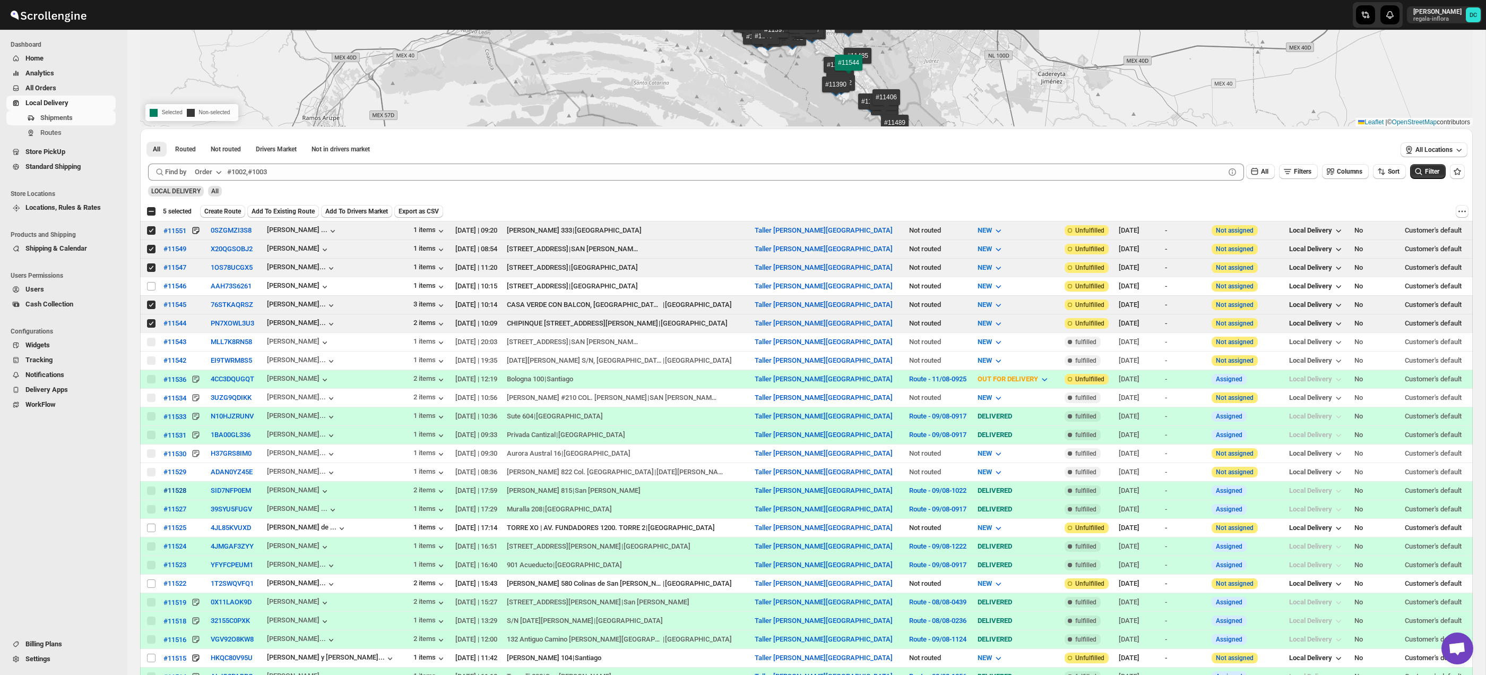
scroll to position [158, 0]
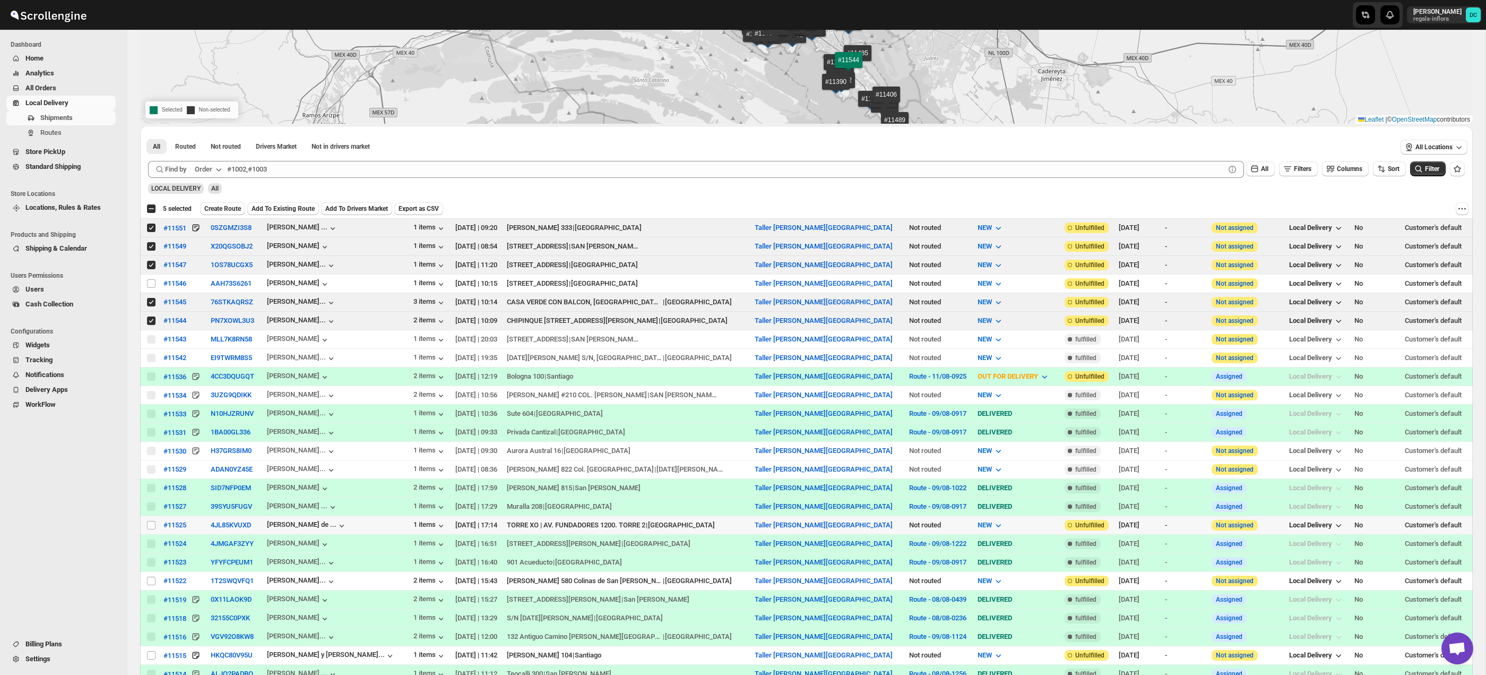
drag, startPoint x: 151, startPoint y: 526, endPoint x: 264, endPoint y: 506, distance: 114.8
click at [151, 526] on input "Select shipment" at bounding box center [151, 525] width 8 height 8
checkbox input "true"
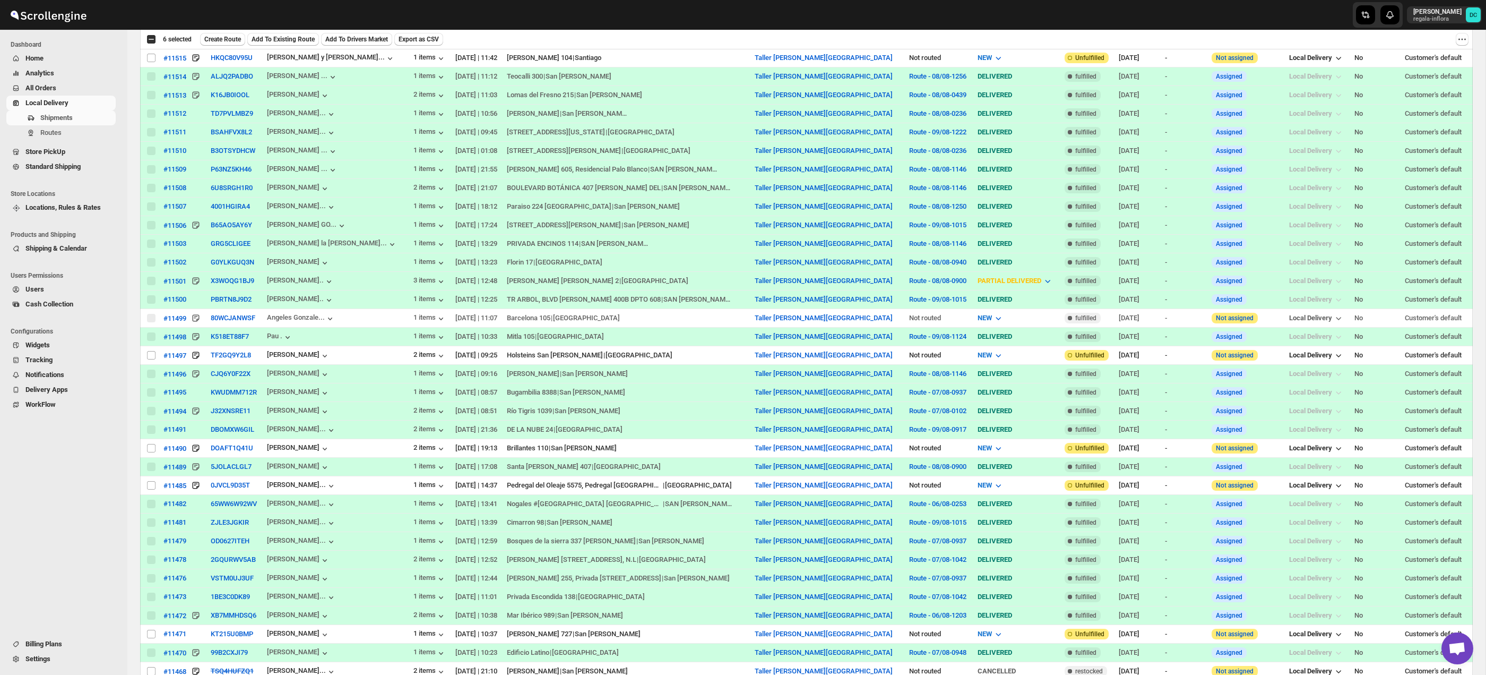
scroll to position [769, 0]
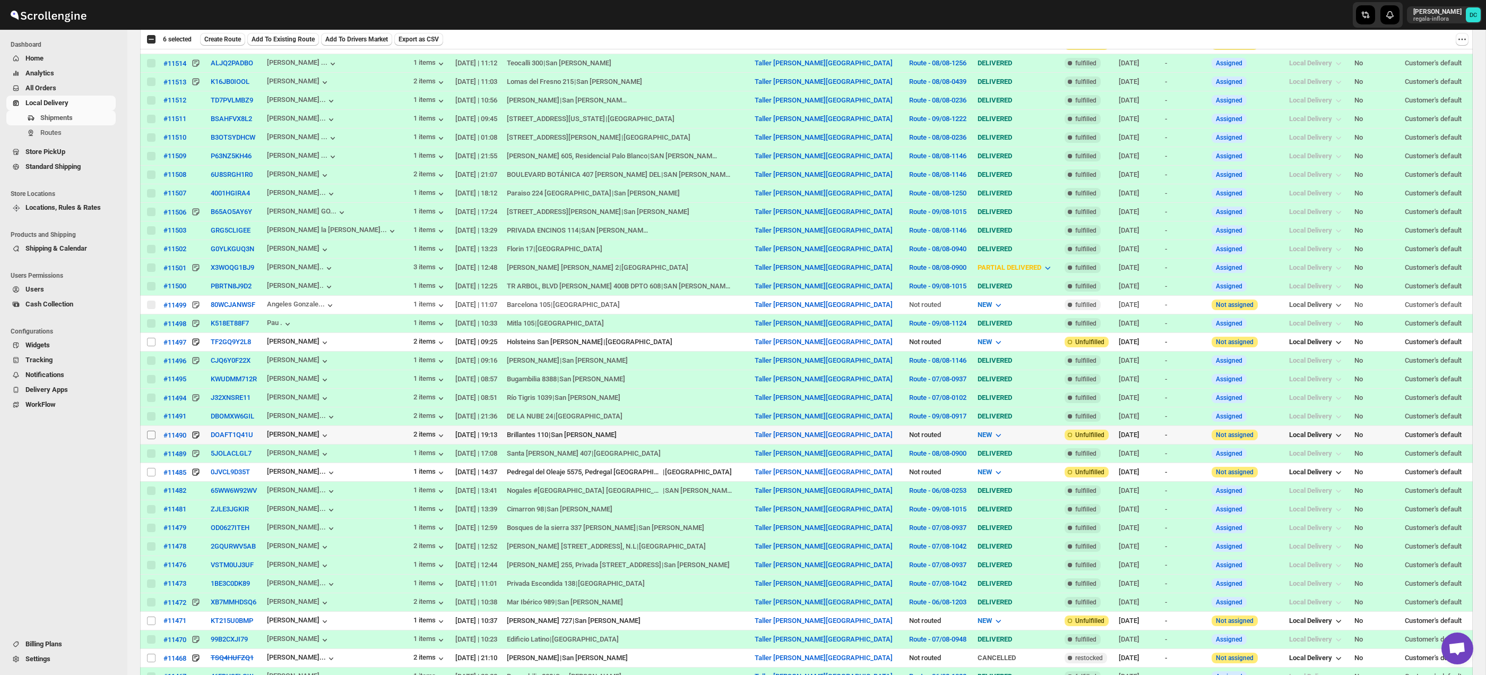
click at [152, 438] on input "Select shipment" at bounding box center [151, 435] width 8 height 8
checkbox input "true"
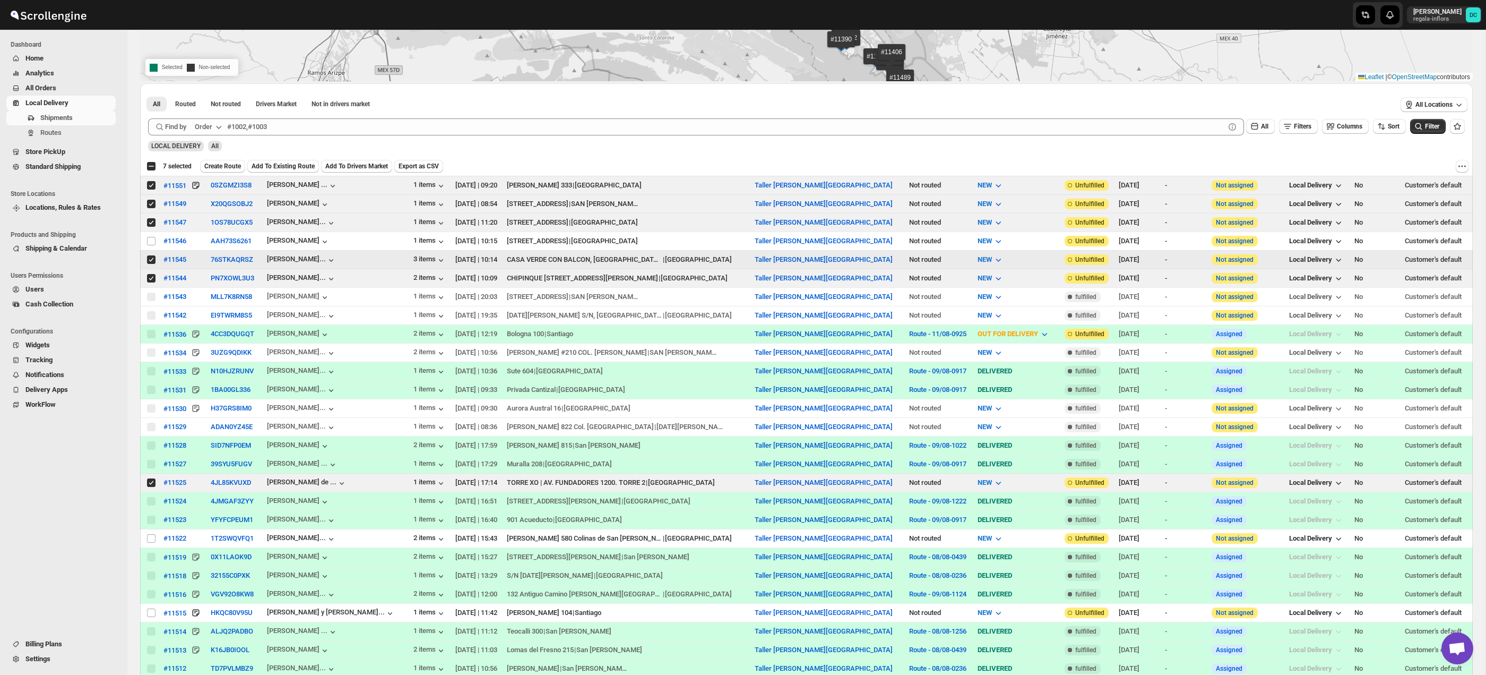
scroll to position [0, 0]
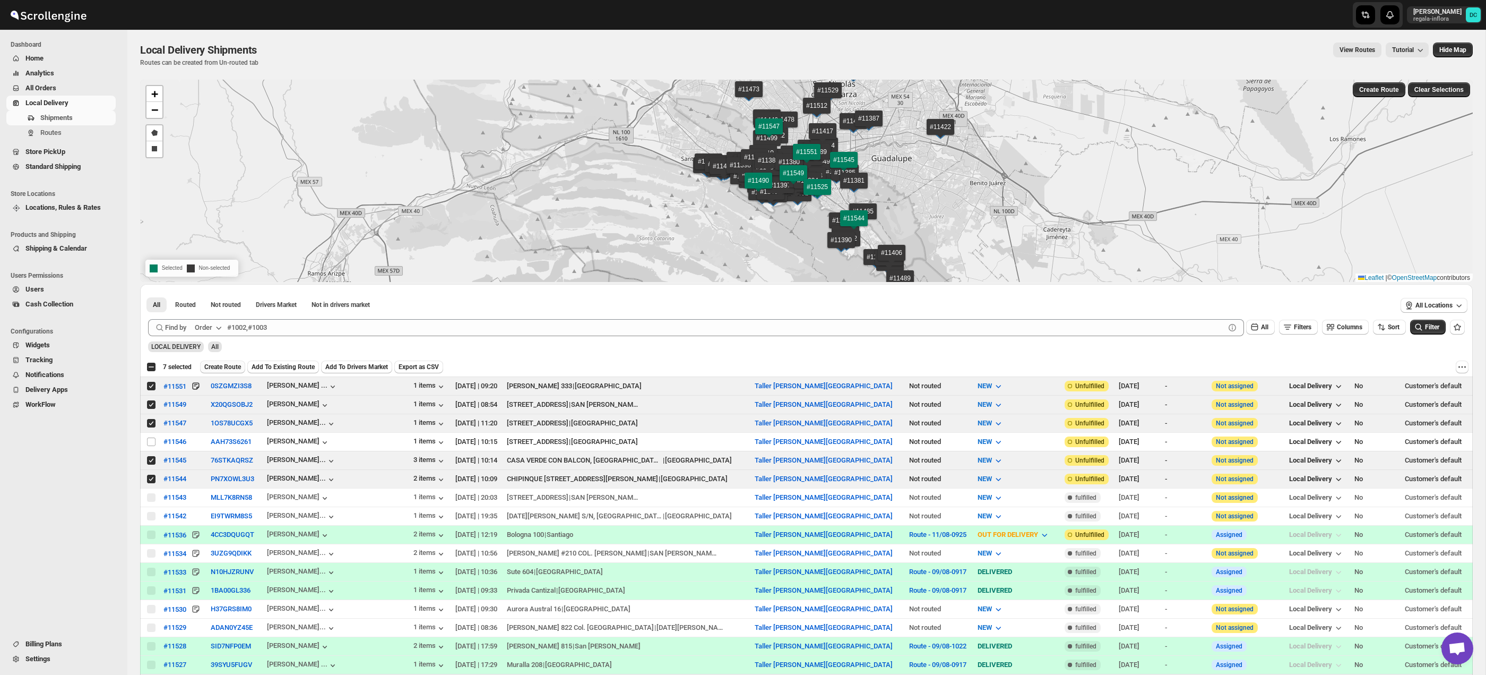
click at [234, 371] on button "Create Route" at bounding box center [222, 366] width 45 height 13
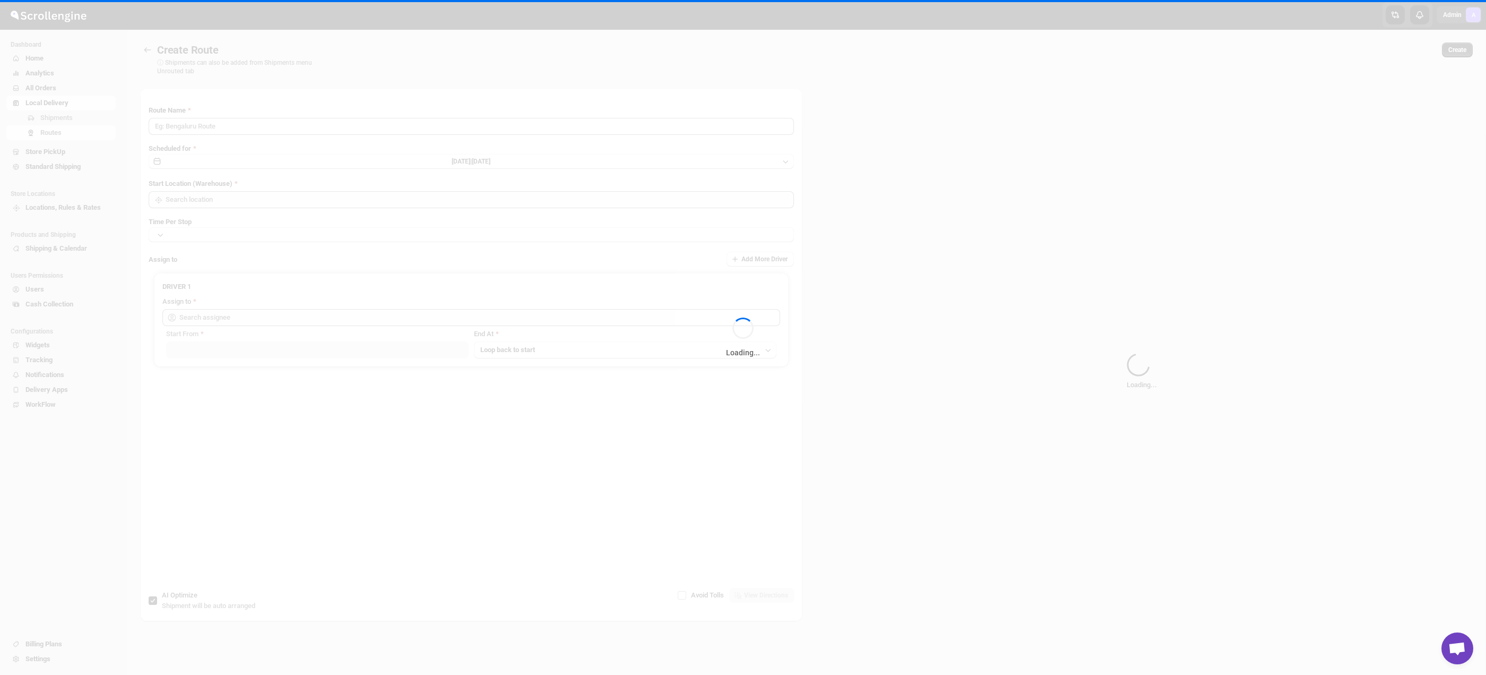
type input "Route - 11/08-0959"
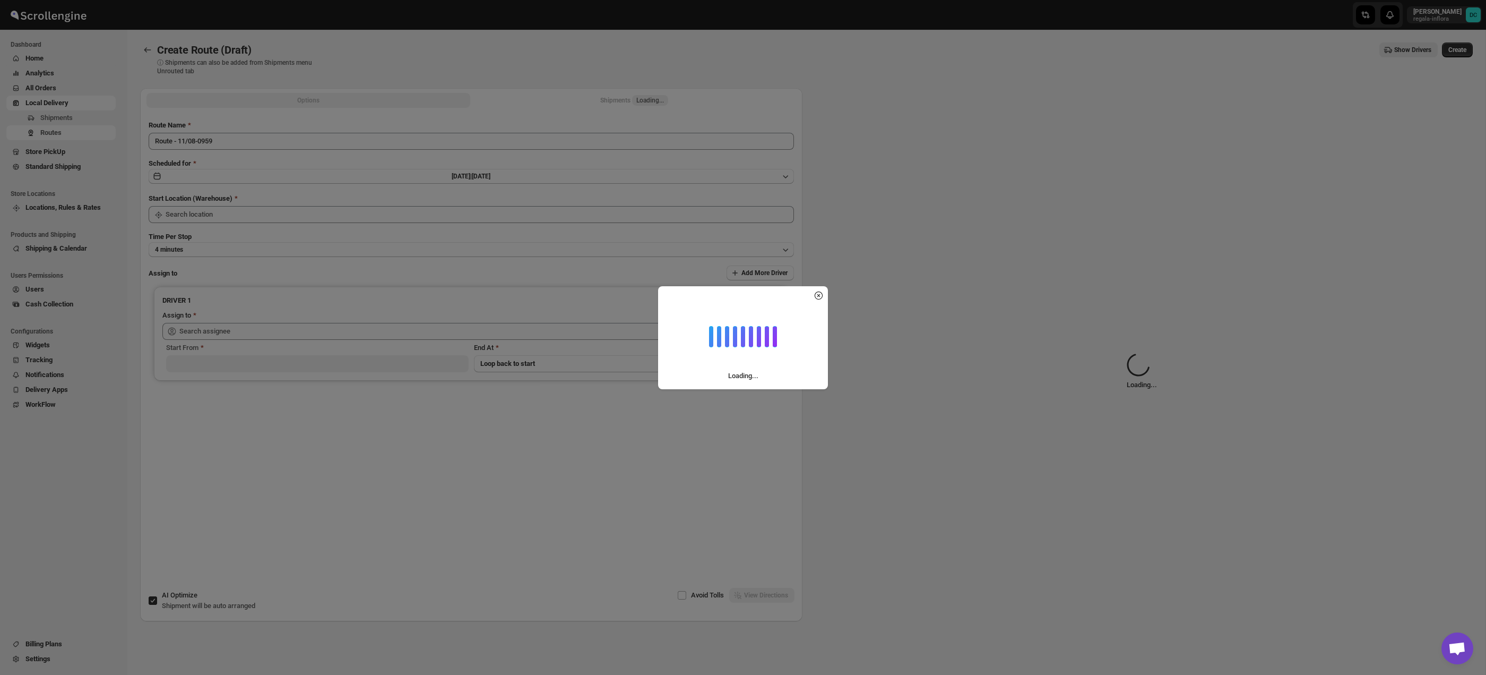
type input "Taller [PERSON_NAME][GEOGRAPHIC_DATA]"
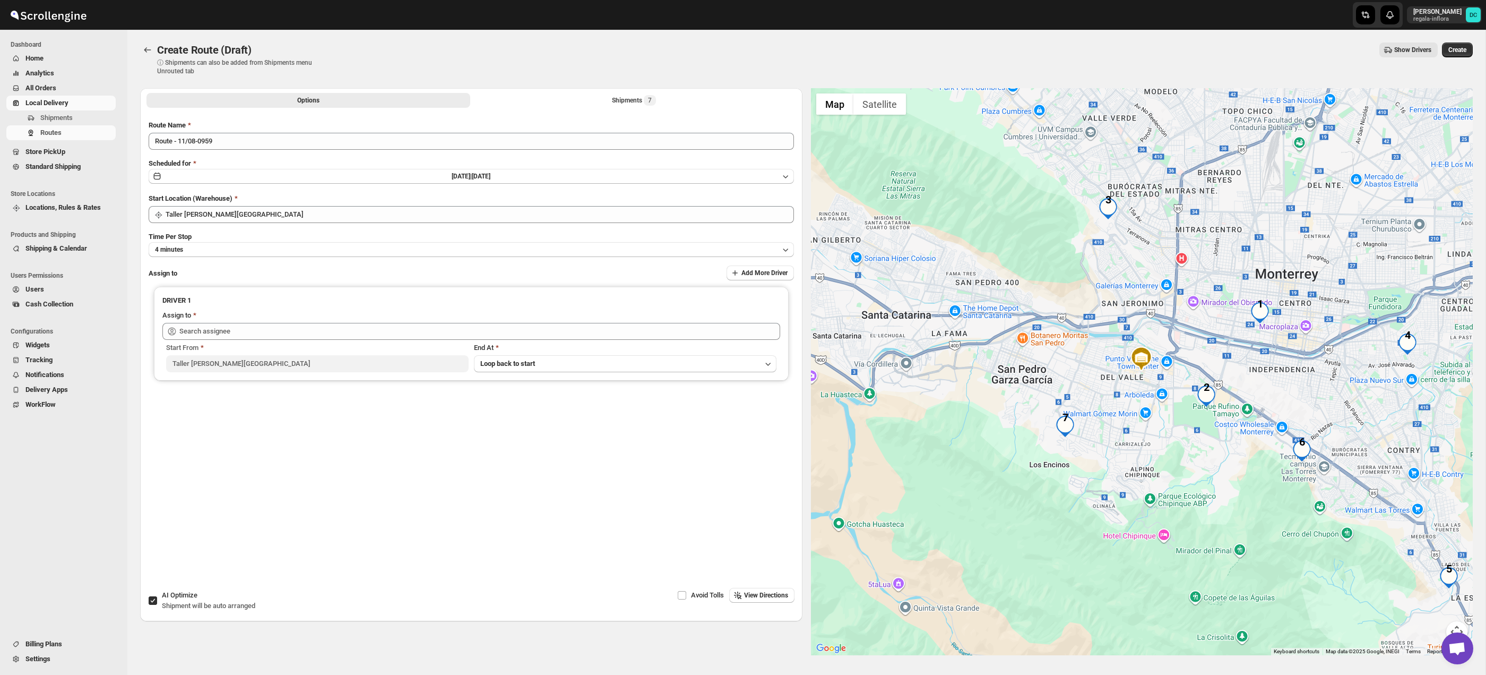
scroll to position [1, 0]
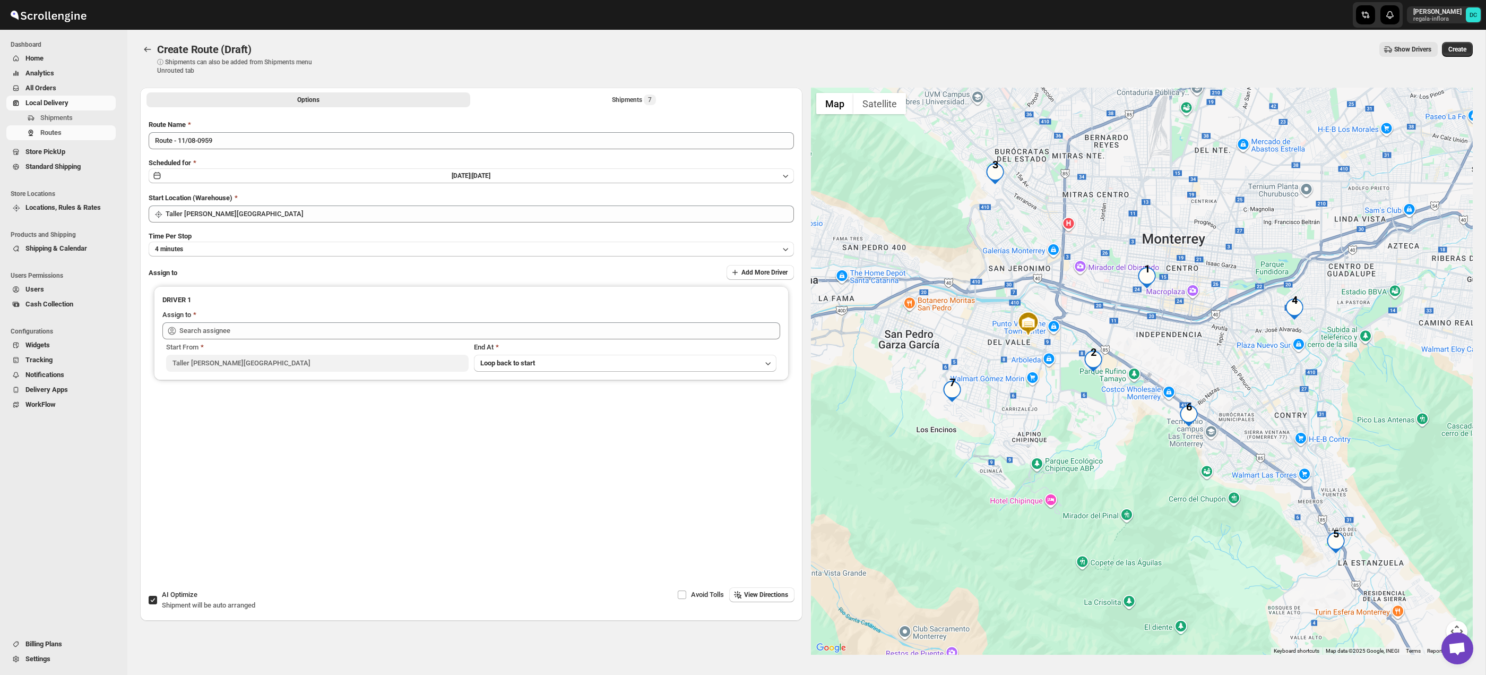
drag, startPoint x: 1358, startPoint y: 445, endPoint x: 1268, endPoint y: 407, distance: 97.5
click at [1240, 408] on div at bounding box center [1142, 371] width 662 height 567
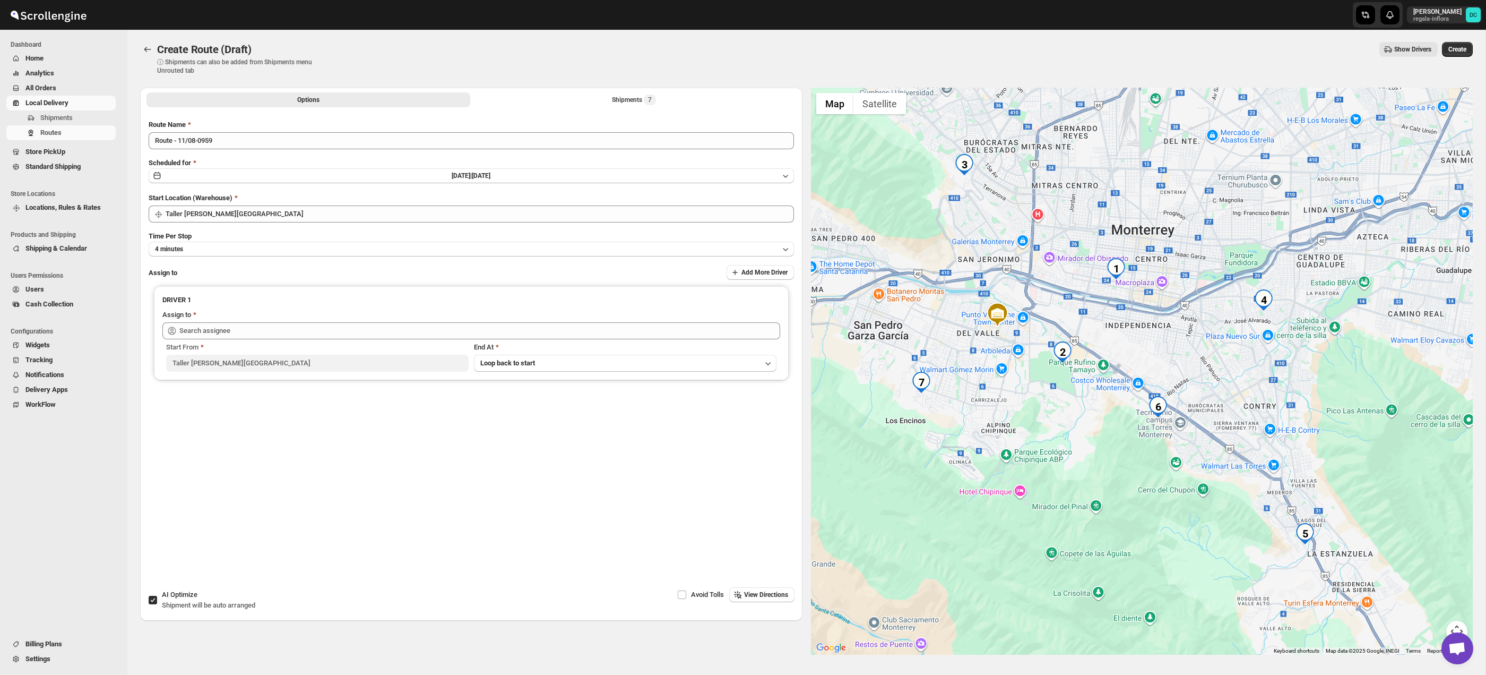
drag, startPoint x: 1399, startPoint y: 414, endPoint x: 1371, endPoint y: 406, distance: 29.1
click at [1371, 406] on div at bounding box center [1142, 371] width 662 height 567
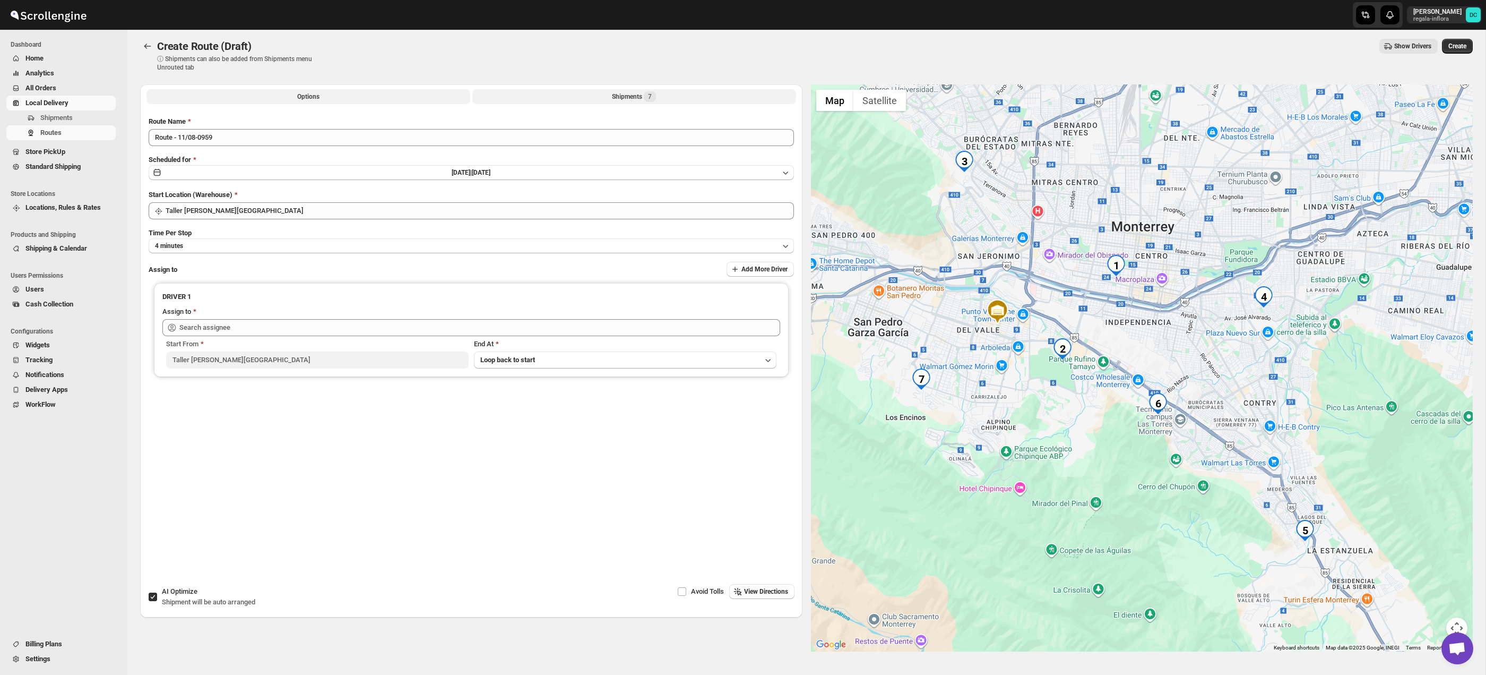
click at [554, 96] on button "Shipments 7" at bounding box center [634, 96] width 324 height 15
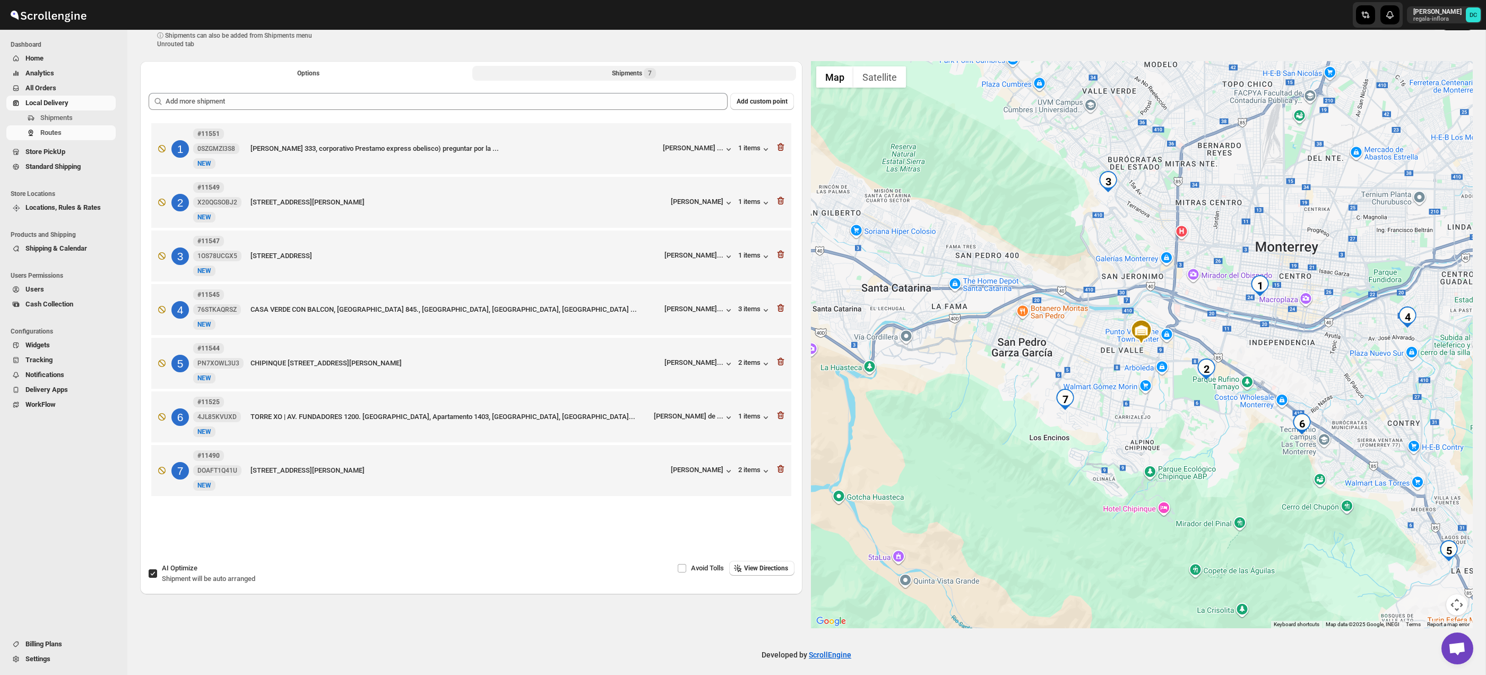
scroll to position [33, 0]
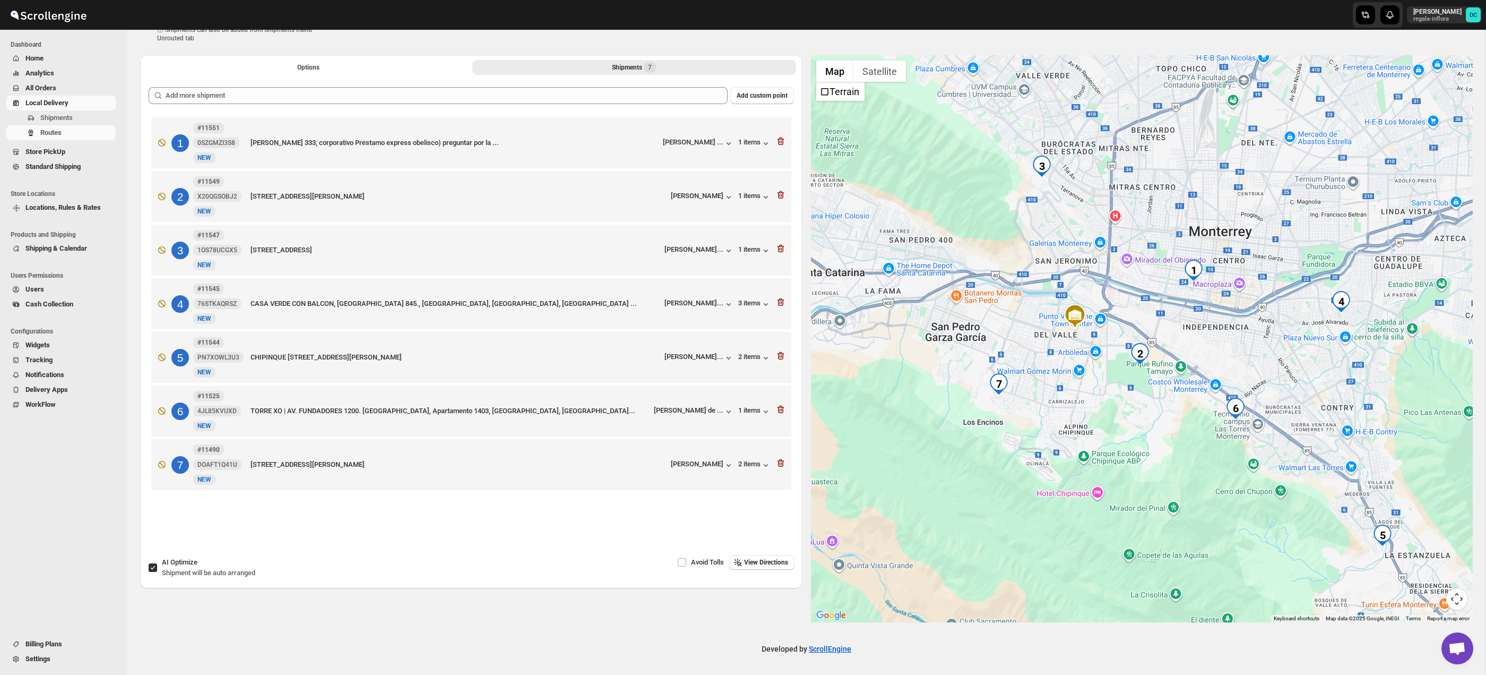
drag, startPoint x: 1379, startPoint y: 469, endPoint x: 1321, endPoint y: 464, distance: 58.1
click at [1313, 460] on div at bounding box center [1142, 338] width 662 height 567
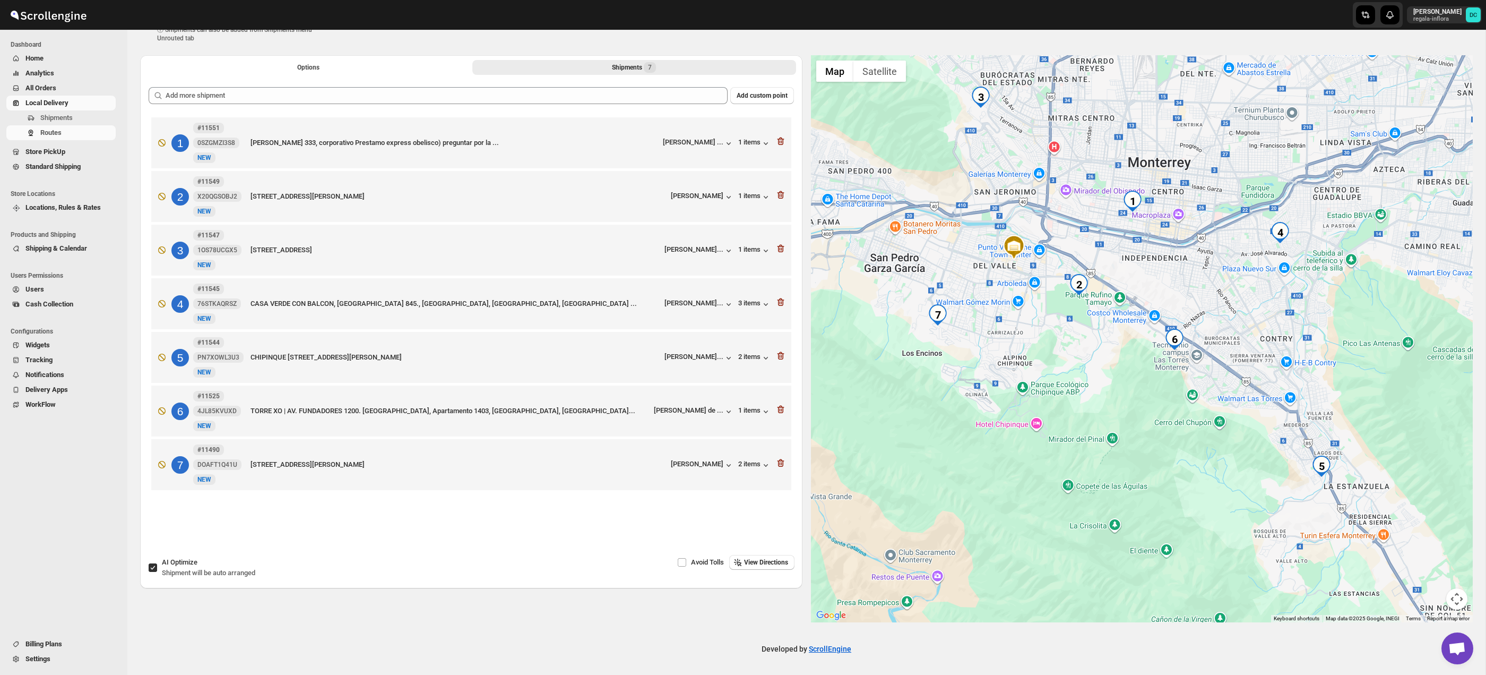
drag, startPoint x: 1405, startPoint y: 492, endPoint x: 1368, endPoint y: 448, distance: 56.5
click at [1319, 394] on div at bounding box center [1142, 338] width 662 height 567
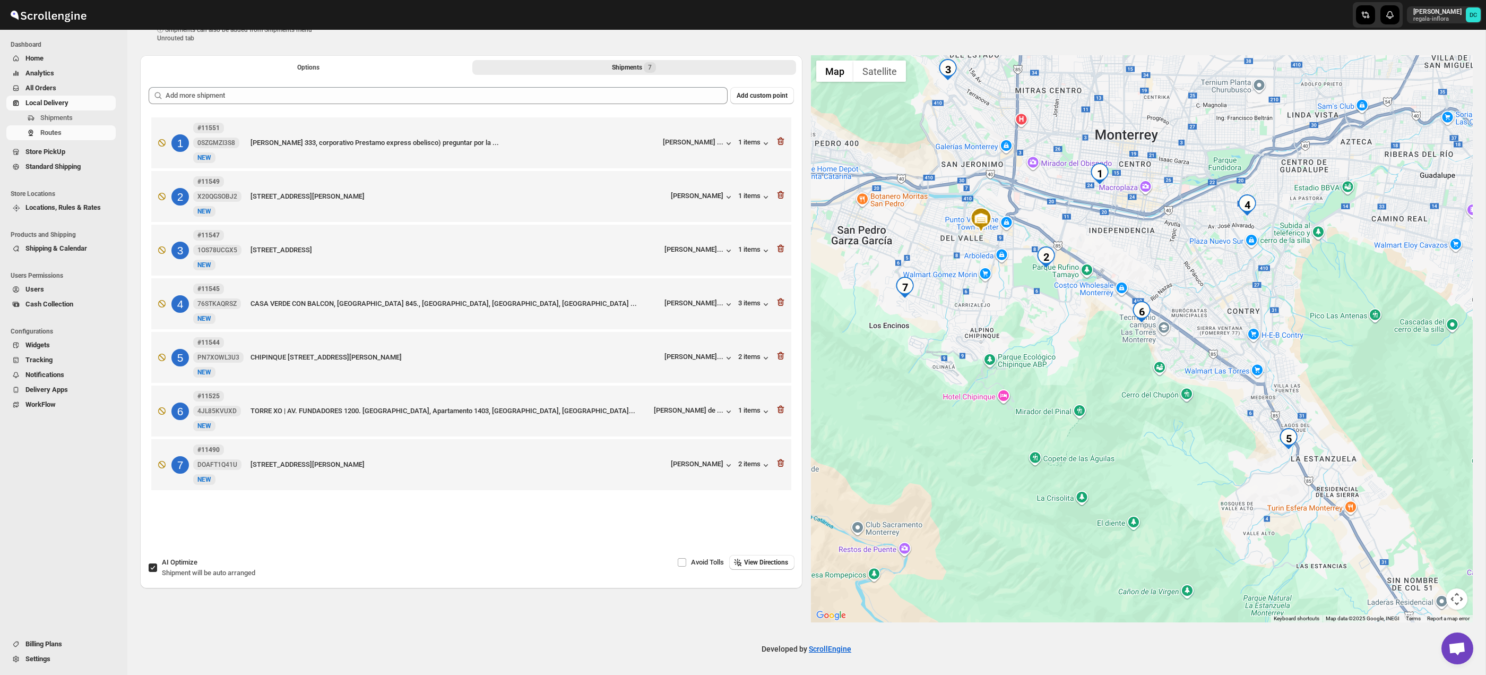
click at [1461, 590] on button "Map camera controls" at bounding box center [1457, 598] width 21 height 21
click at [1430, 600] on button "Zoom out" at bounding box center [1430, 598] width 21 height 21
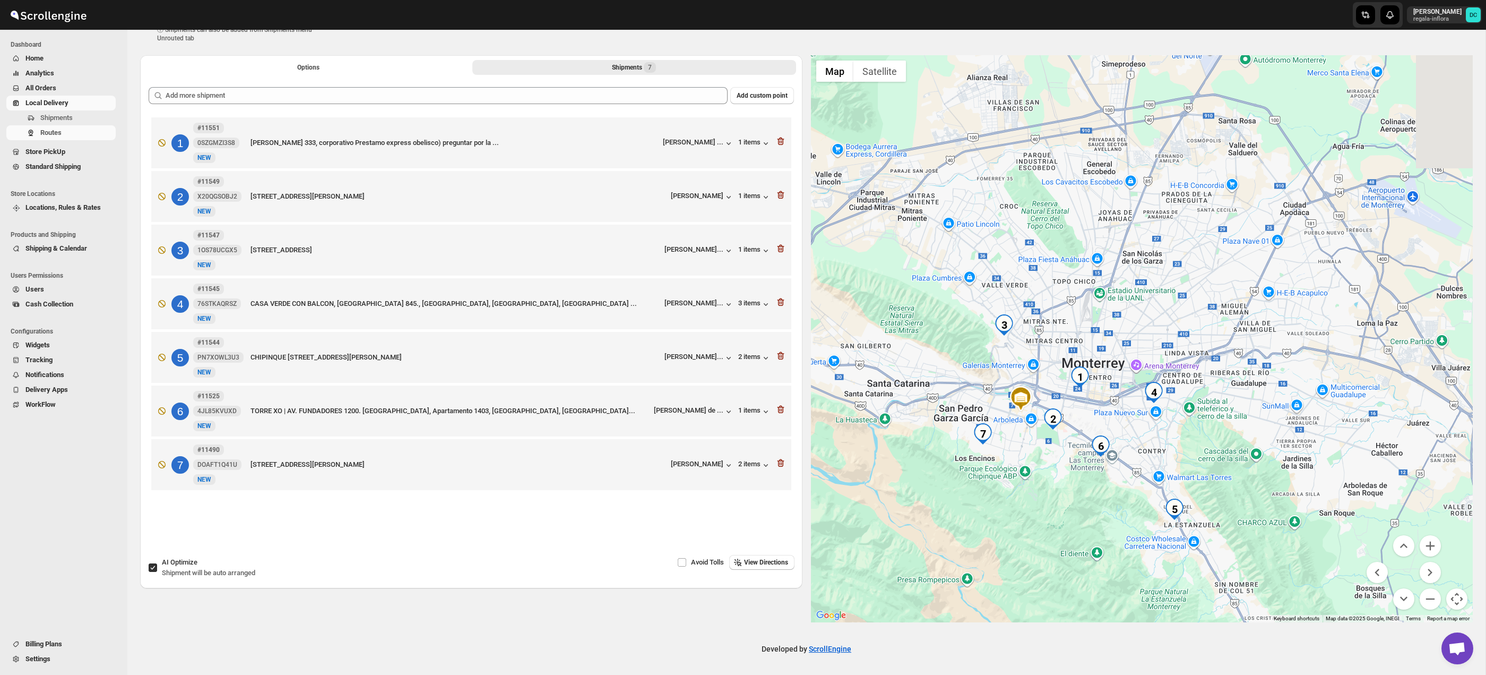
drag, startPoint x: 1315, startPoint y: 395, endPoint x: 1276, endPoint y: 520, distance: 130.3
click at [1273, 522] on div at bounding box center [1142, 338] width 662 height 567
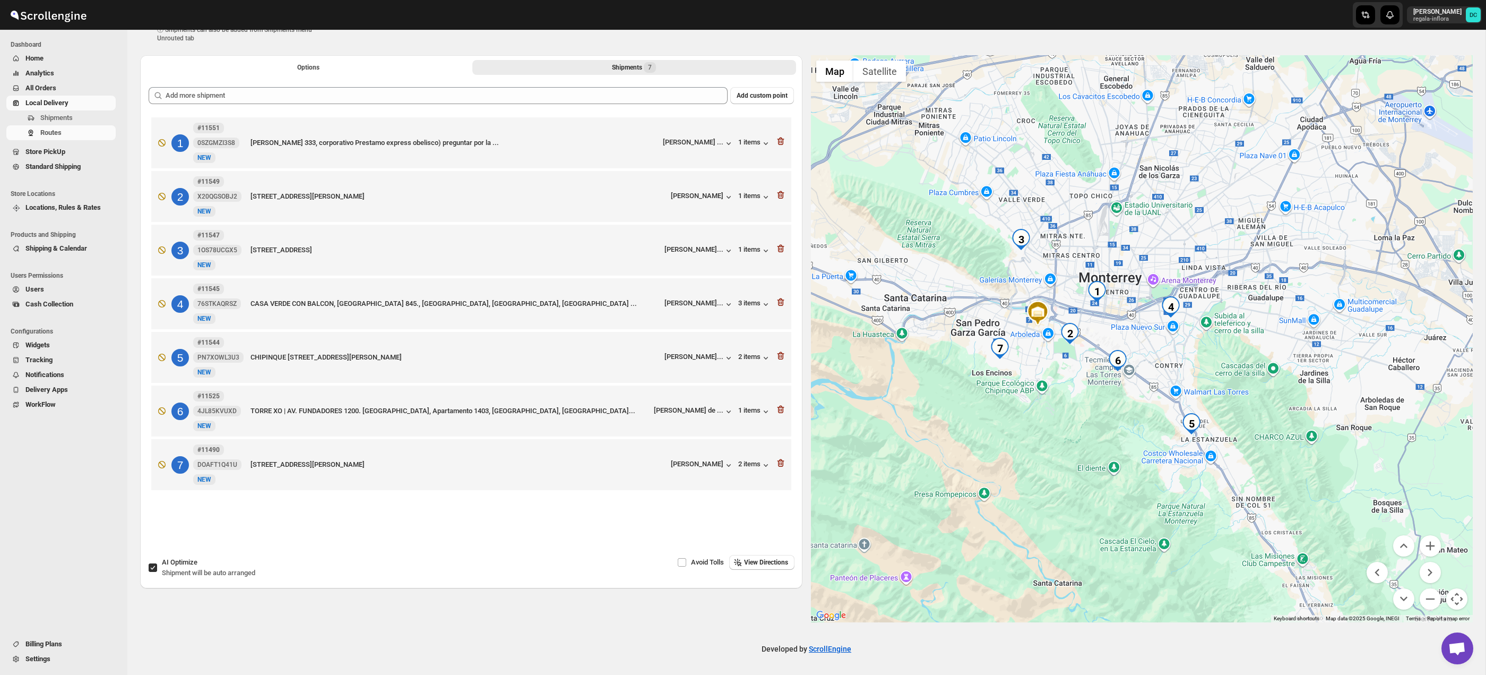
drag, startPoint x: 1287, startPoint y: 467, endPoint x: 1298, endPoint y: 408, distance: 59.3
click at [1298, 408] on div at bounding box center [1142, 338] width 662 height 567
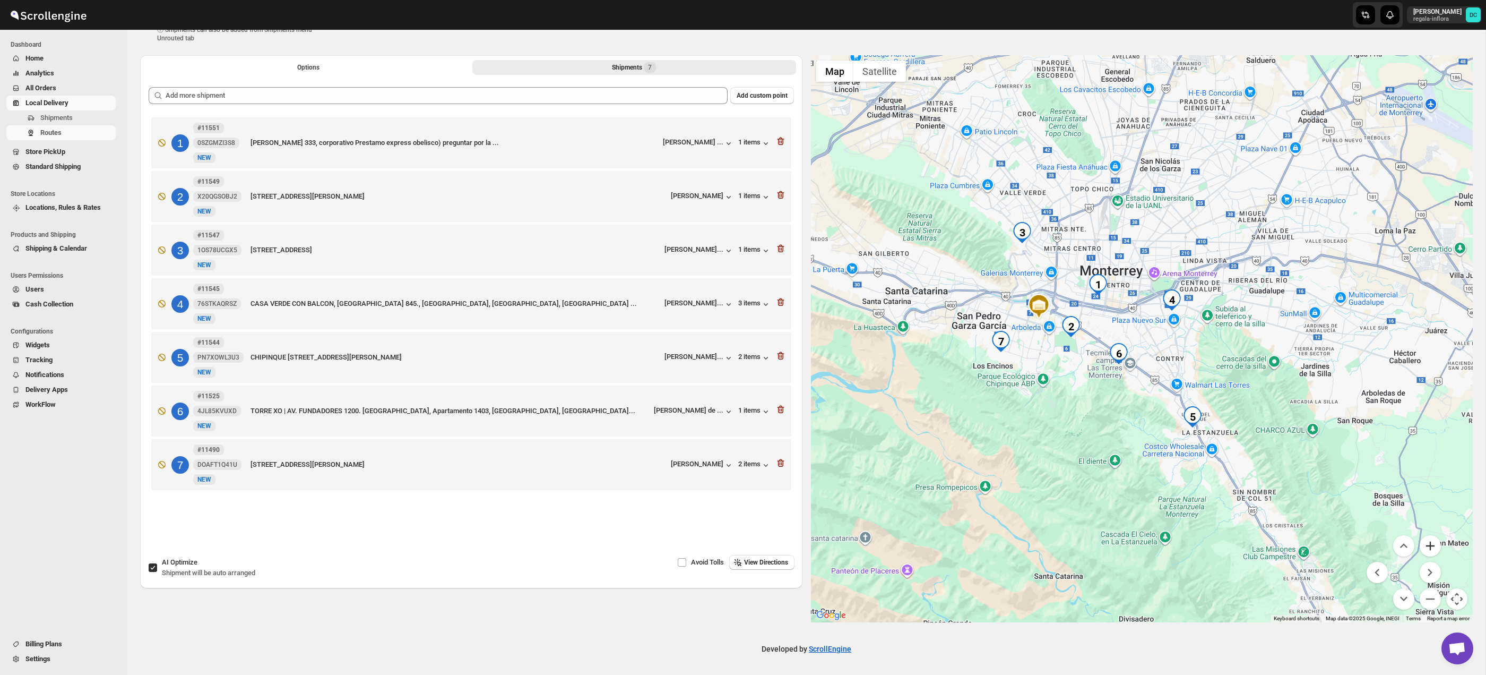
click at [1434, 542] on button "Zoom in" at bounding box center [1430, 545] width 21 height 21
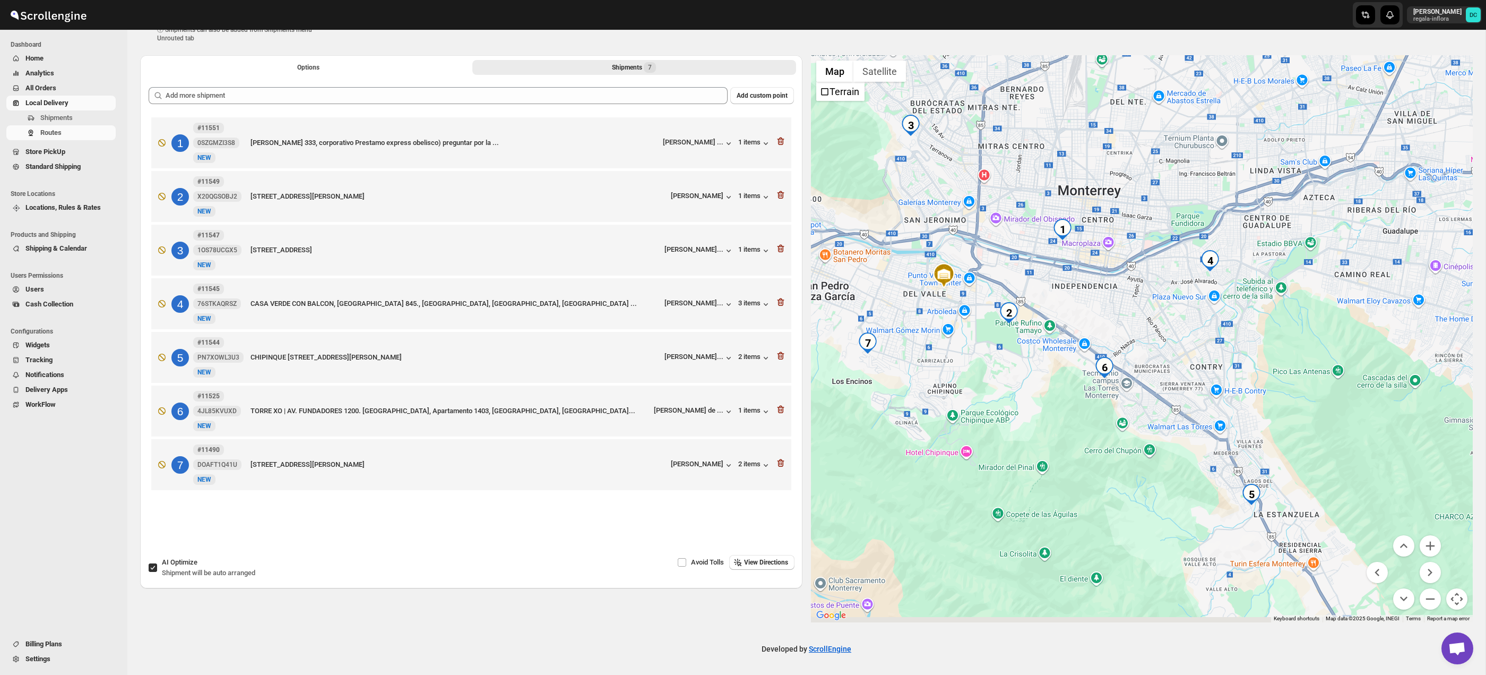
drag, startPoint x: 1329, startPoint y: 410, endPoint x: 1346, endPoint y: 398, distance: 20.6
click at [1346, 398] on div at bounding box center [1142, 338] width 662 height 567
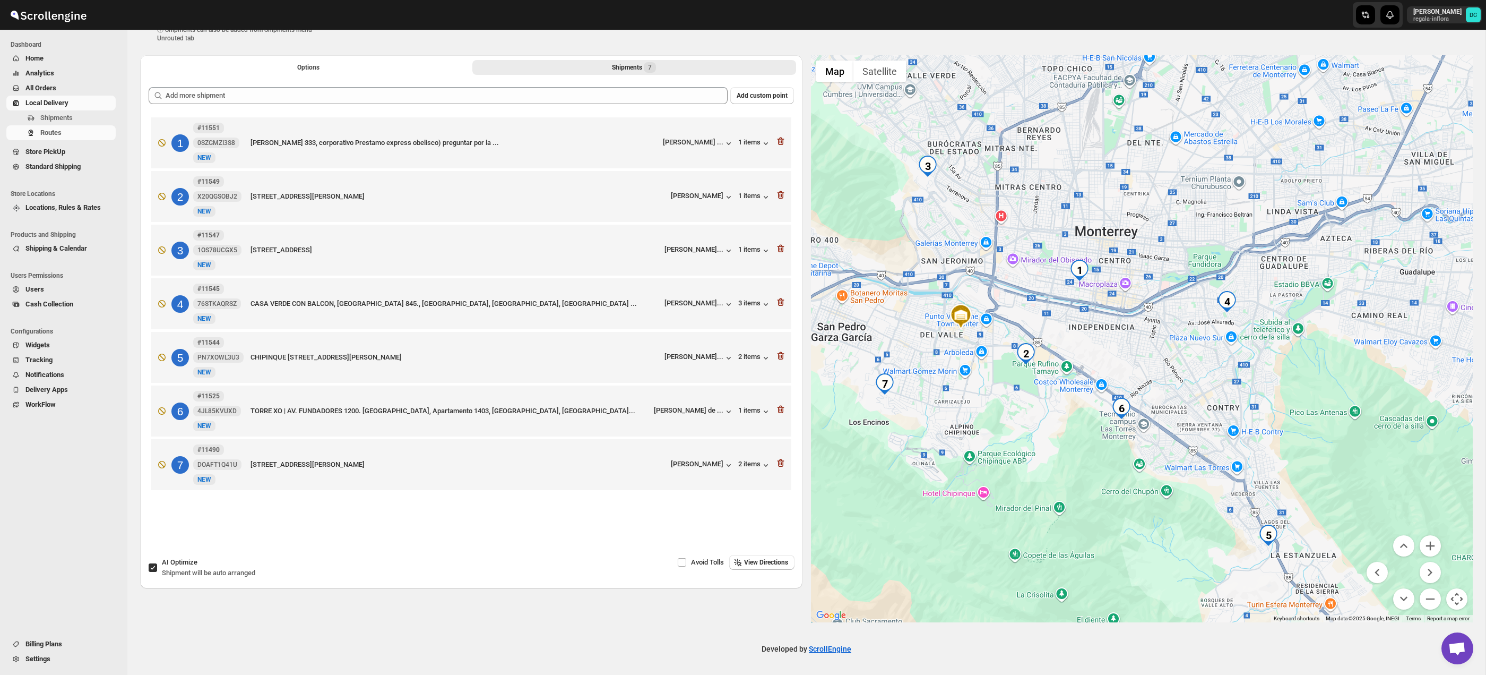
drag, startPoint x: 1260, startPoint y: 340, endPoint x: 1225, endPoint y: 337, distance: 35.2
click at [1267, 381] on div at bounding box center [1142, 338] width 662 height 567
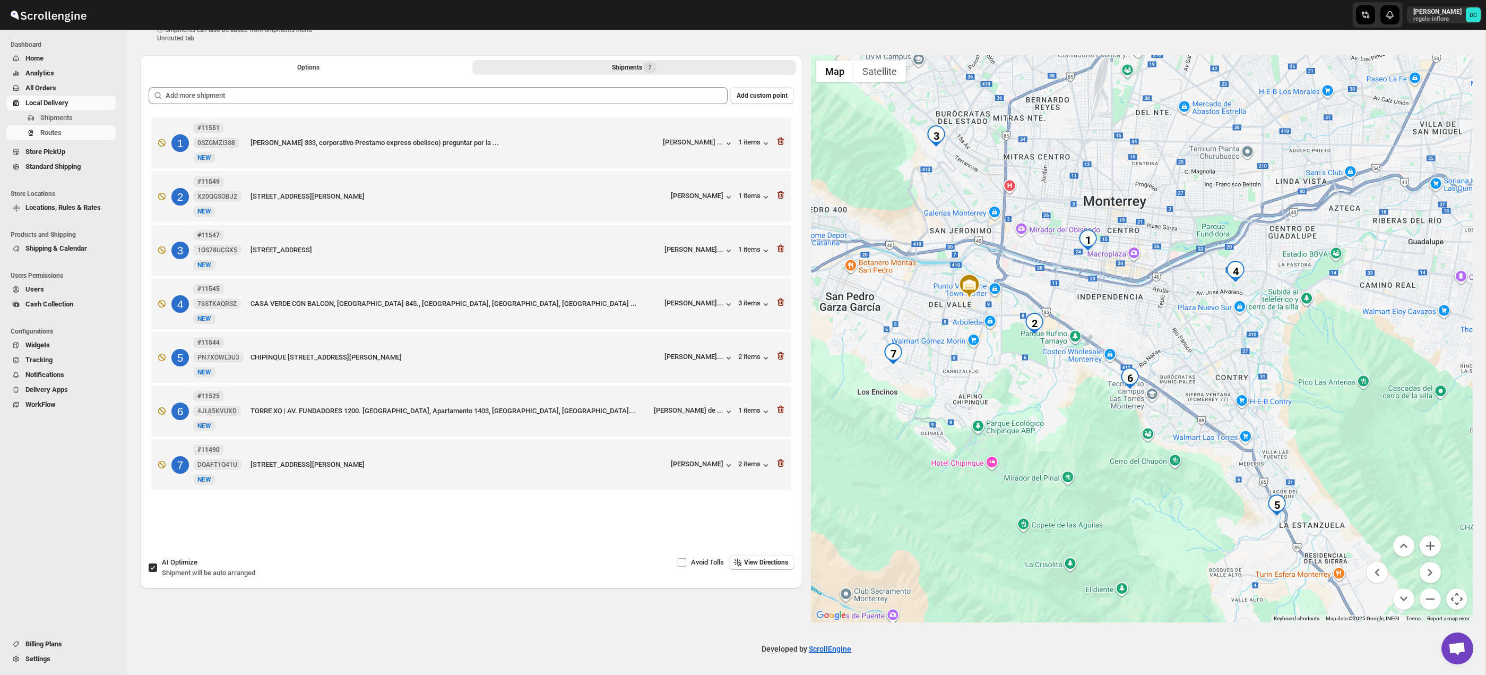
drag, startPoint x: 1175, startPoint y: 309, endPoint x: 1181, endPoint y: 287, distance: 23.0
click at [1181, 287] on div at bounding box center [1142, 338] width 662 height 567
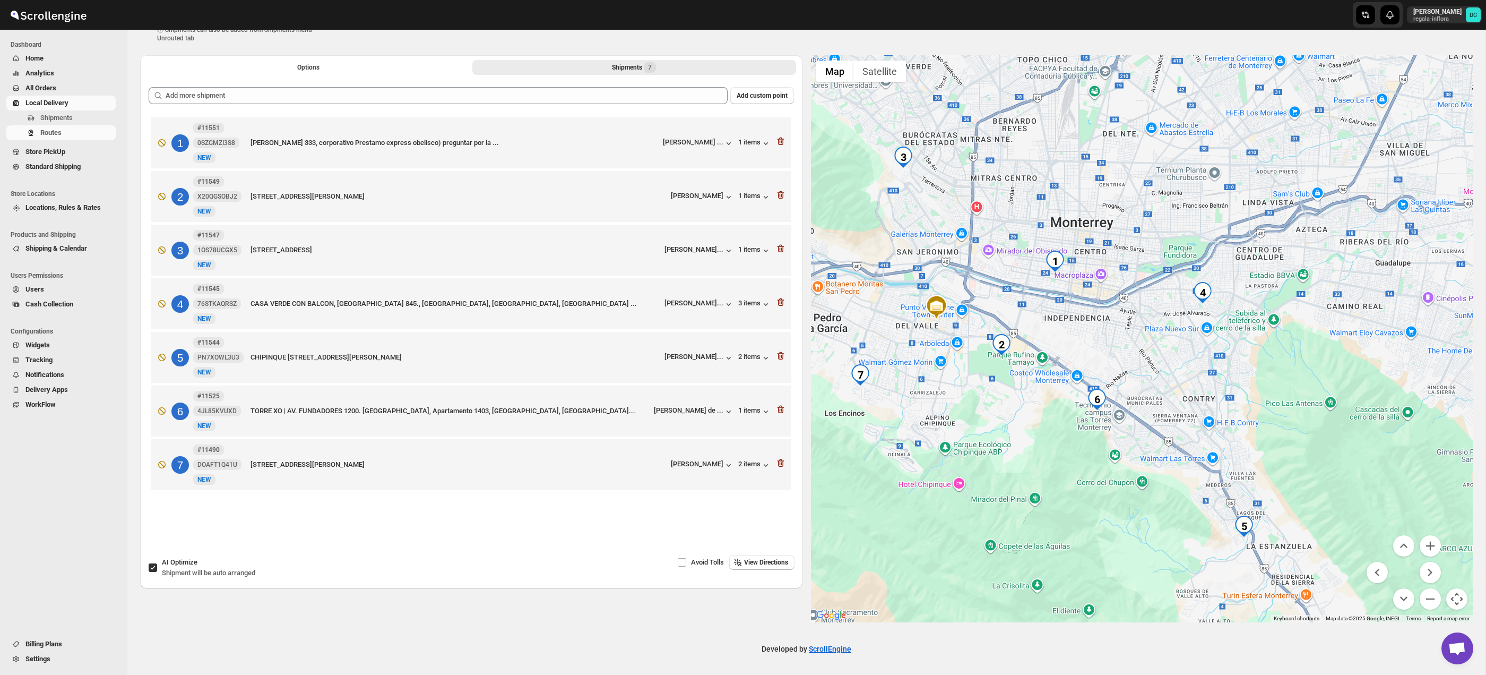
drag, startPoint x: 1187, startPoint y: 335, endPoint x: 1149, endPoint y: 367, distance: 49.8
click at [1149, 367] on div at bounding box center [1142, 338] width 662 height 567
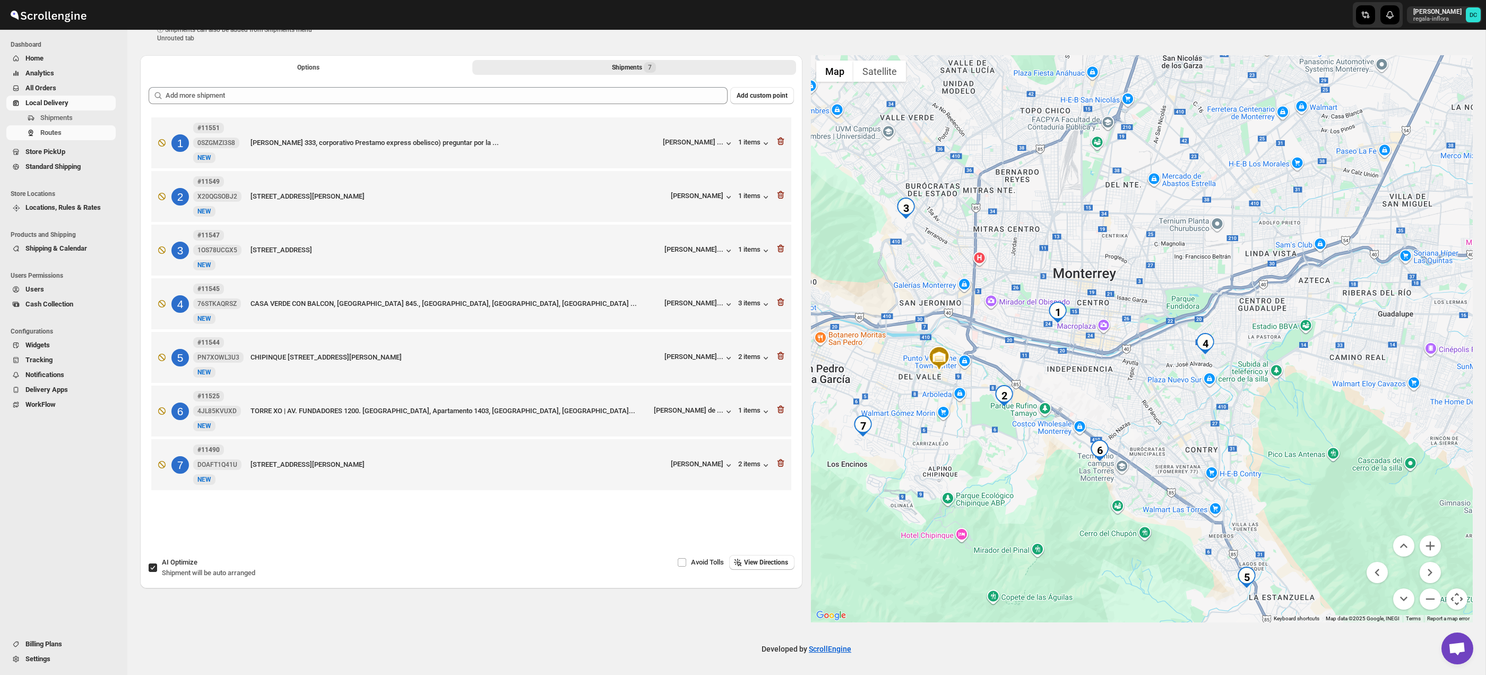
drag, startPoint x: 1141, startPoint y: 334, endPoint x: 1149, endPoint y: 346, distance: 14.1
click at [1155, 372] on div at bounding box center [1142, 338] width 662 height 567
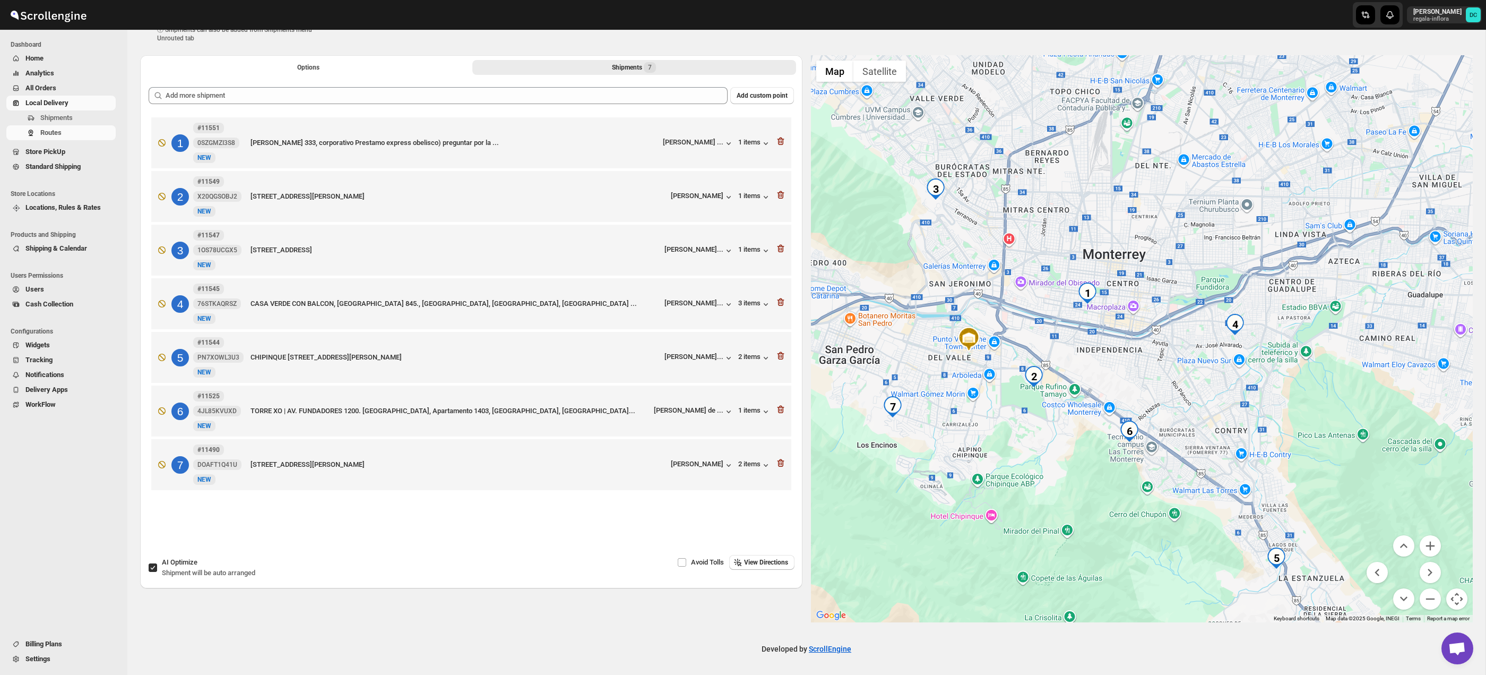
drag, startPoint x: 1148, startPoint y: 338, endPoint x: 1181, endPoint y: 315, distance: 39.3
click at [1181, 316] on div at bounding box center [1142, 338] width 662 height 567
click at [293, 67] on button "Options" at bounding box center [309, 67] width 324 height 15
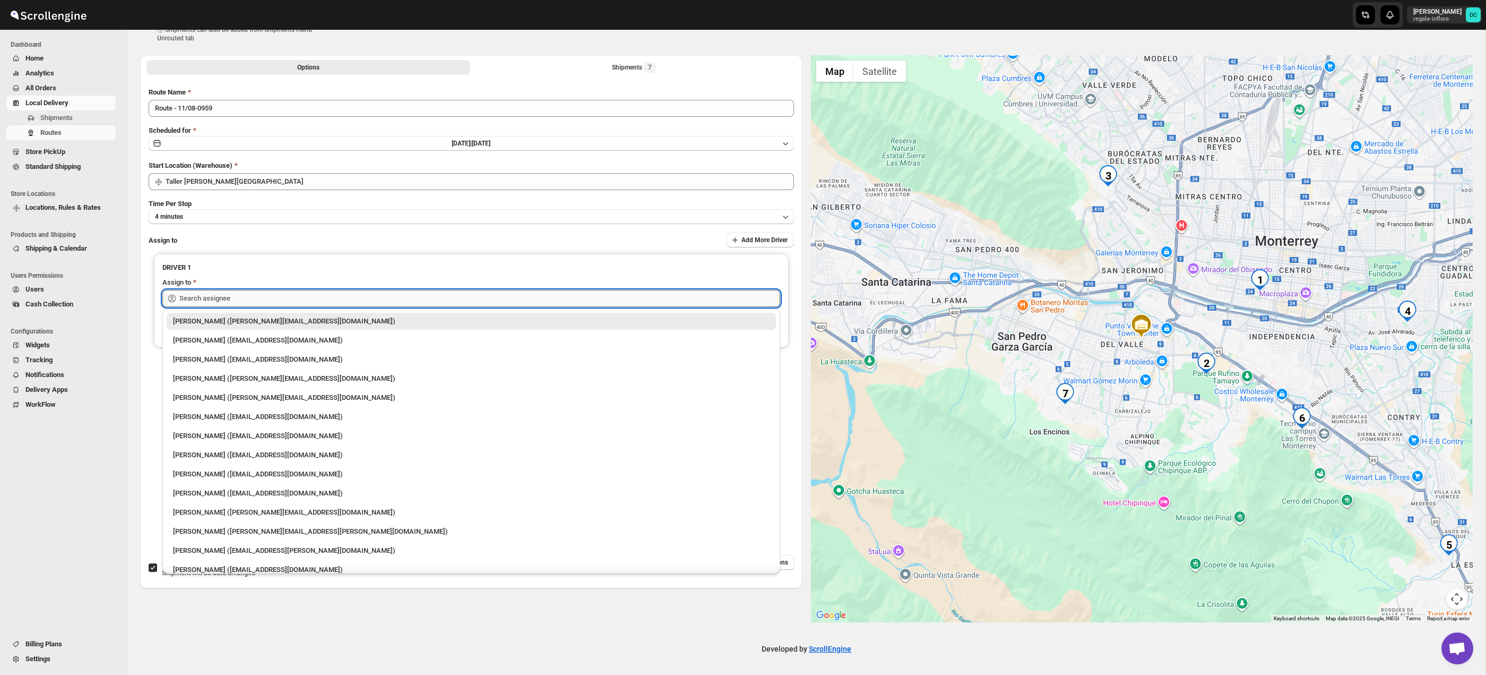
click at [290, 295] on input "text" at bounding box center [479, 298] width 601 height 17
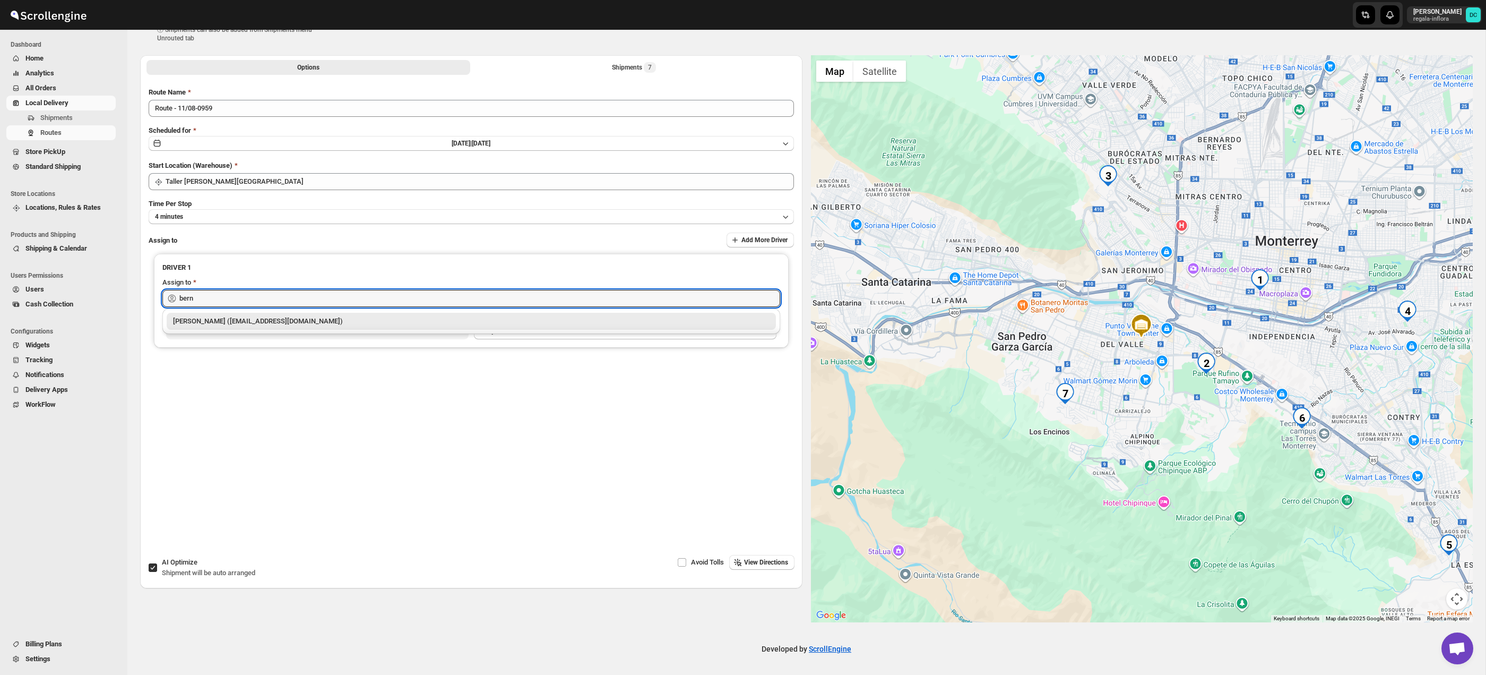
click at [298, 319] on div "[PERSON_NAME] ([EMAIL_ADDRESS][DOMAIN_NAME])" at bounding box center [471, 321] width 597 height 11
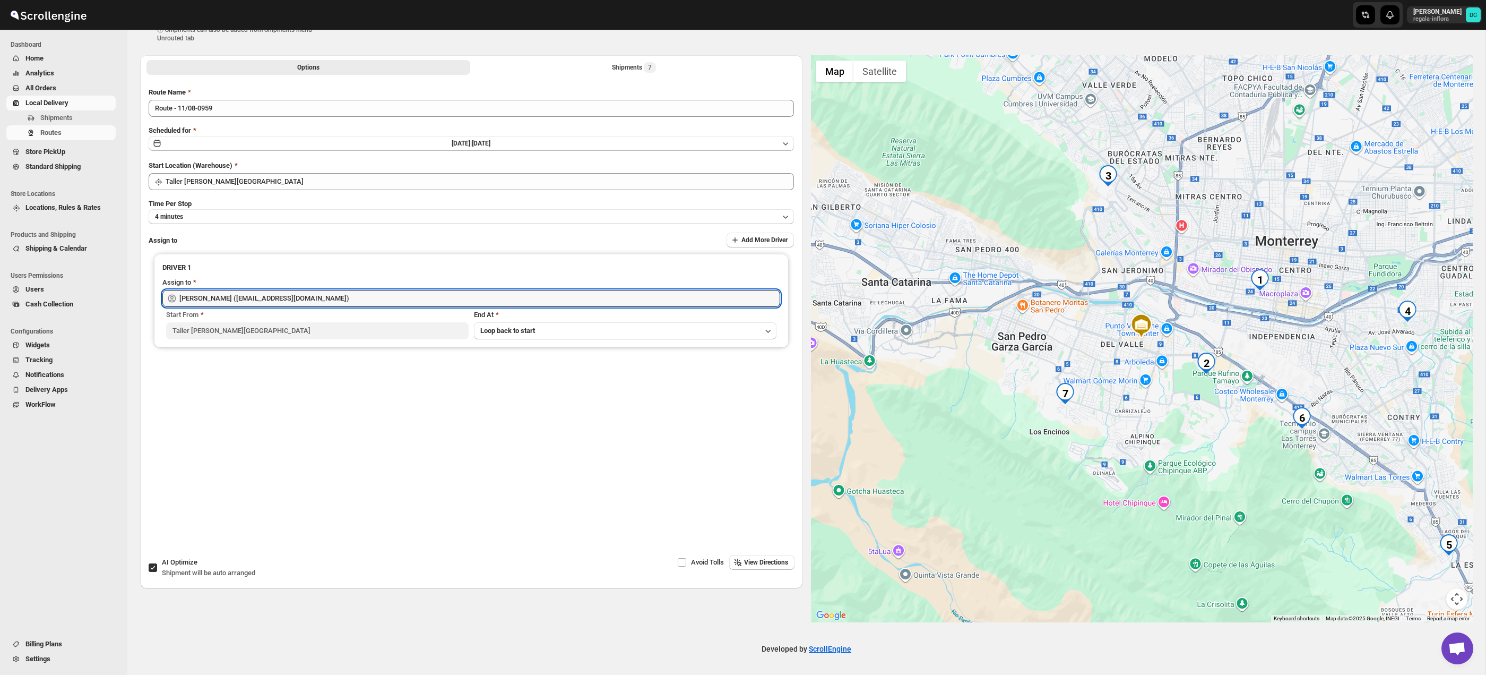
scroll to position [0, 0]
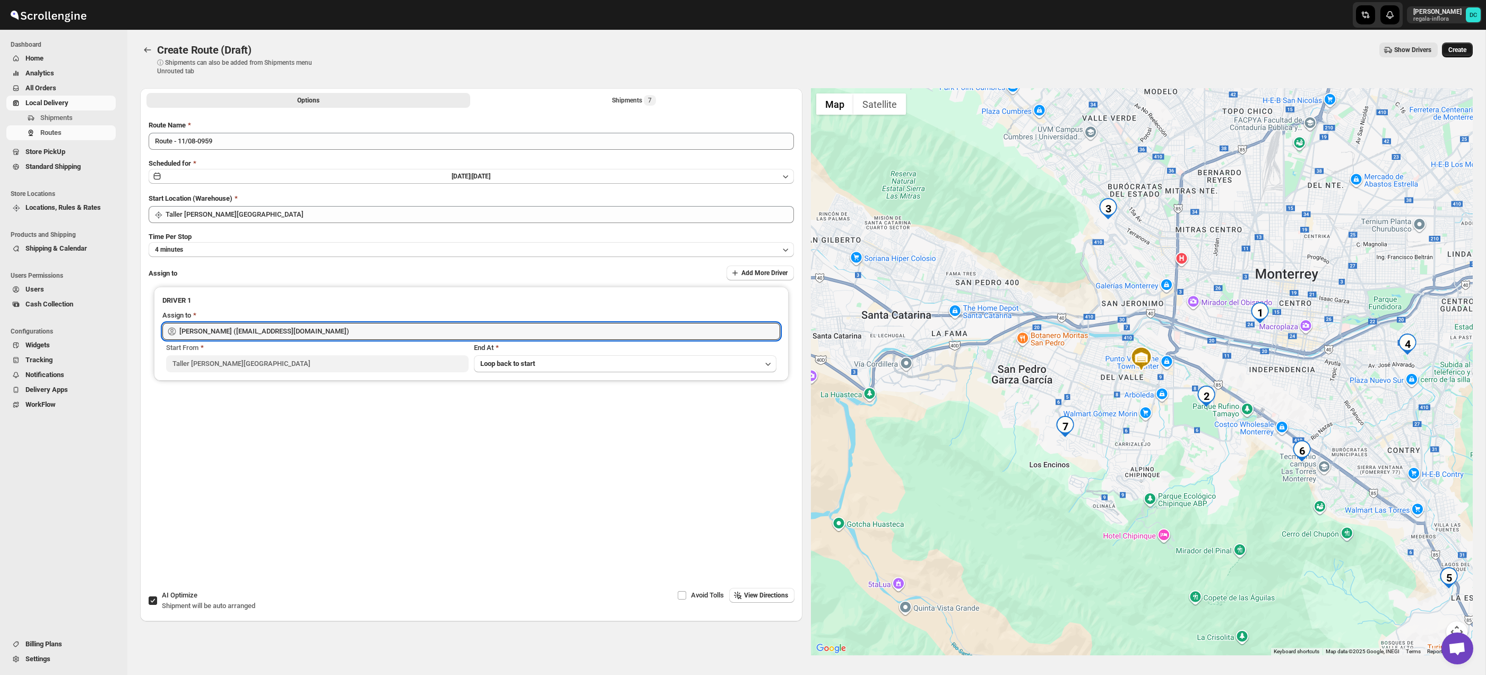
type input "[PERSON_NAME] ([EMAIL_ADDRESS][DOMAIN_NAME])"
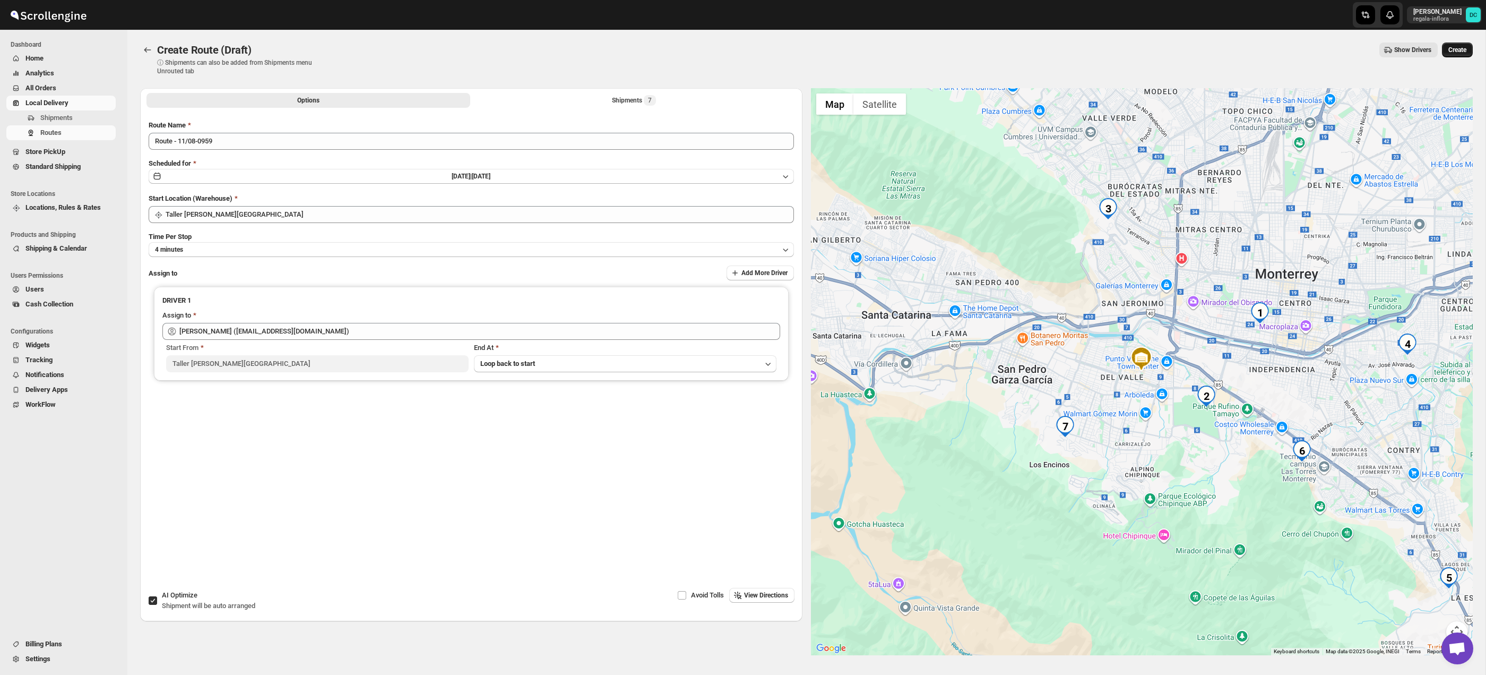
click at [1469, 46] on button "Create" at bounding box center [1457, 49] width 31 height 15
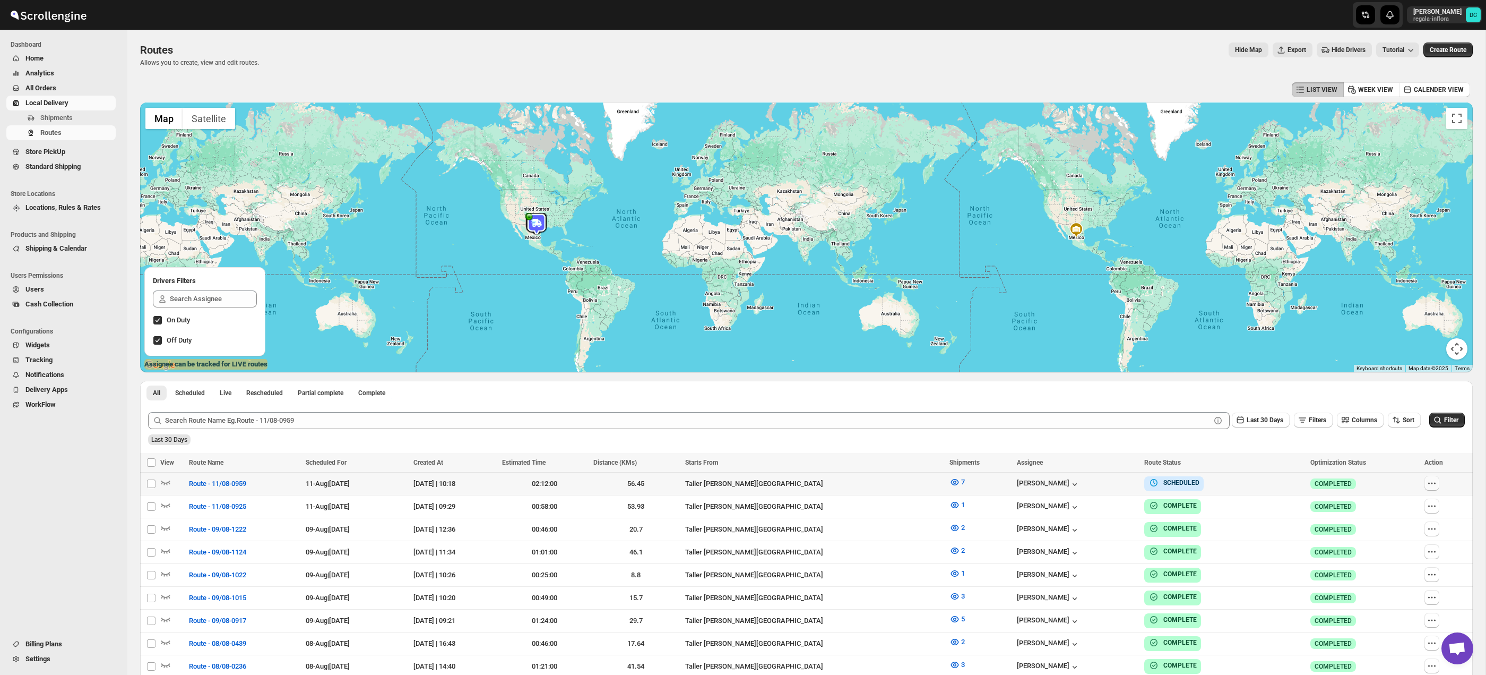
click at [1440, 487] on button "button" at bounding box center [1432, 483] width 15 height 15
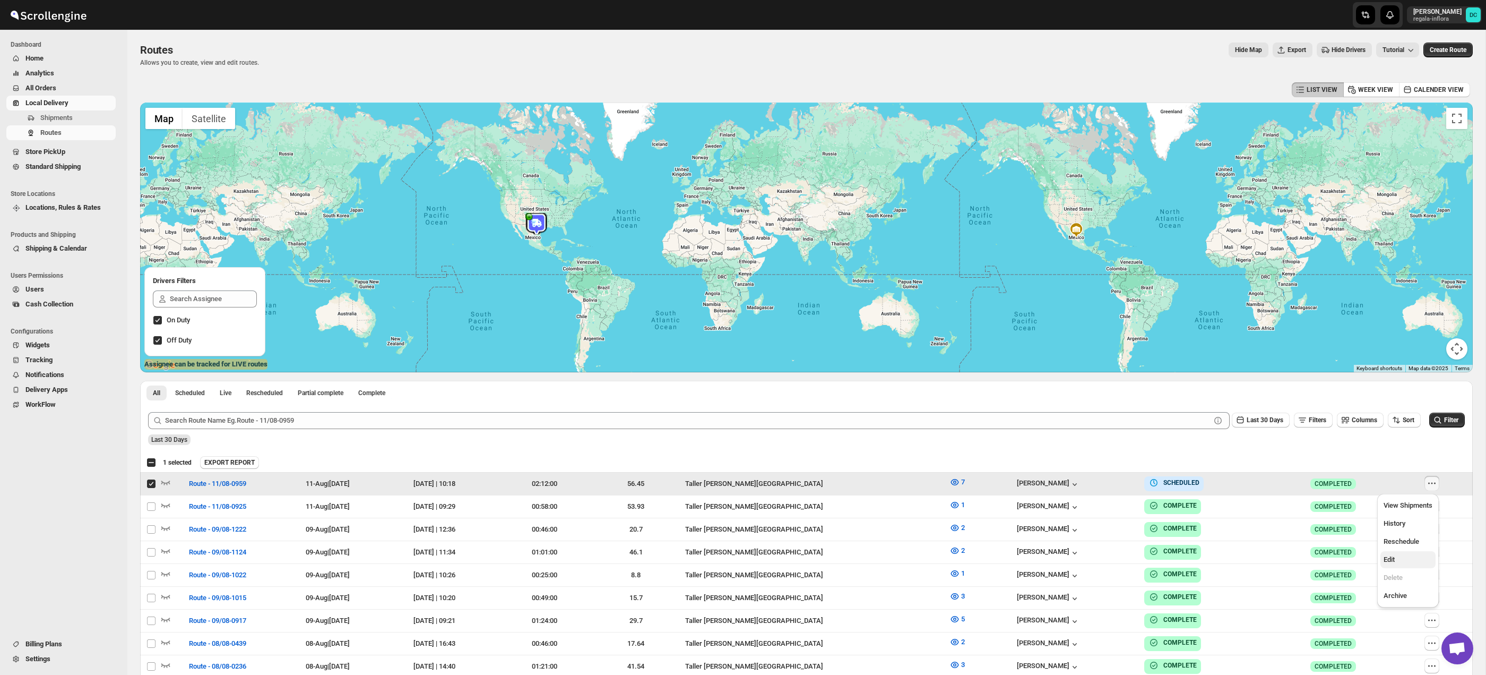
click at [1402, 557] on span "Edit" at bounding box center [1408, 559] width 49 height 11
checkbox input "false"
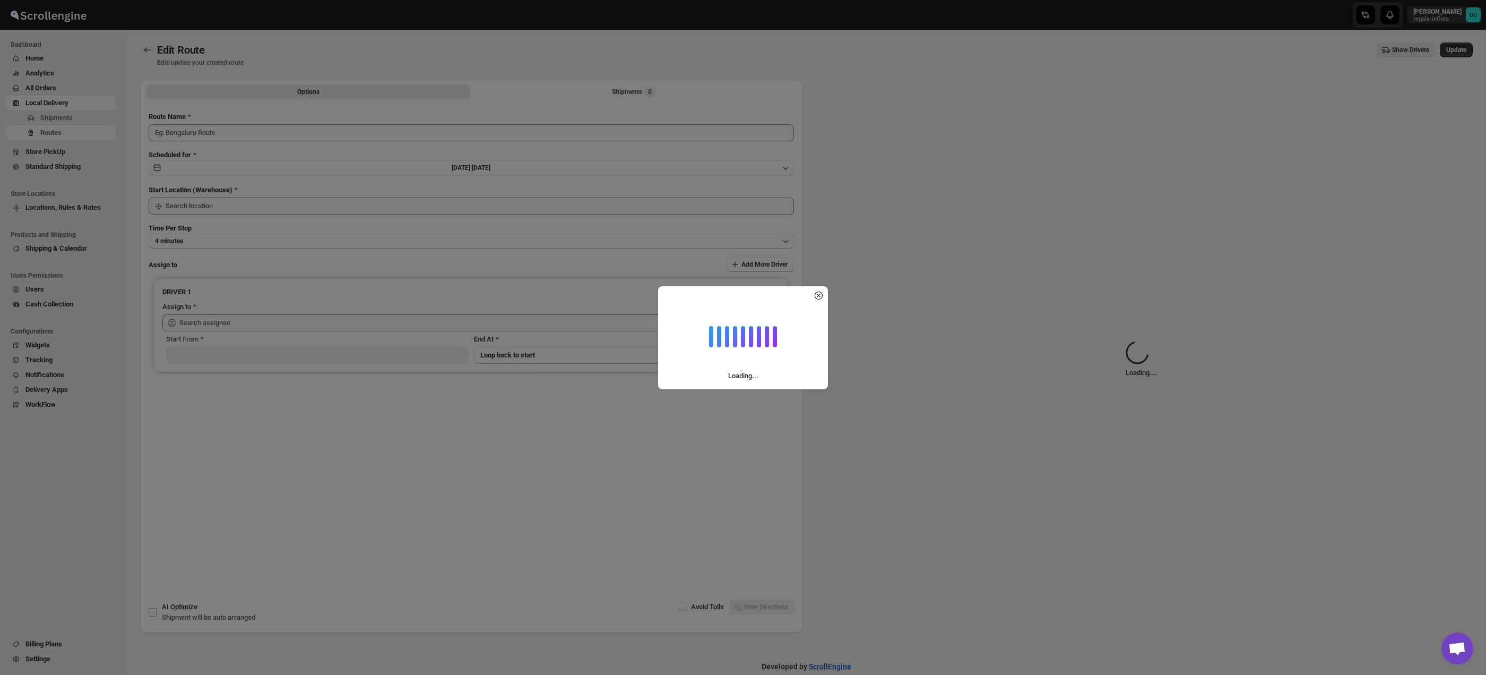
type input "Route - 11/08-0959"
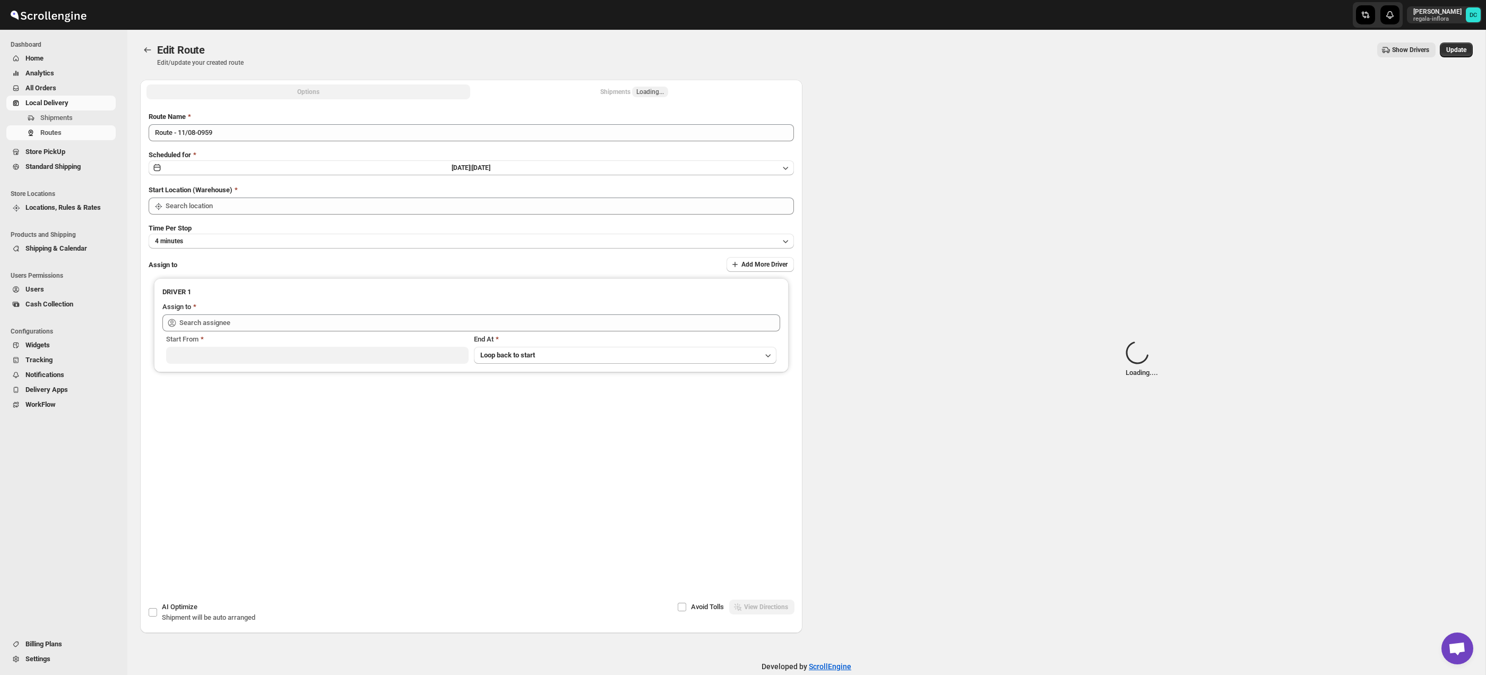
type input "Taller [PERSON_NAME][GEOGRAPHIC_DATA]"
type input "[PERSON_NAME] ([EMAIL_ADDRESS][DOMAIN_NAME])"
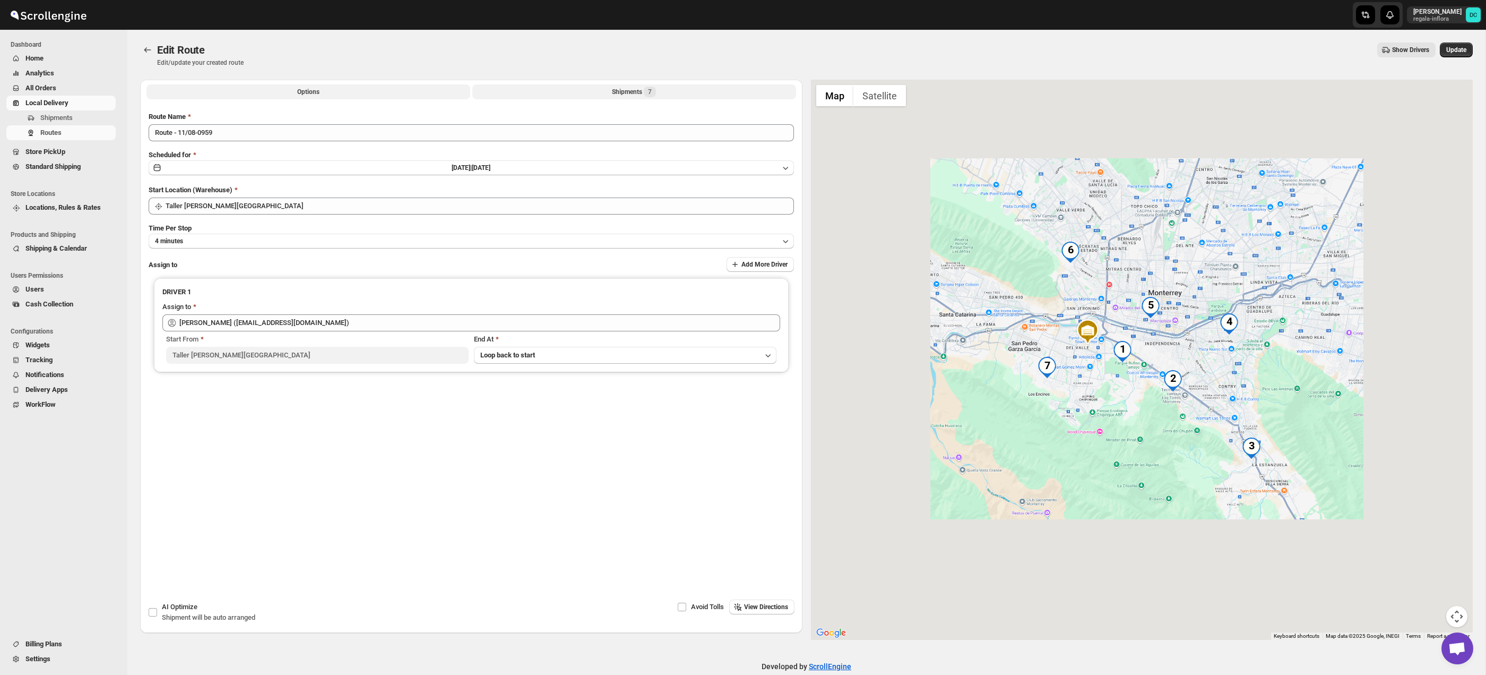
click at [669, 97] on button "Shipments 7" at bounding box center [634, 91] width 324 height 15
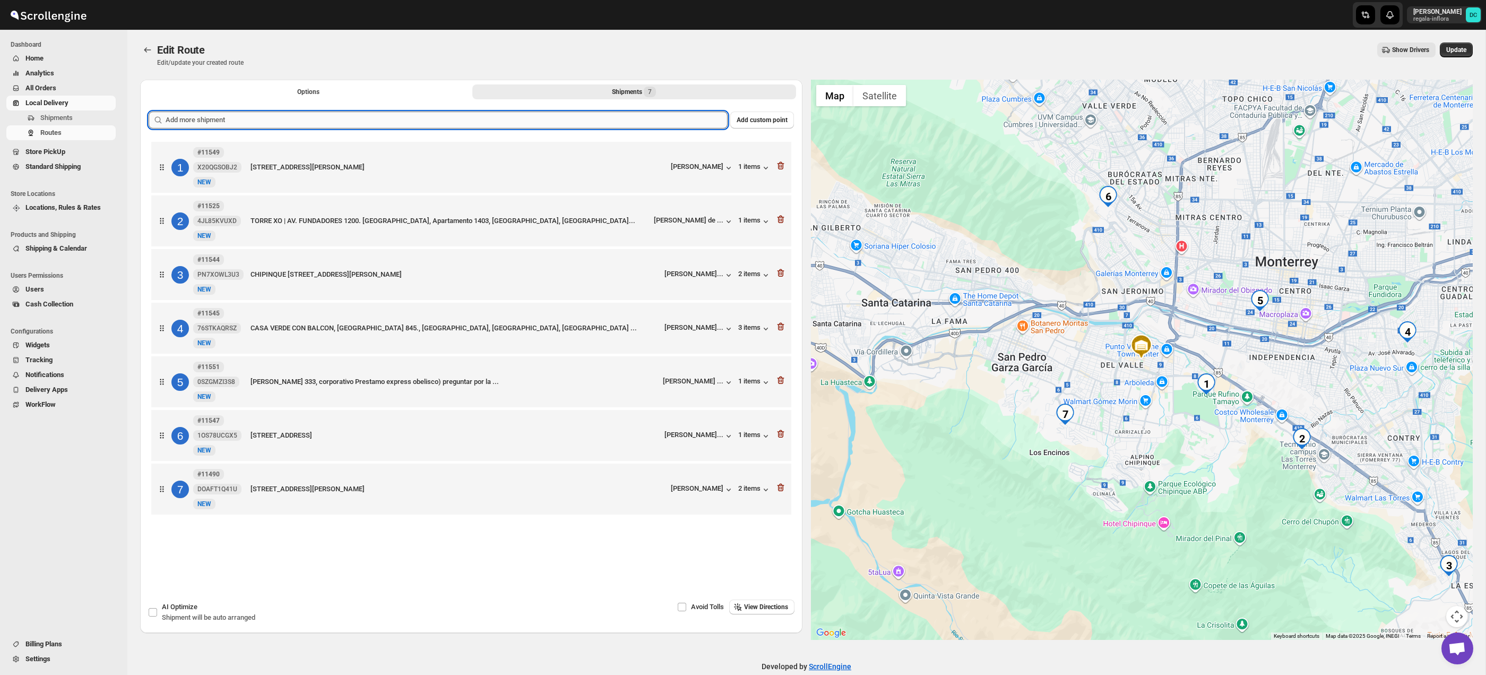
click at [606, 118] on input "text" at bounding box center [447, 119] width 562 height 17
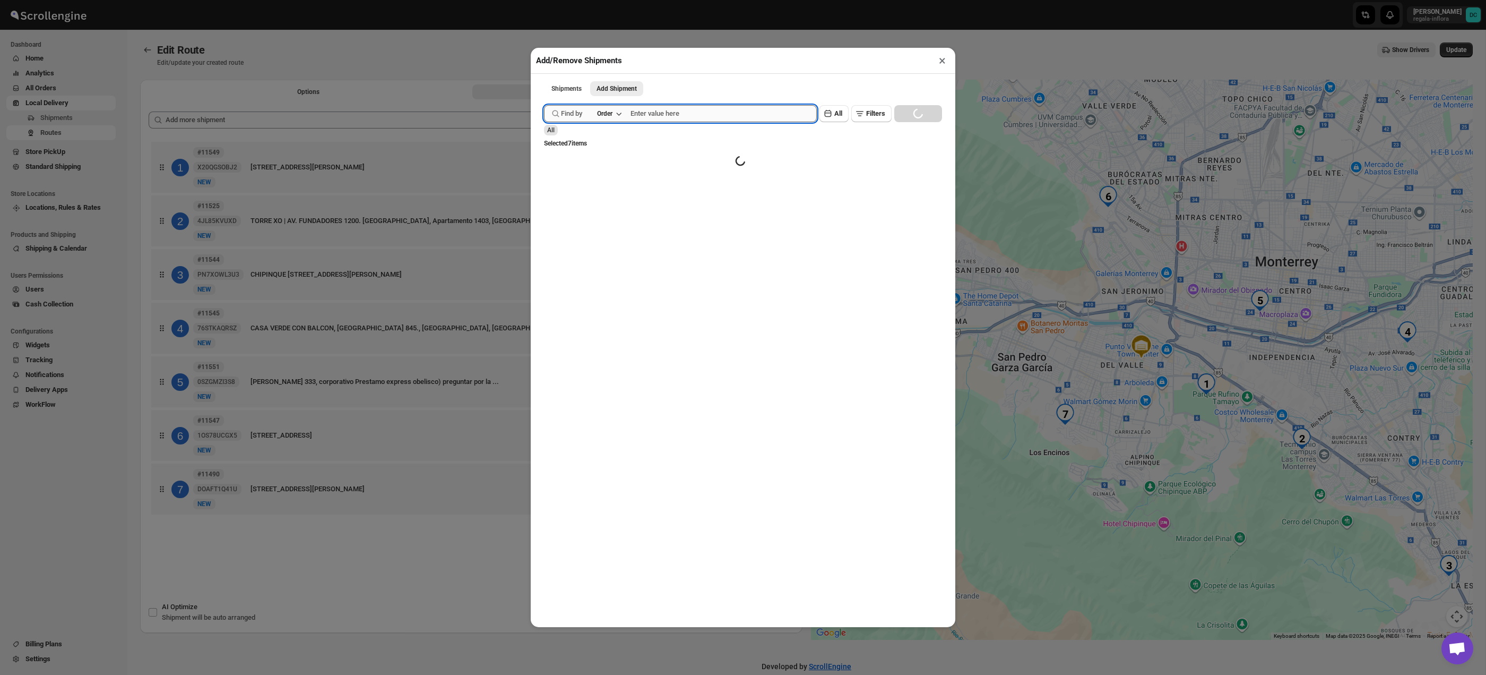
click at [685, 111] on input "text" at bounding box center [724, 113] width 186 height 17
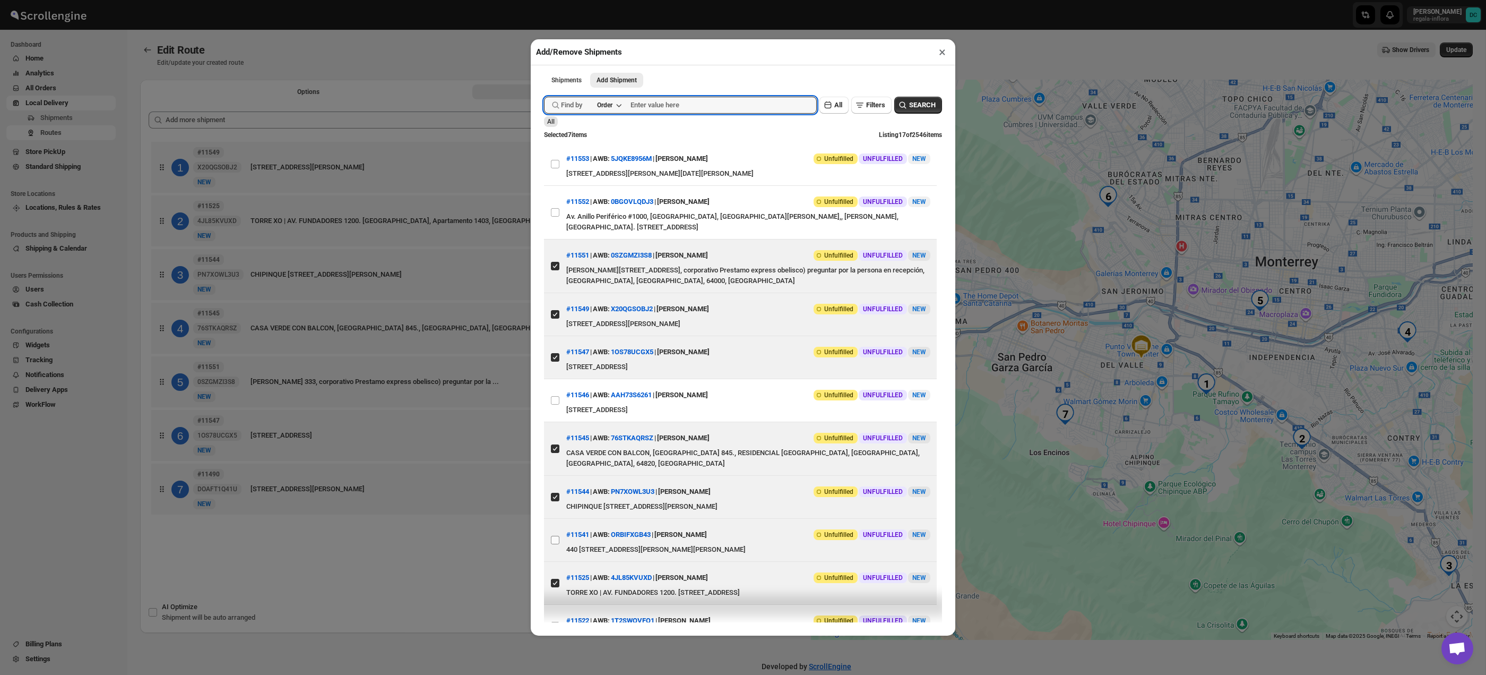
click at [555, 544] on input "View details for 6897ef60f7cd3703b5a9ab8d" at bounding box center [555, 540] width 8 height 8
checkbox input "true"
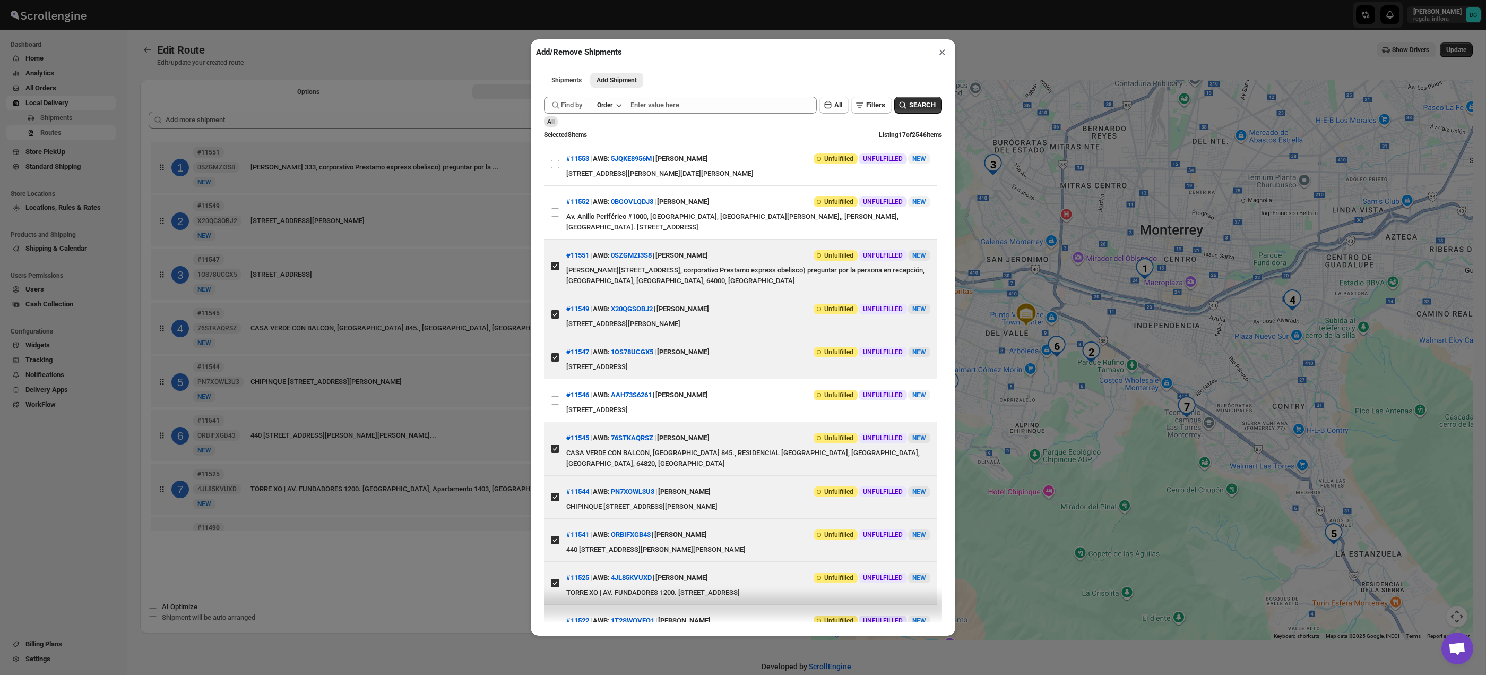
drag, startPoint x: 441, startPoint y: 62, endPoint x: 556, endPoint y: 109, distance: 124.8
click at [441, 62] on div "Add/Remove Shipments × Shipments Add Shipment More views Shipments Add Shipment…" at bounding box center [743, 337] width 1486 height 675
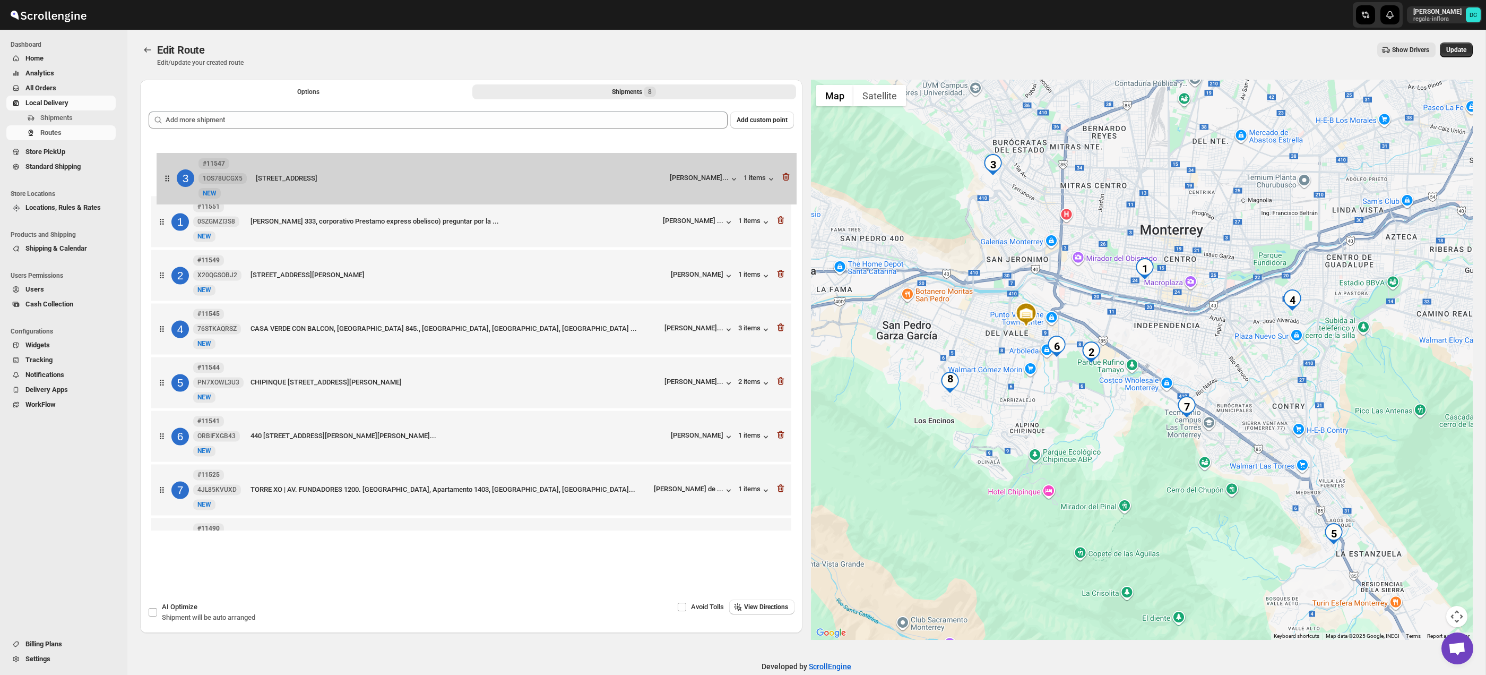
drag, startPoint x: 163, startPoint y: 279, endPoint x: 228, endPoint y: 157, distance: 138.5
click at [170, 178] on div "1 #11551 0SZGMZI3S8 New [STREET_ADDRESS][PERSON_NAME], corporativo Prestamo exp…" at bounding box center [471, 356] width 645 height 435
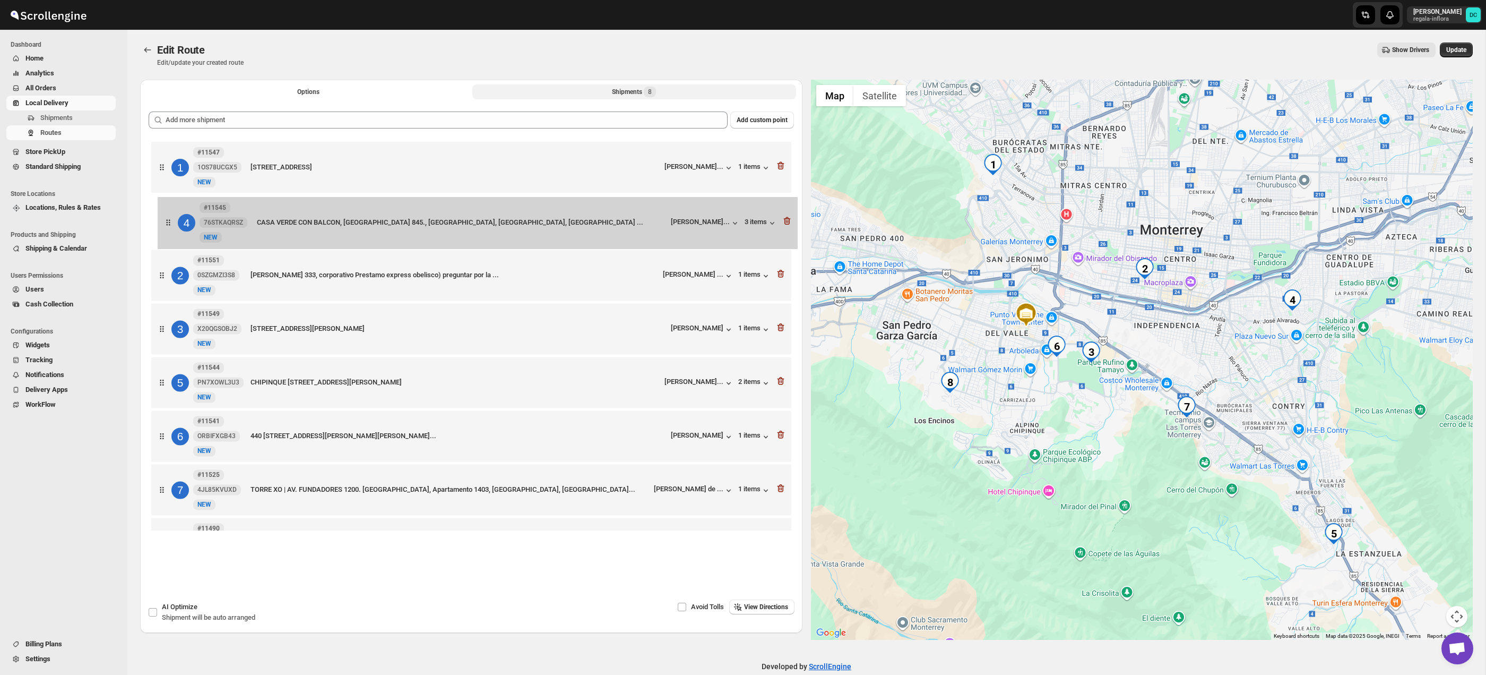
drag, startPoint x: 156, startPoint y: 332, endPoint x: 216, endPoint y: 63, distance: 275.9
click at [163, 219] on div "1 #11547 1OS78UCGX5 New NEW [STREET_ADDRESS] [PERSON_NAME]... 1 items 2 #11551 …" at bounding box center [471, 356] width 645 height 435
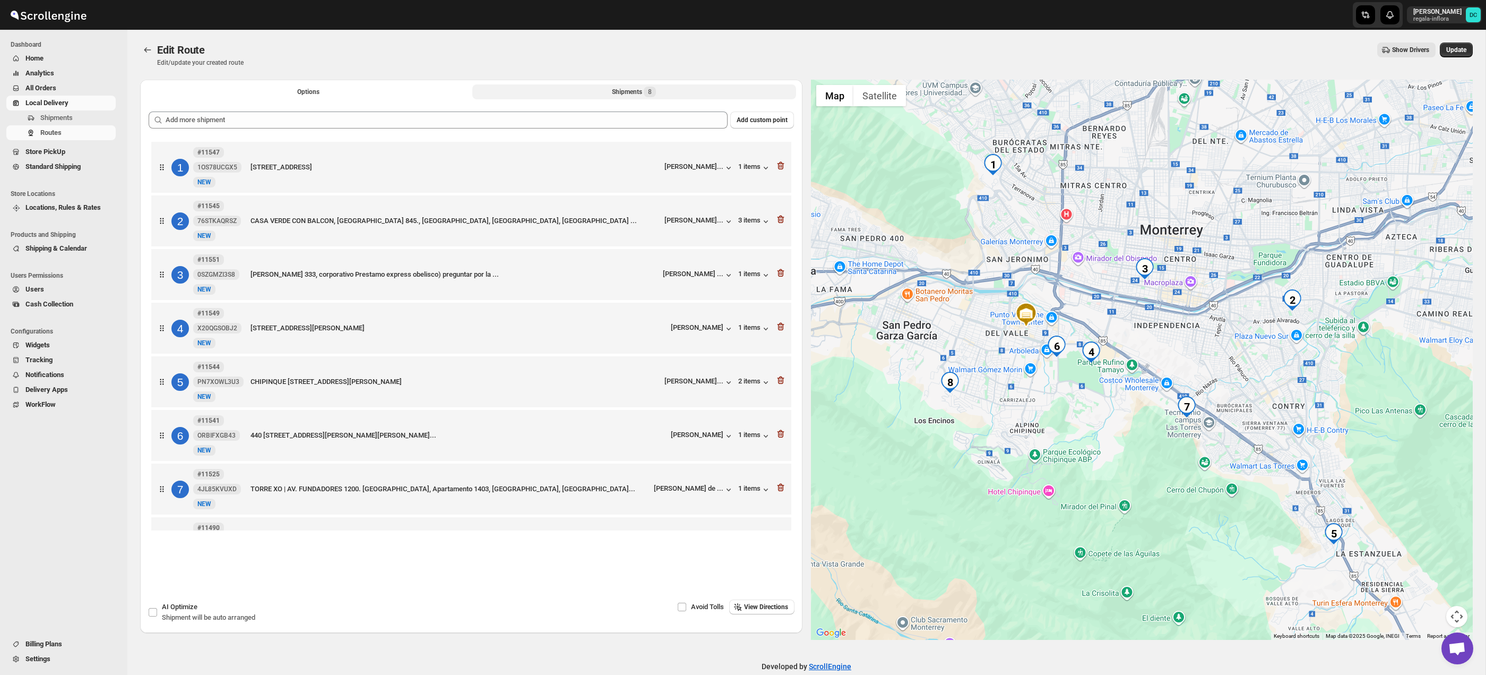
scroll to position [1, 0]
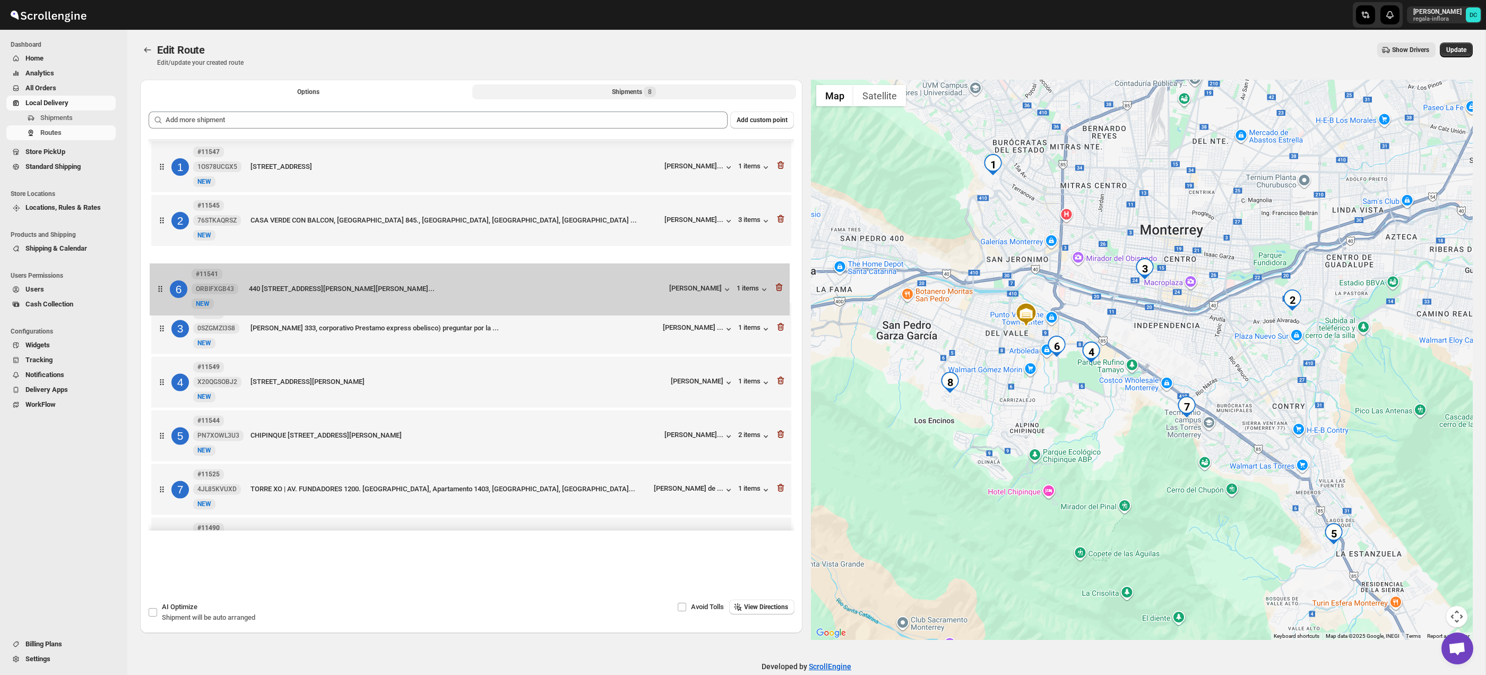
drag, startPoint x: 167, startPoint y: 437, endPoint x: 168, endPoint y: 278, distance: 159.3
click at [168, 279] on div "1 #11547 1OS78UCGX5 New NEW [STREET_ADDRESS] [PERSON_NAME]... 1 items 2 #11545 …" at bounding box center [471, 356] width 645 height 435
